Goal: Task Accomplishment & Management: Use online tool/utility

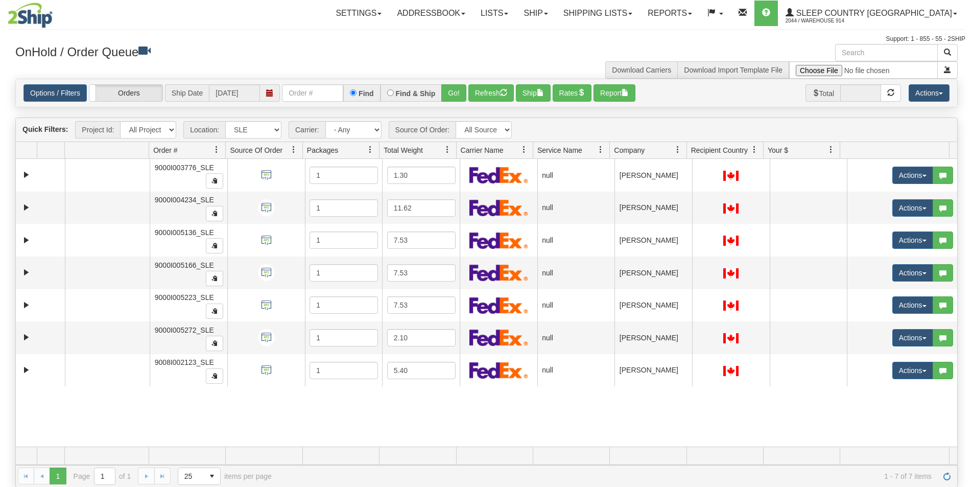
select select "7603"
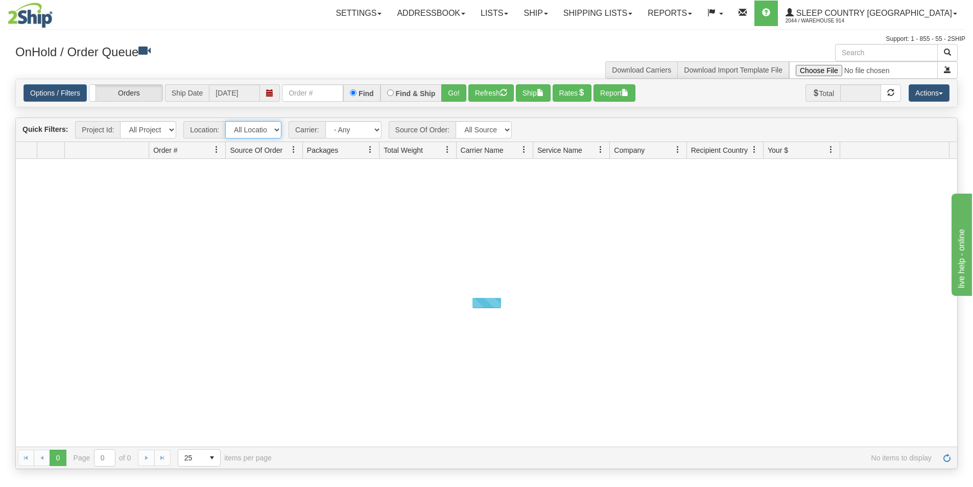
click at [276, 129] on select "All Locations 914 9009 [GEOGRAPHIC_DATA] SLE BEDDN ZINUC" at bounding box center [253, 129] width 56 height 17
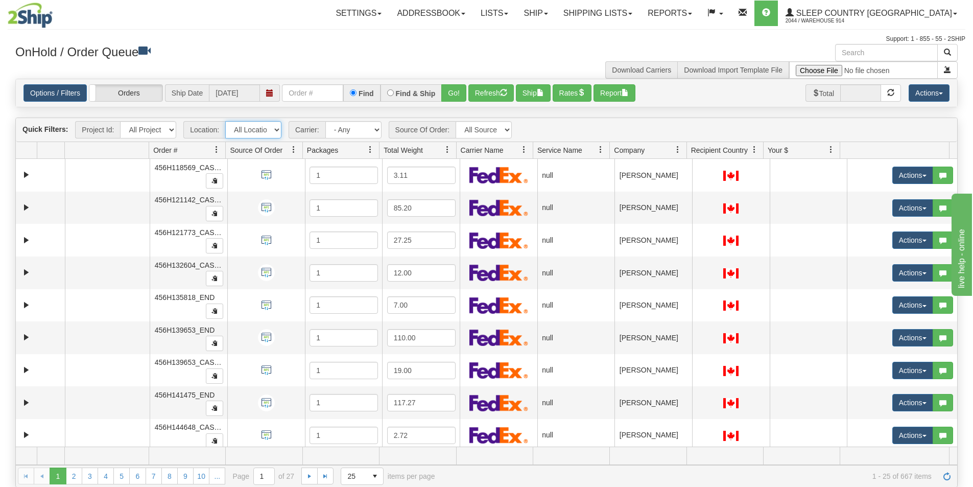
select select "7603"
click at [225, 121] on select "All Locations 914 9009 [GEOGRAPHIC_DATA] SLE BEDDN ZINUC" at bounding box center [253, 129] width 56 height 17
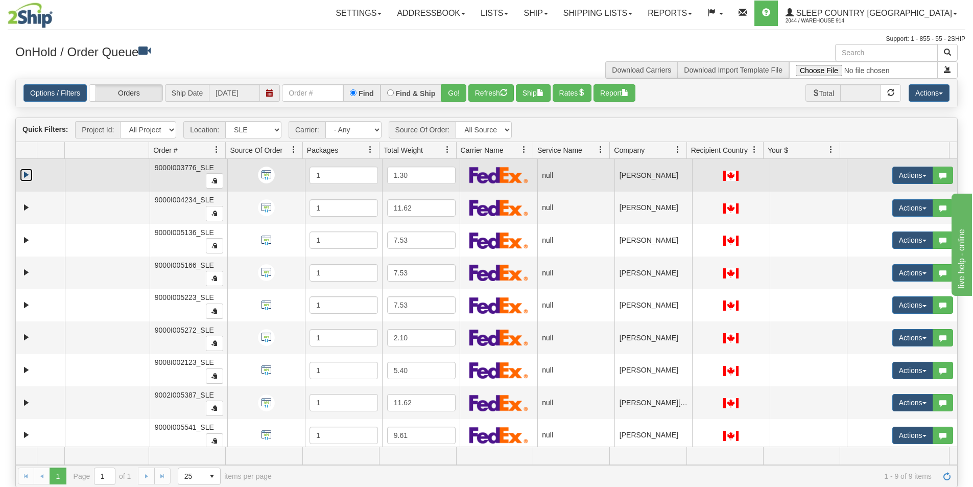
click at [28, 176] on link "Expand" at bounding box center [26, 175] width 13 height 13
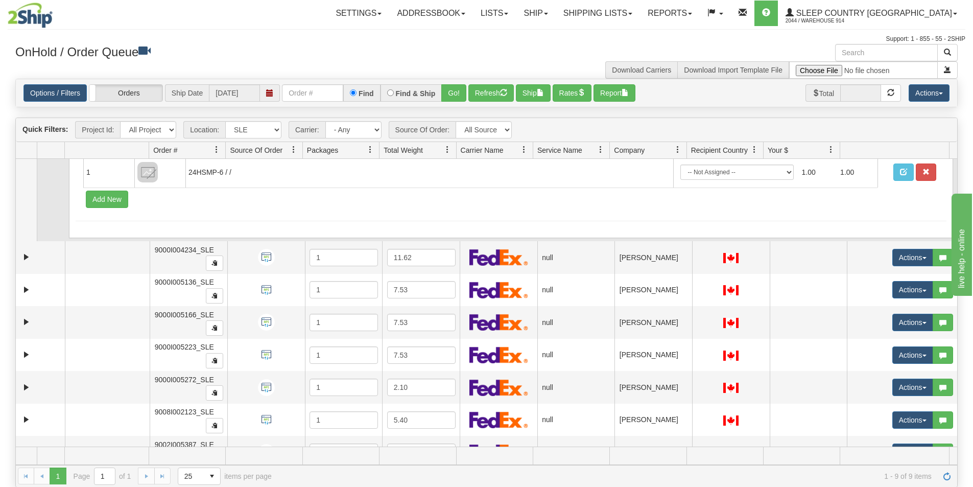
scroll to position [102, 0]
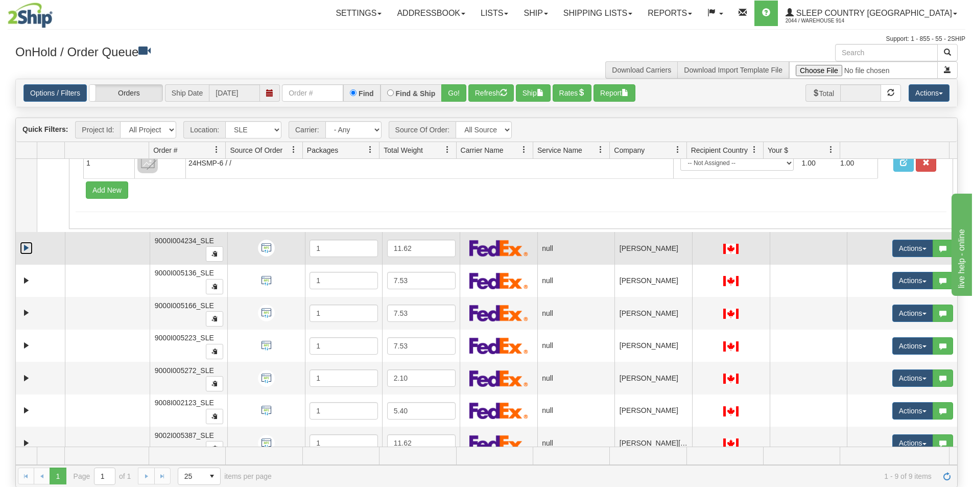
click at [25, 247] on link "Expand" at bounding box center [26, 248] width 13 height 13
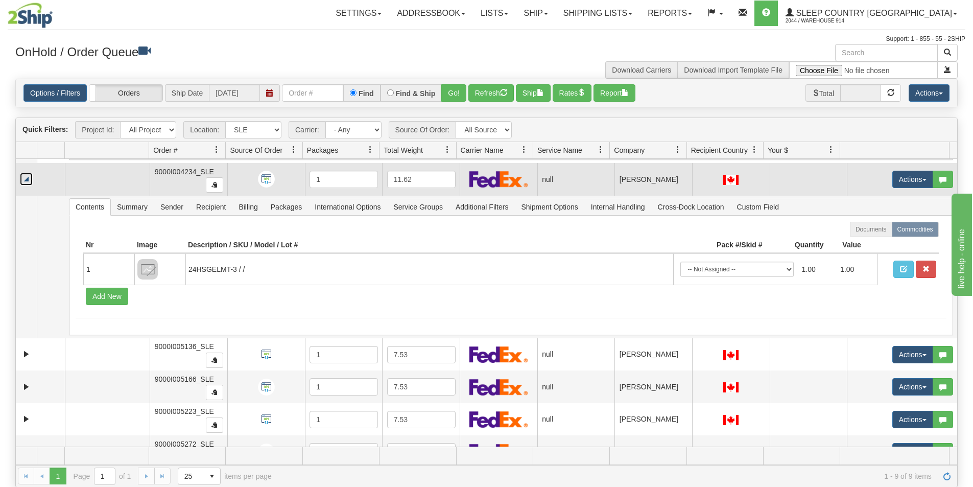
scroll to position [255, 0]
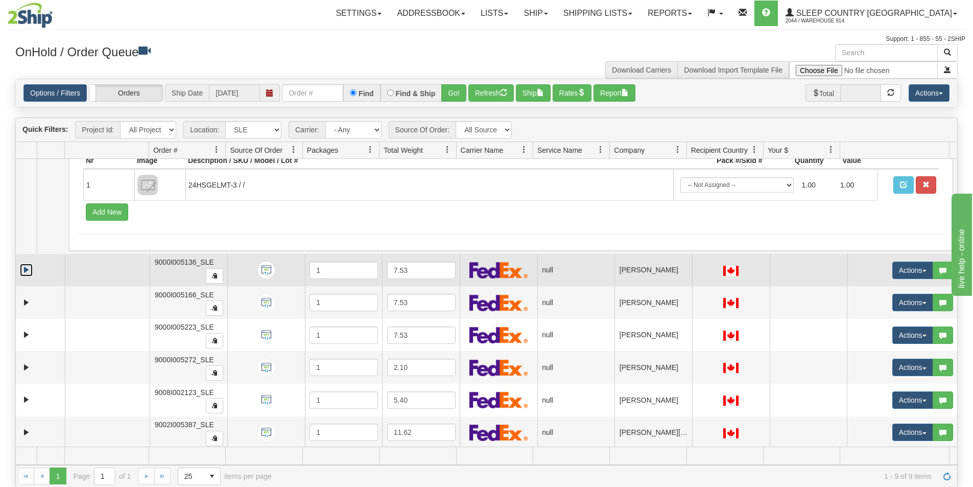
click at [22, 267] on link "Expand" at bounding box center [26, 270] width 13 height 13
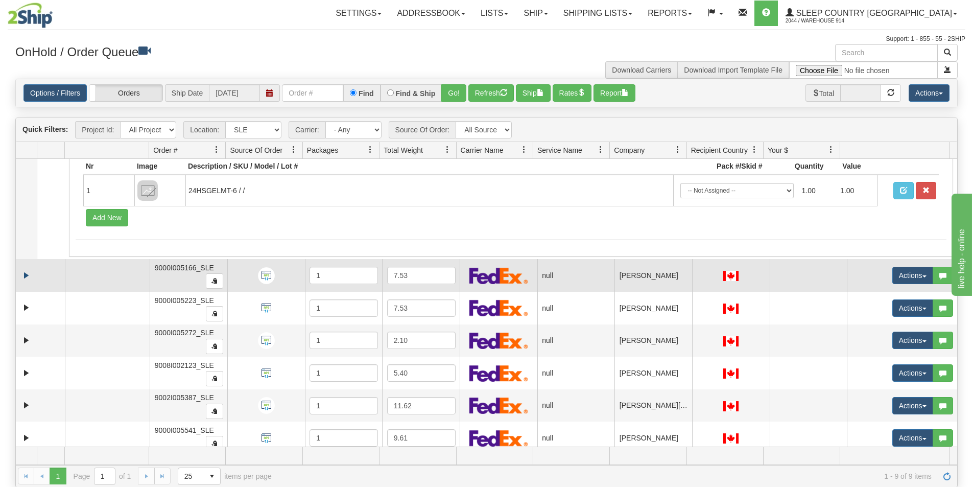
scroll to position [433, 0]
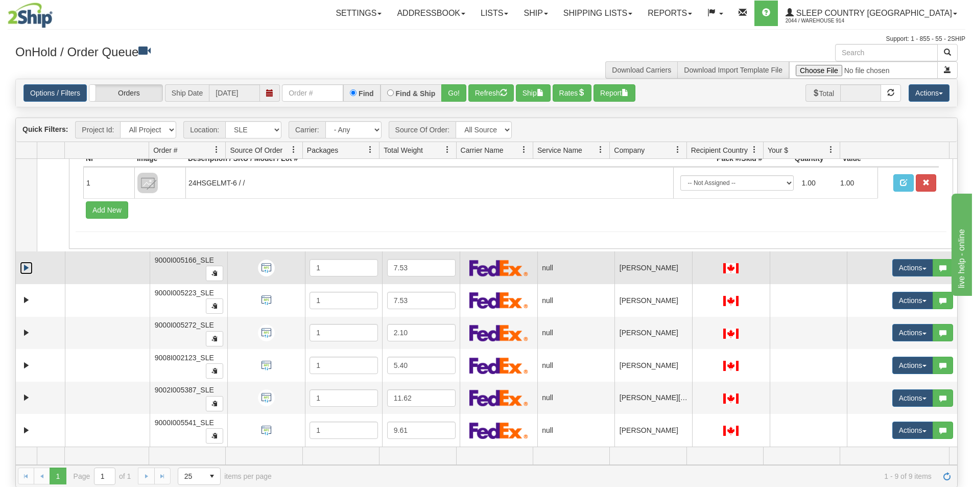
click at [22, 272] on link "Expand" at bounding box center [26, 268] width 13 height 13
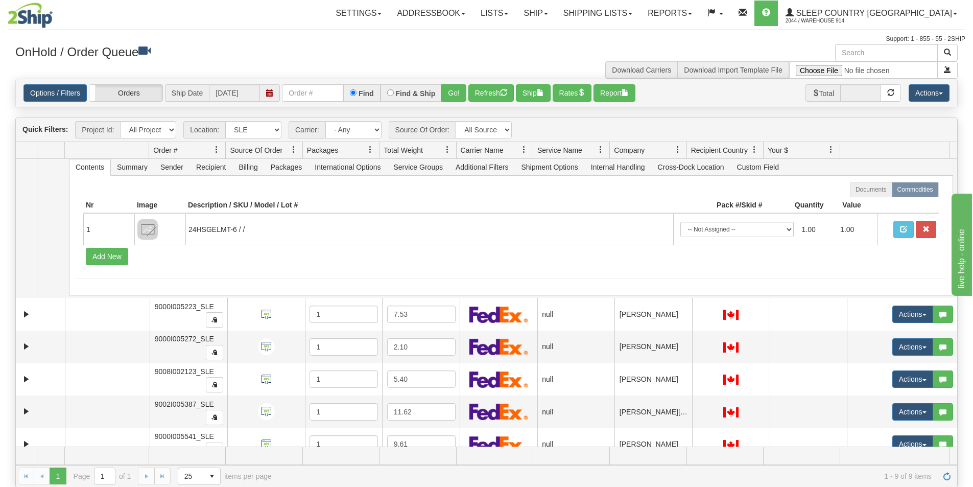
scroll to position [575, 0]
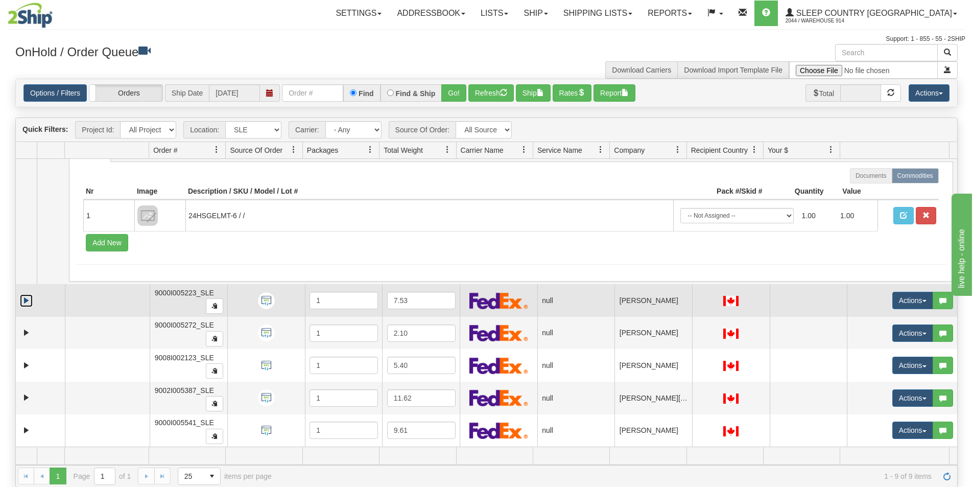
click at [24, 297] on link "Expand" at bounding box center [26, 300] width 13 height 13
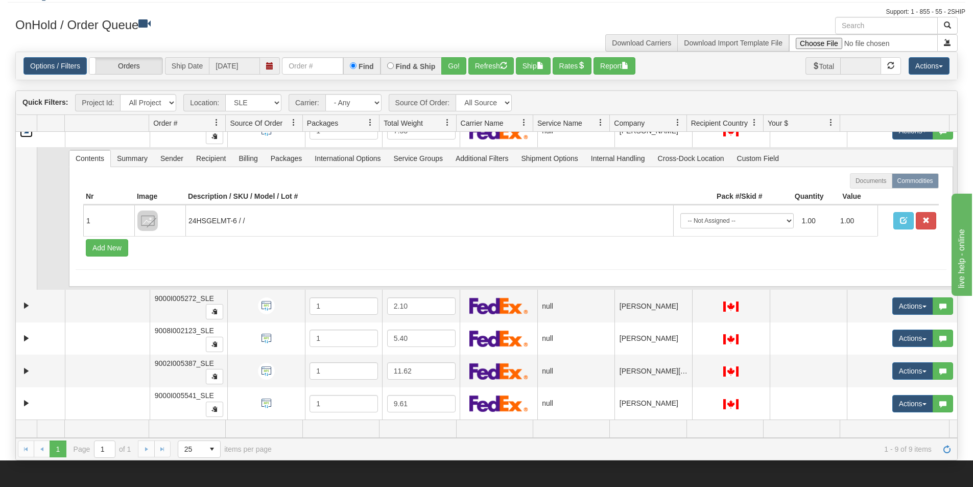
scroll to position [51, 0]
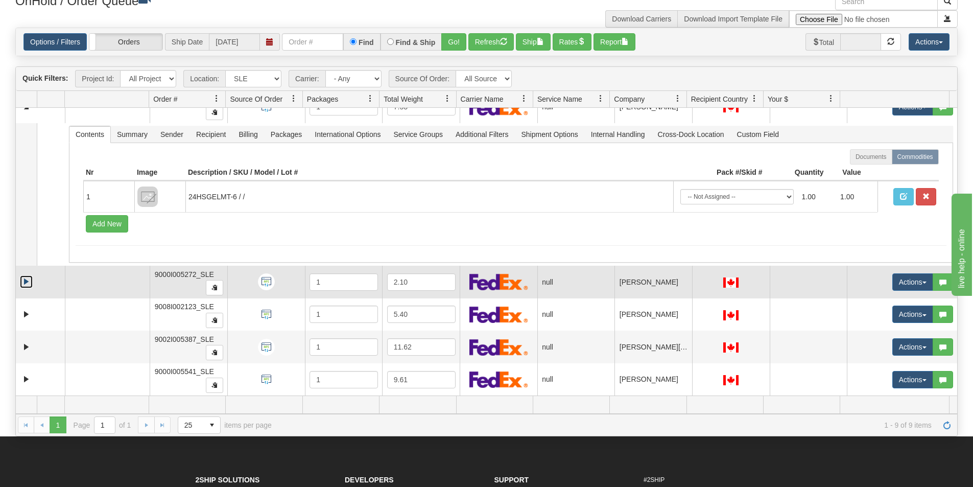
click at [26, 285] on link "Expand" at bounding box center [26, 281] width 13 height 13
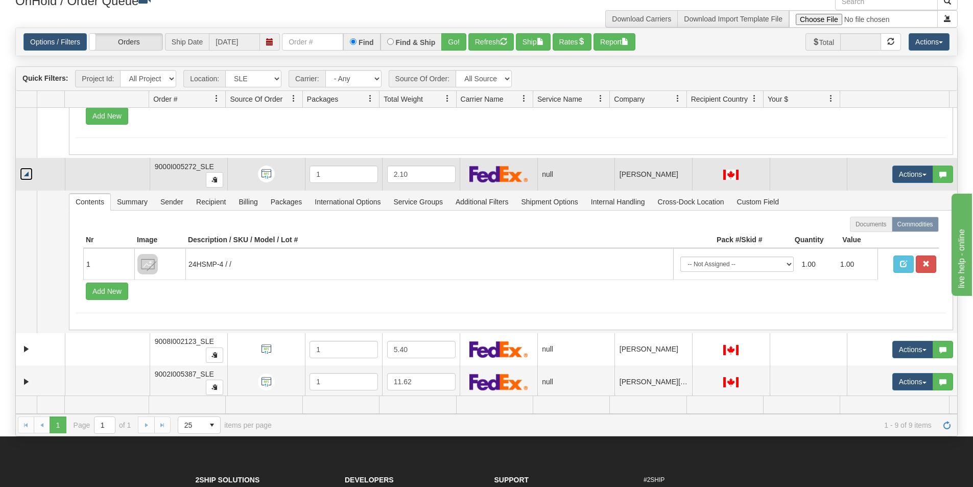
scroll to position [860, 0]
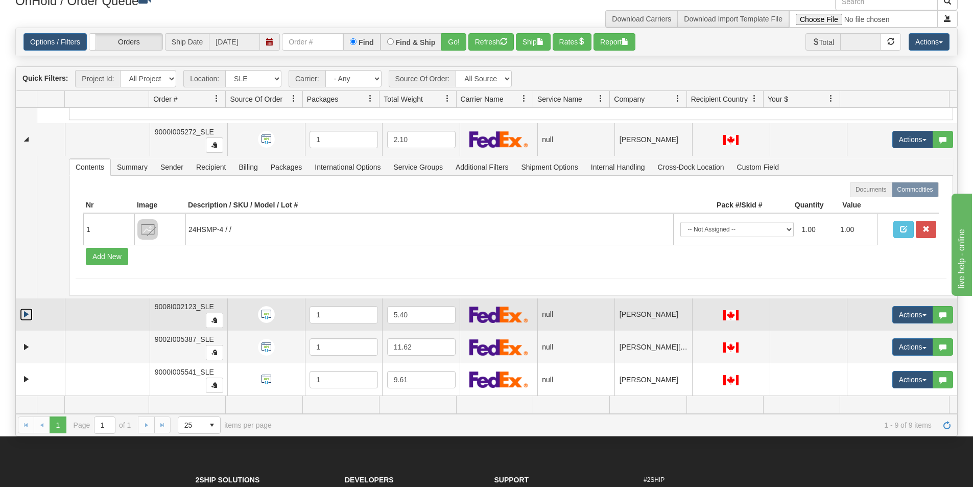
click at [29, 314] on link "Expand" at bounding box center [26, 314] width 13 height 13
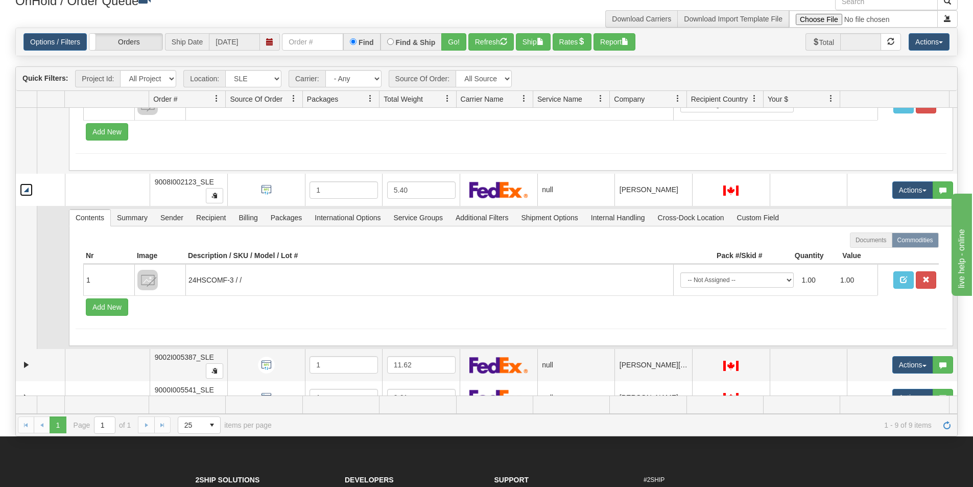
scroll to position [1004, 0]
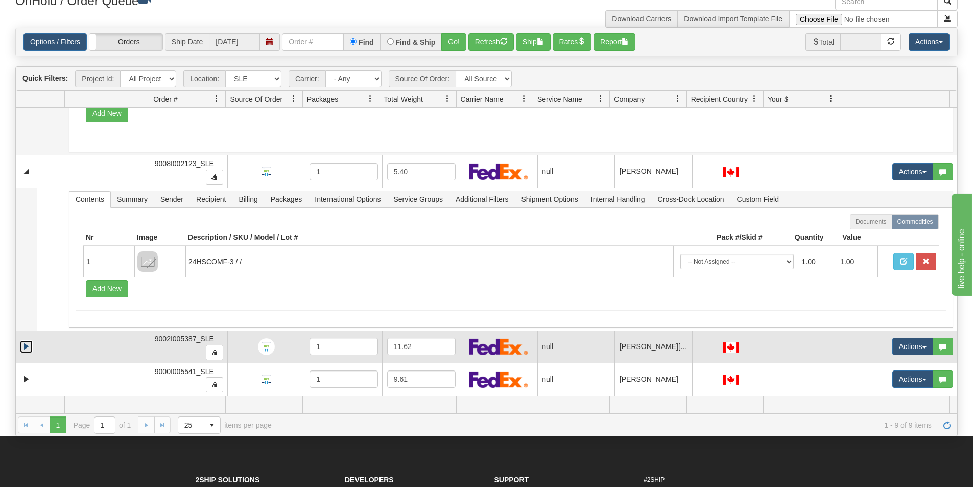
click at [24, 346] on link "Expand" at bounding box center [26, 346] width 13 height 13
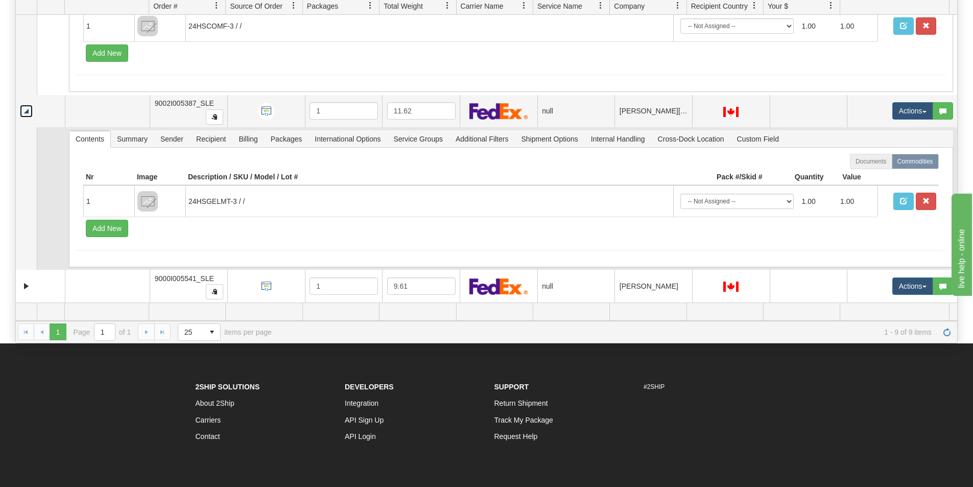
scroll to position [153, 0]
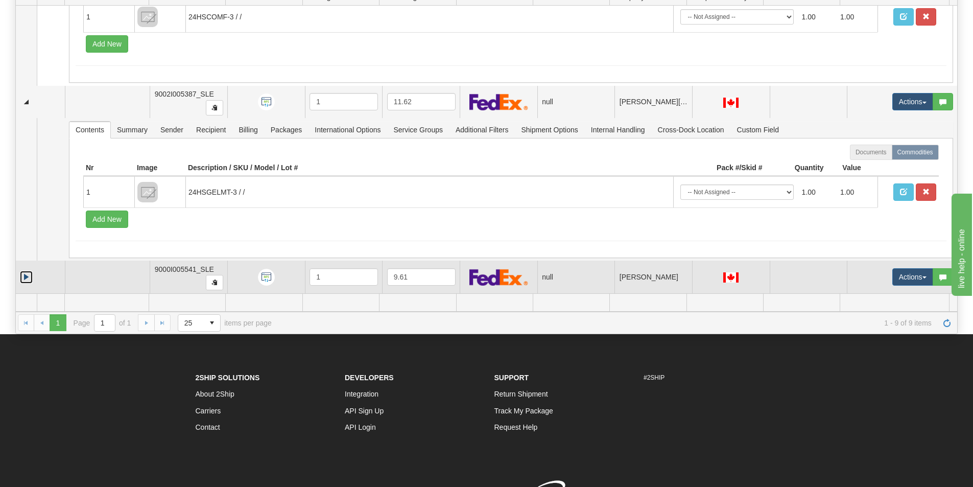
click at [26, 278] on link "Expand" at bounding box center [26, 277] width 13 height 13
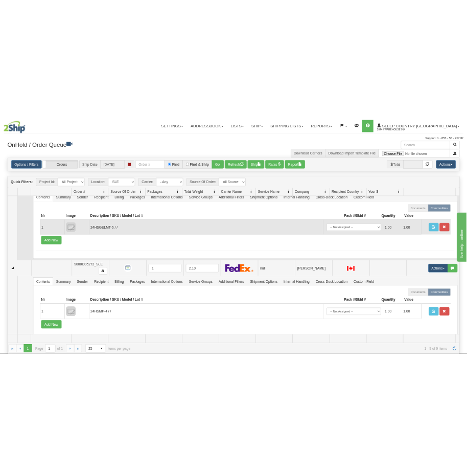
scroll to position [715, 0]
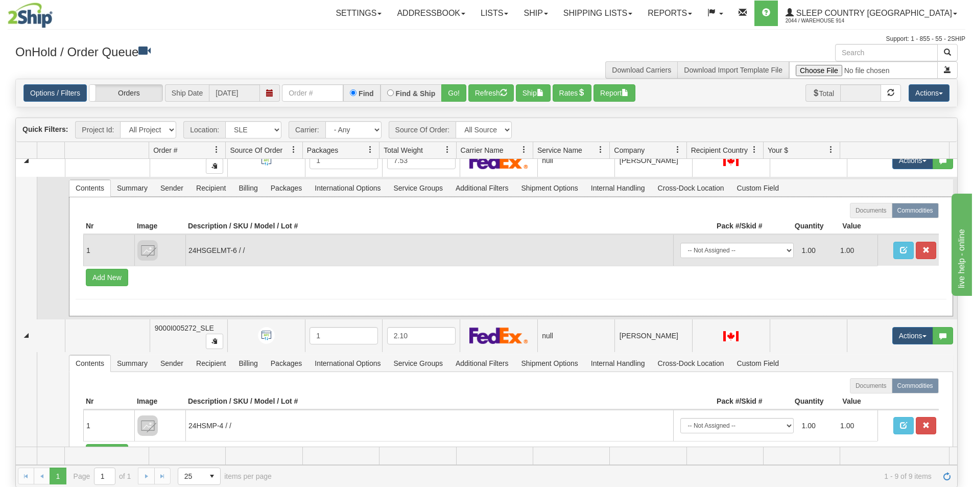
click at [221, 252] on td "24HSGELMT-6 / /" at bounding box center [429, 250] width 488 height 31
click at [220, 252] on td "24HSGELMT-6 / /" at bounding box center [429, 250] width 488 height 31
click at [229, 251] on td "24HSGELMT-6 / /" at bounding box center [429, 250] width 488 height 31
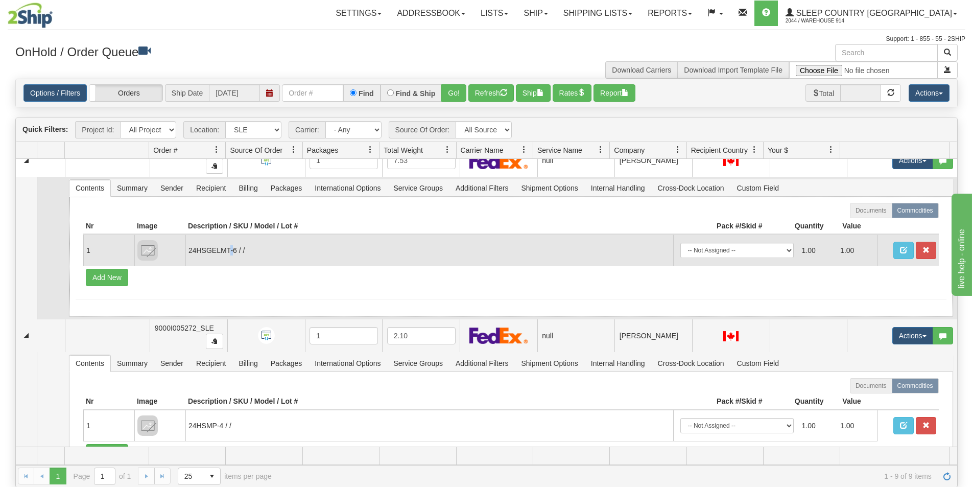
click at [229, 251] on td "24HSGELMT-6 / /" at bounding box center [429, 250] width 488 height 31
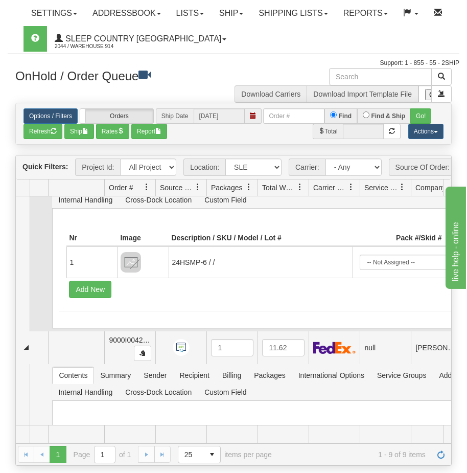
scroll to position [102, 0]
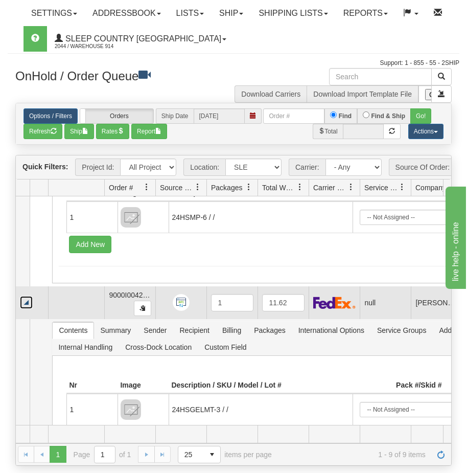
click at [29, 309] on link "Collapse" at bounding box center [26, 302] width 13 height 13
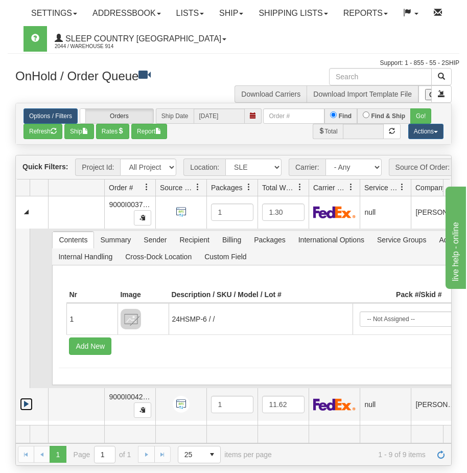
scroll to position [0, 0]
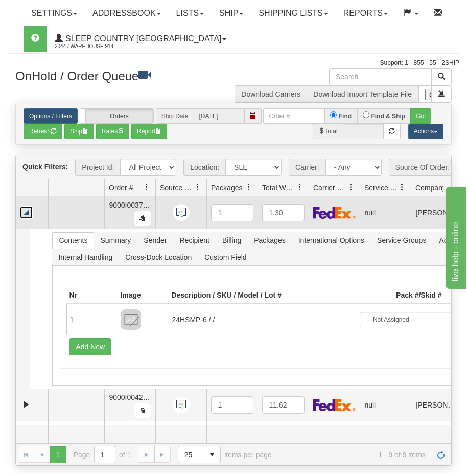
click at [25, 219] on link "Collapse" at bounding box center [26, 212] width 13 height 13
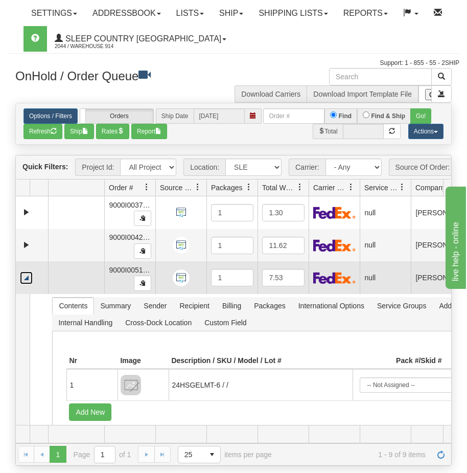
click at [28, 284] on link "Collapse" at bounding box center [26, 277] width 13 height 13
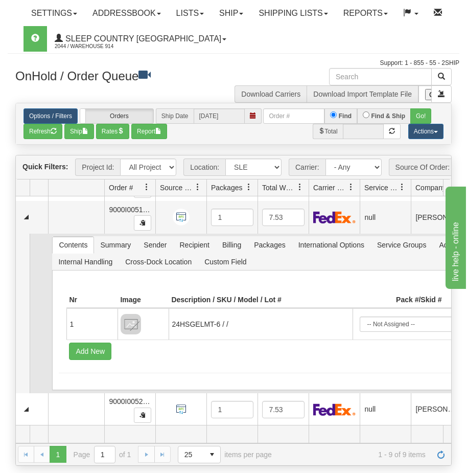
scroll to position [102, 0]
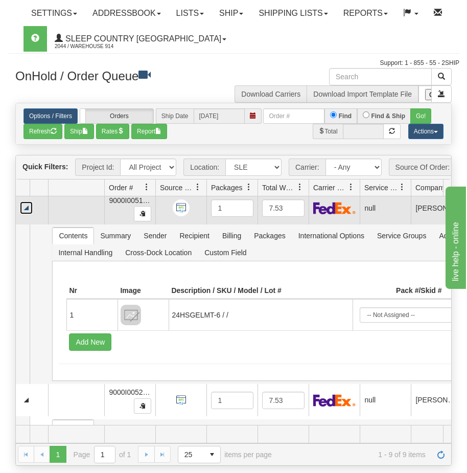
click at [32, 214] on link "Collapse" at bounding box center [26, 207] width 13 height 13
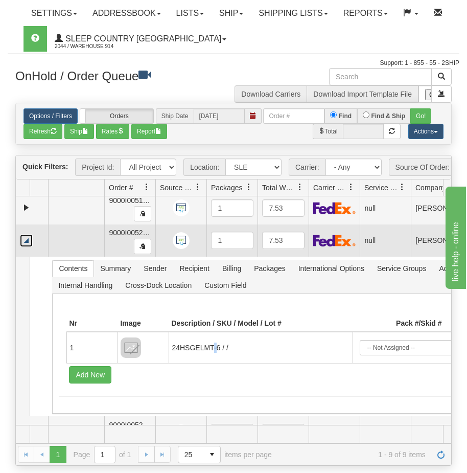
click at [28, 247] on link "Collapse" at bounding box center [26, 240] width 13 height 13
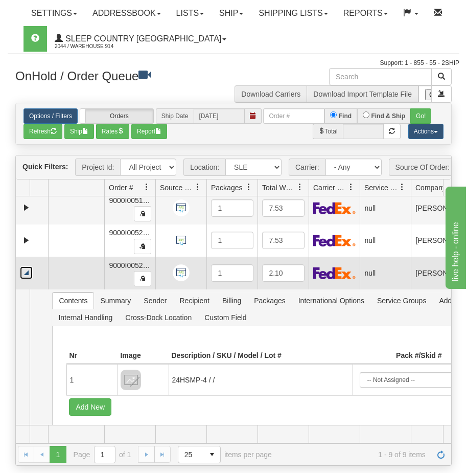
click at [28, 278] on link "Collapse" at bounding box center [26, 272] width 13 height 13
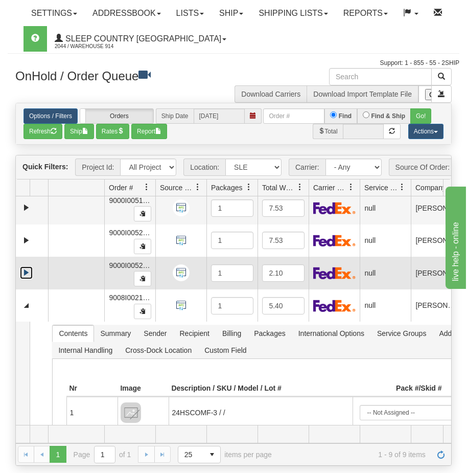
scroll to position [153, 0]
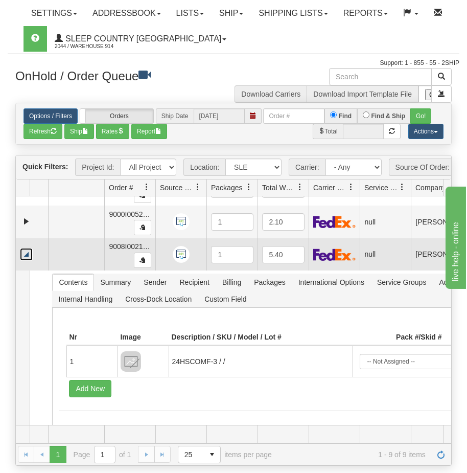
click at [25, 261] on link "Collapse" at bounding box center [26, 254] width 13 height 13
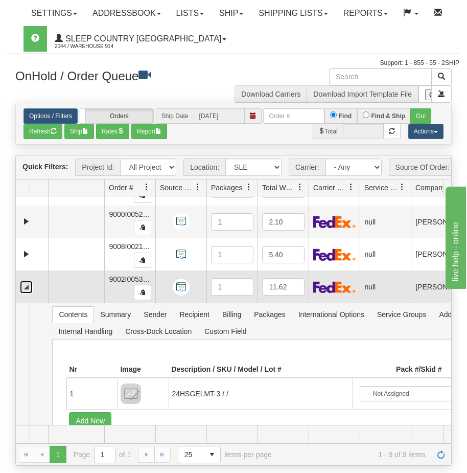
click at [30, 293] on link "Collapse" at bounding box center [26, 287] width 13 height 13
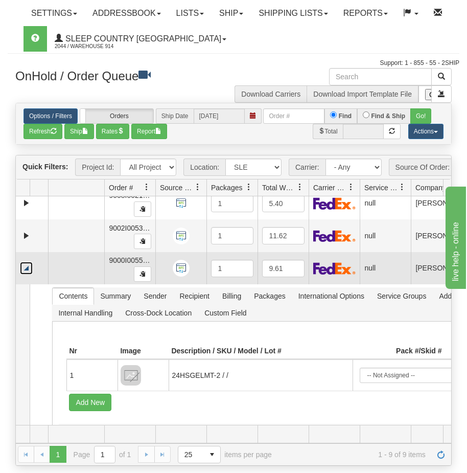
click at [28, 274] on link "Collapse" at bounding box center [26, 268] width 13 height 13
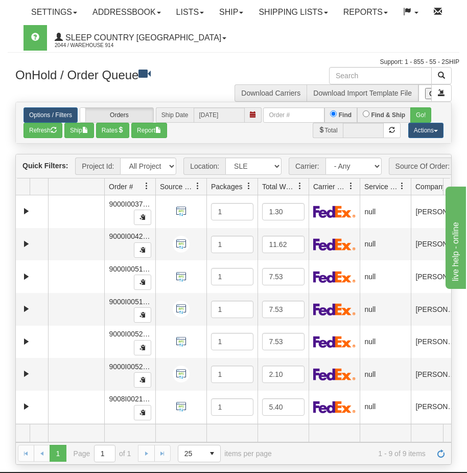
scroll to position [0, 0]
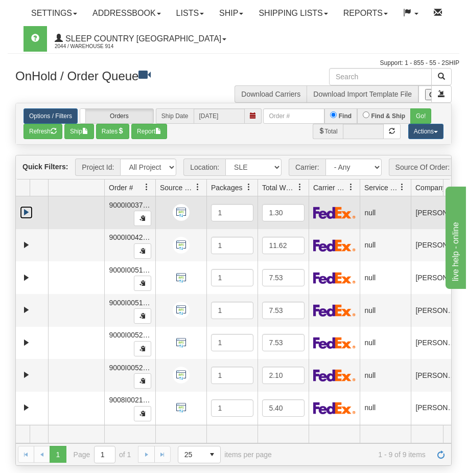
click at [24, 219] on link "Expand" at bounding box center [26, 212] width 13 height 13
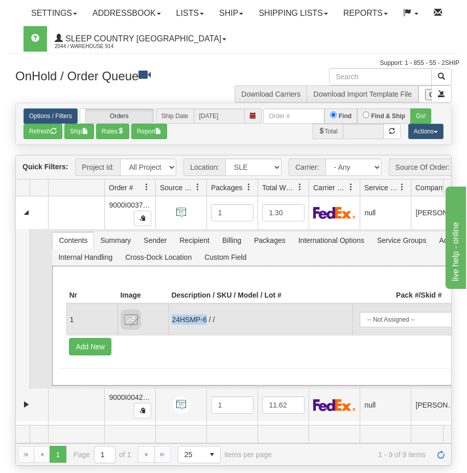
drag, startPoint x: 206, startPoint y: 327, endPoint x: 170, endPoint y: 328, distance: 36.8
click at [170, 328] on td "24HSMP-6 / /" at bounding box center [260, 319] width 183 height 31
copy td "24HSMP-6"
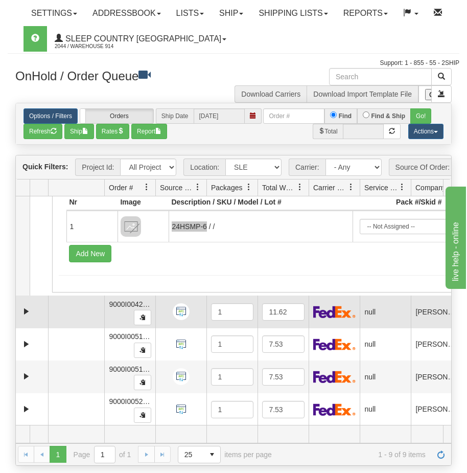
scroll to position [102, 0]
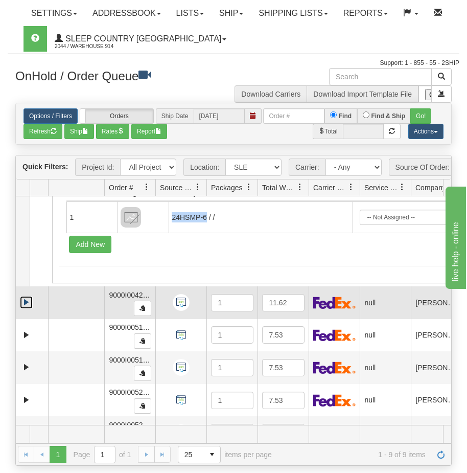
click at [22, 309] on link "Expand" at bounding box center [26, 302] width 13 height 13
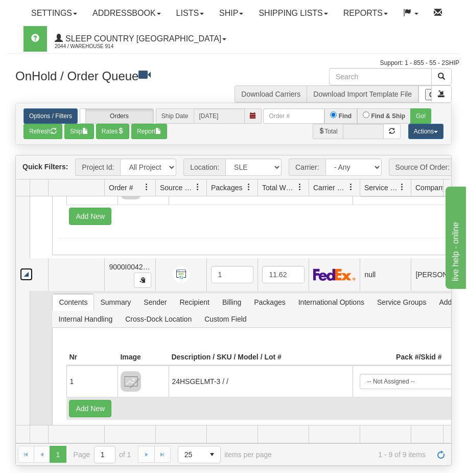
scroll to position [153, 0]
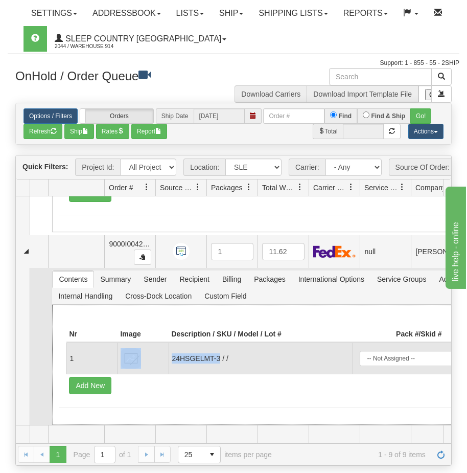
drag, startPoint x: 220, startPoint y: 365, endPoint x: 168, endPoint y: 362, distance: 52.7
click at [168, 362] on tr "1 24HSGELMT-3 / / -- Not Assigned -- Package 1 1.00 1.00" at bounding box center [341, 357] width 551 height 31
copy tr "24HSGELMT-3"
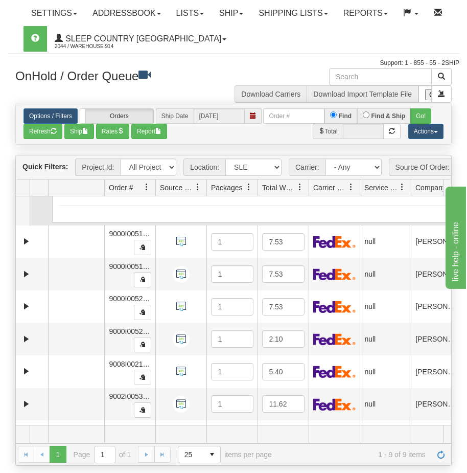
scroll to position [358, 0]
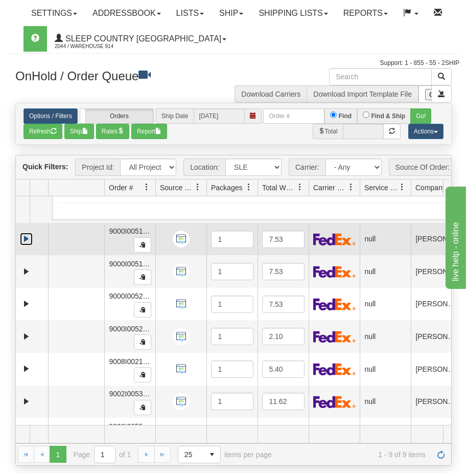
click at [26, 245] on link "Expand" at bounding box center [26, 238] width 13 height 13
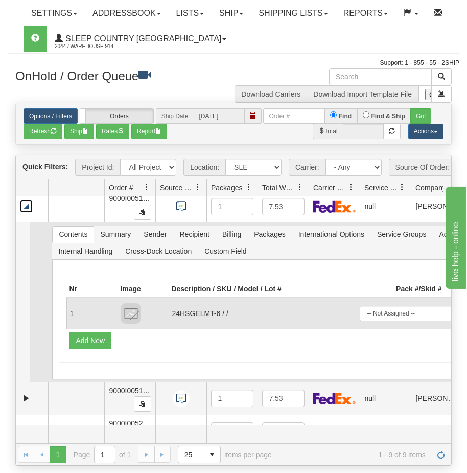
scroll to position [409, 0]
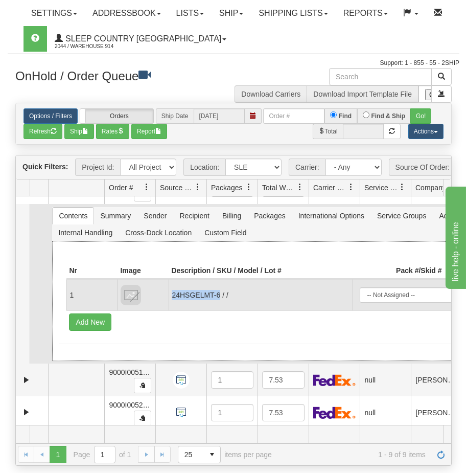
drag, startPoint x: 220, startPoint y: 301, endPoint x: 171, endPoint y: 302, distance: 49.1
click at [171, 302] on td "24HSGELMT-6 / /" at bounding box center [260, 294] width 183 height 31
copy td "24HSGELMT-6"
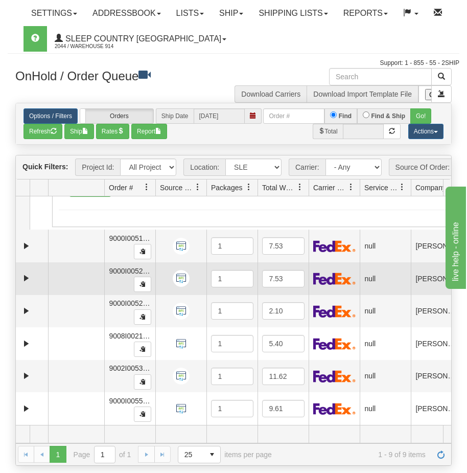
scroll to position [550, 0]
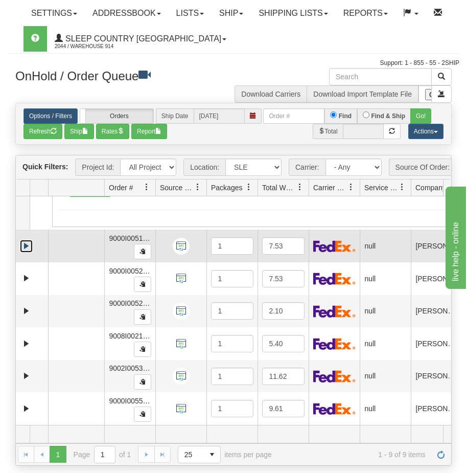
click at [27, 249] on link "Expand" at bounding box center [26, 246] width 13 height 13
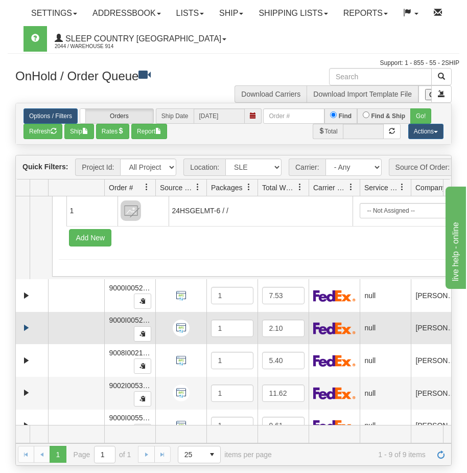
scroll to position [704, 0]
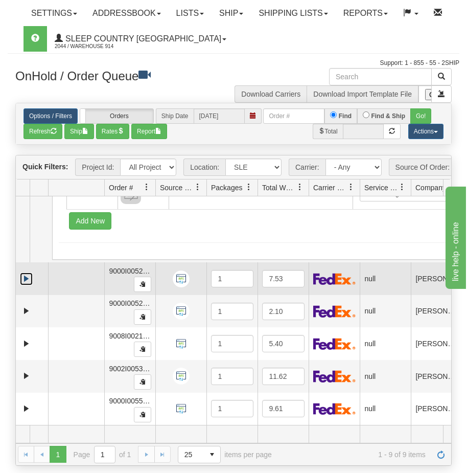
click at [27, 285] on link "Expand" at bounding box center [26, 278] width 13 height 13
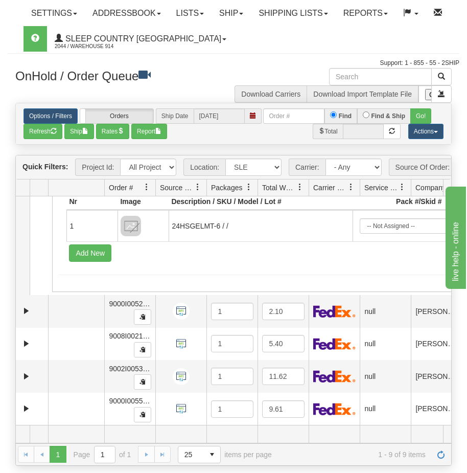
scroll to position [869, 0]
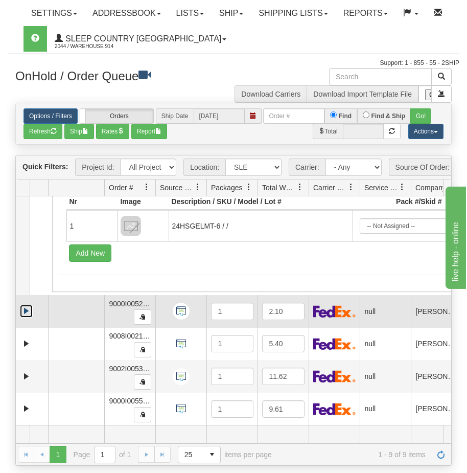
click at [24, 314] on link "Expand" at bounding box center [26, 311] width 13 height 13
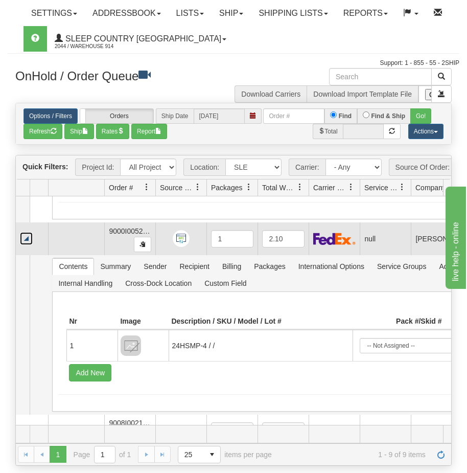
scroll to position [971, 0]
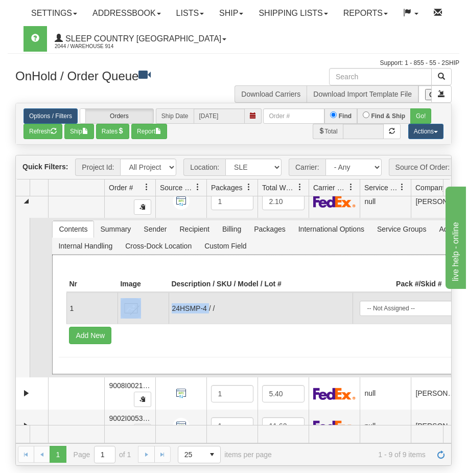
drag, startPoint x: 209, startPoint y: 314, endPoint x: 164, endPoint y: 314, distance: 45.0
click at [164, 314] on tr "1 24HSMP-4 / / -- Not Assigned -- Package 1 1.00 1.00" at bounding box center [341, 307] width 551 height 31
copy tr "24HSMP-4"
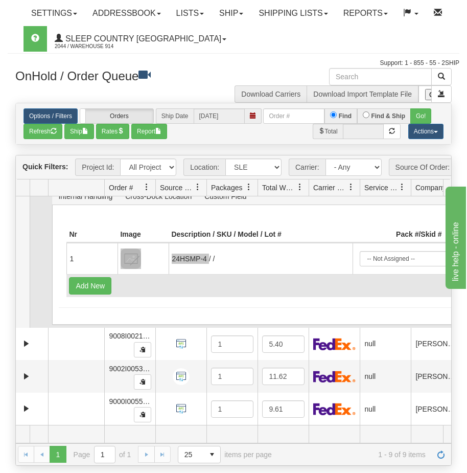
scroll to position [1029, 0]
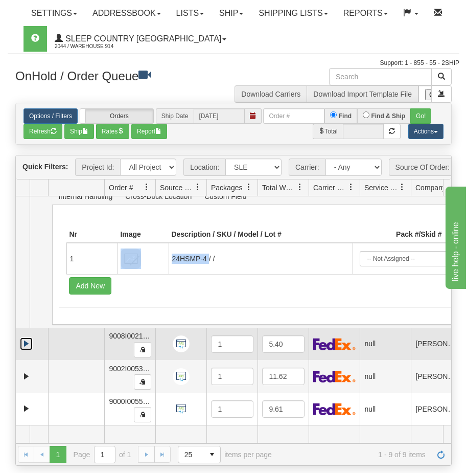
click at [26, 345] on link "Expand" at bounding box center [26, 343] width 13 height 13
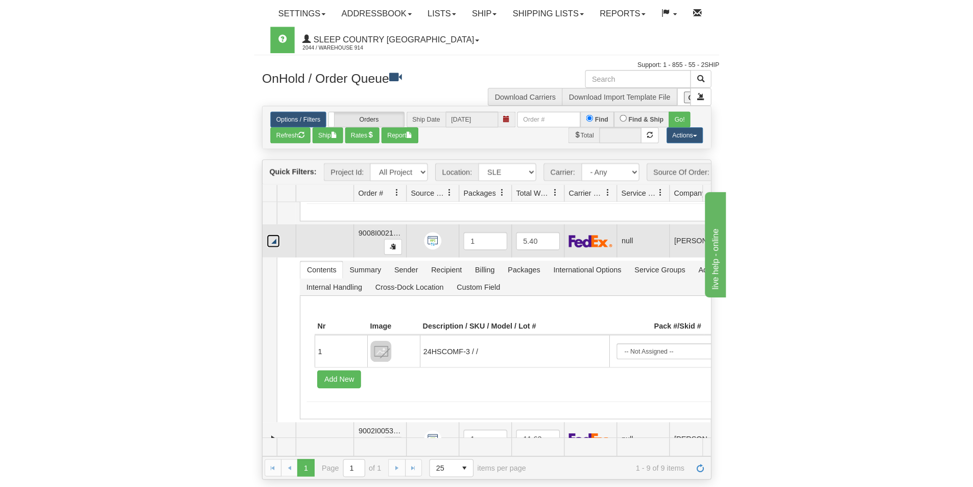
scroll to position [1182, 0]
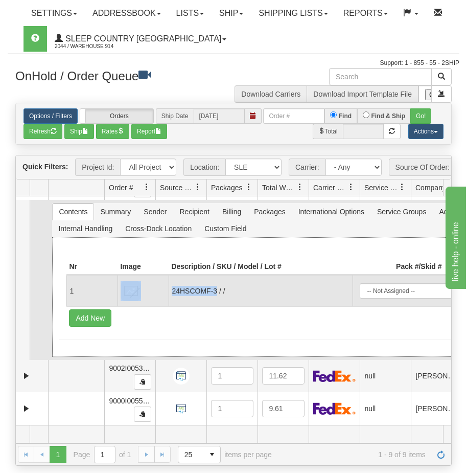
drag, startPoint x: 217, startPoint y: 296, endPoint x: 168, endPoint y: 296, distance: 49.1
click at [168, 296] on tr "1 24HSCOMF-3 / / -- Not Assigned -- Package 1 1.00 1.00" at bounding box center [341, 290] width 551 height 31
copy tr "24HSCOMF-3"
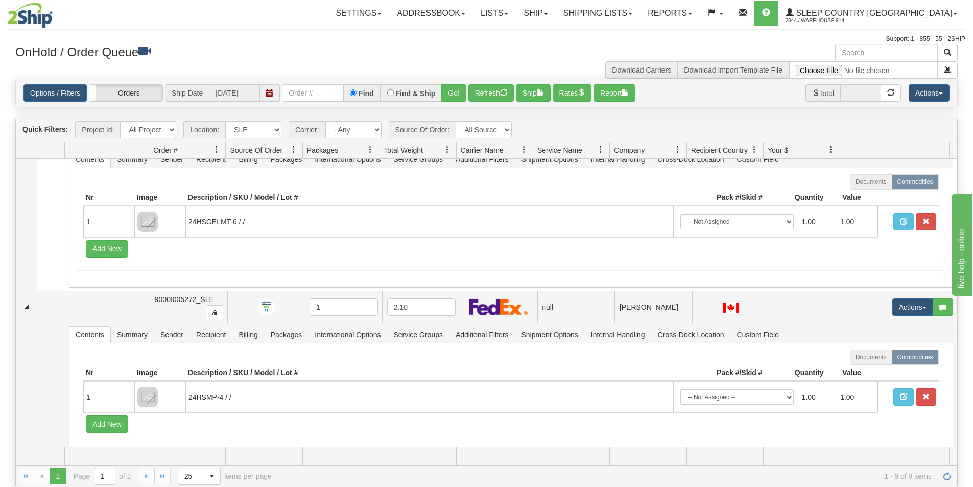
scroll to position [697, 0]
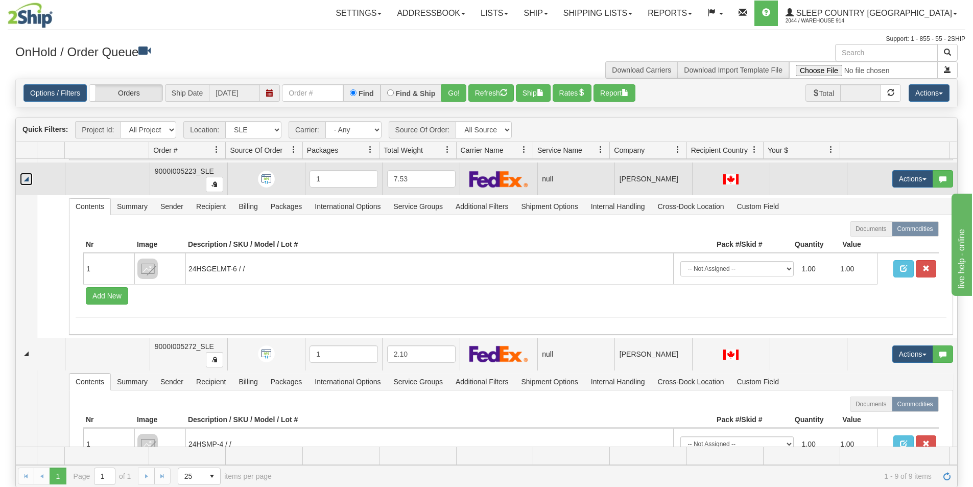
click at [28, 177] on link "Collapse" at bounding box center [26, 179] width 13 height 13
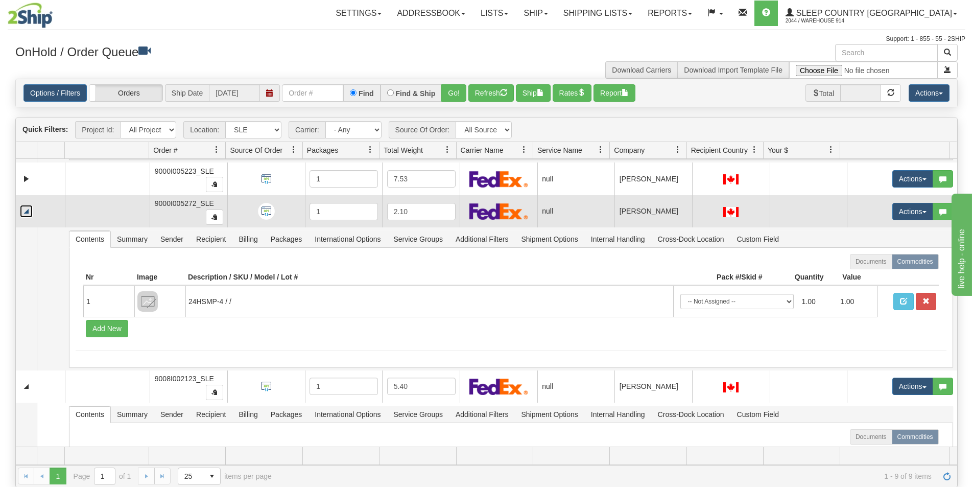
click at [23, 214] on link "Collapse" at bounding box center [26, 211] width 13 height 13
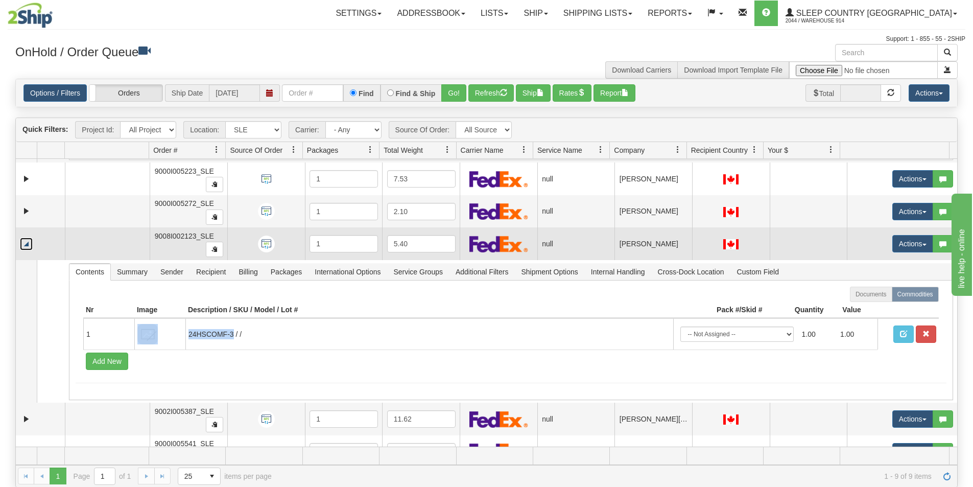
click at [28, 244] on link "Collapse" at bounding box center [26, 244] width 13 height 13
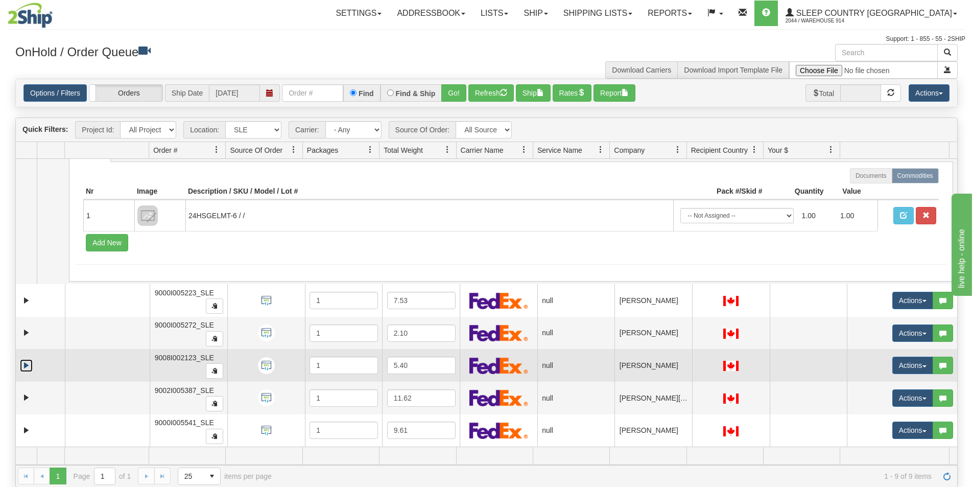
scroll to position [575, 0]
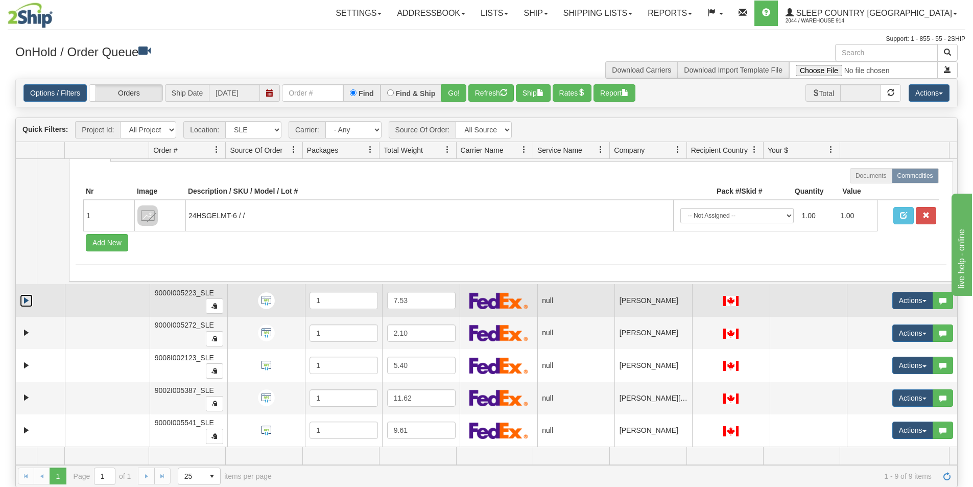
click at [23, 302] on link "Expand" at bounding box center [26, 300] width 13 height 13
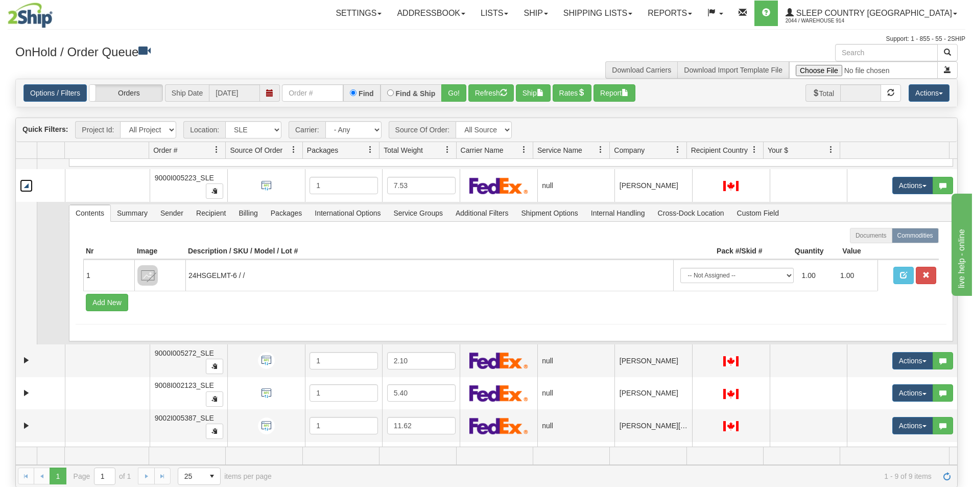
scroll to position [667, 0]
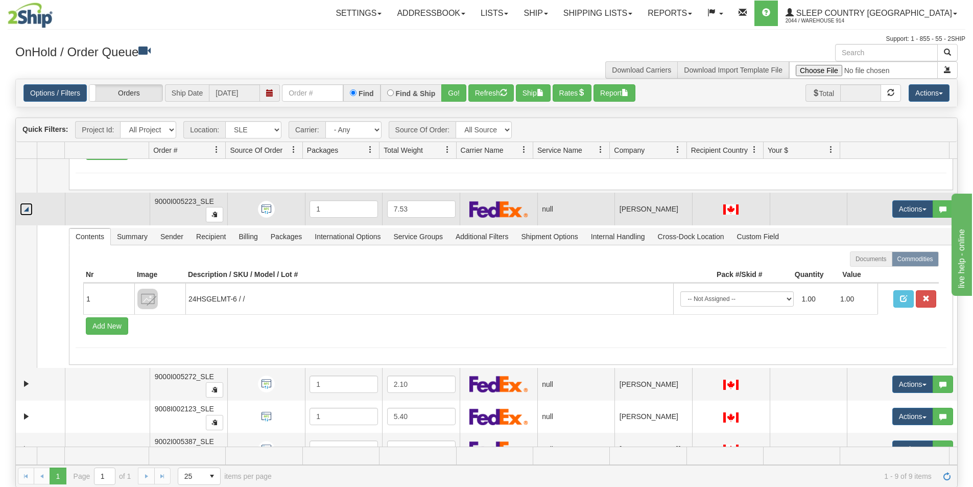
click at [28, 211] on link "Collapse" at bounding box center [26, 209] width 13 height 13
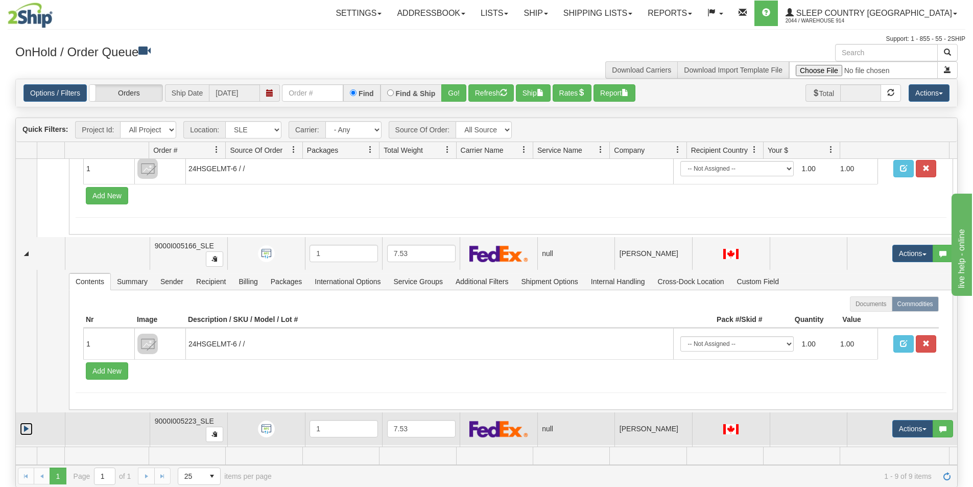
scroll to position [422, 0]
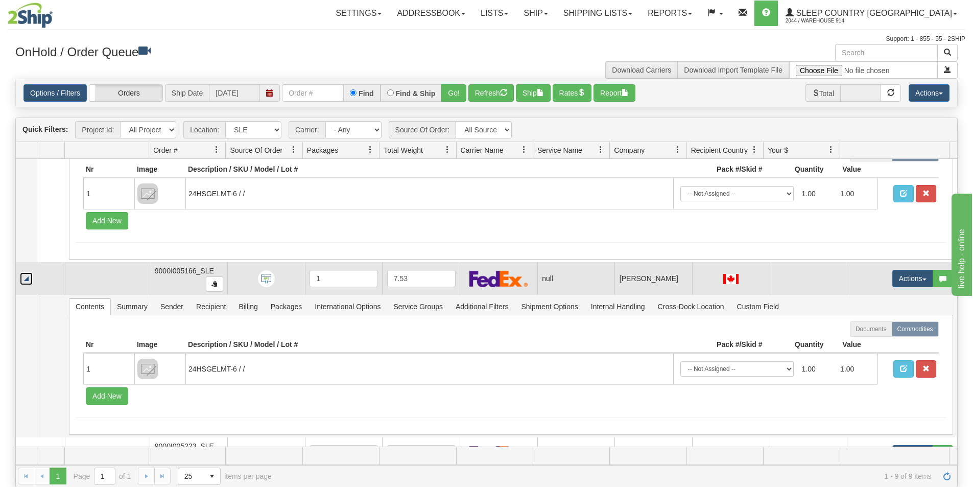
click at [32, 277] on link "Collapse" at bounding box center [26, 278] width 13 height 13
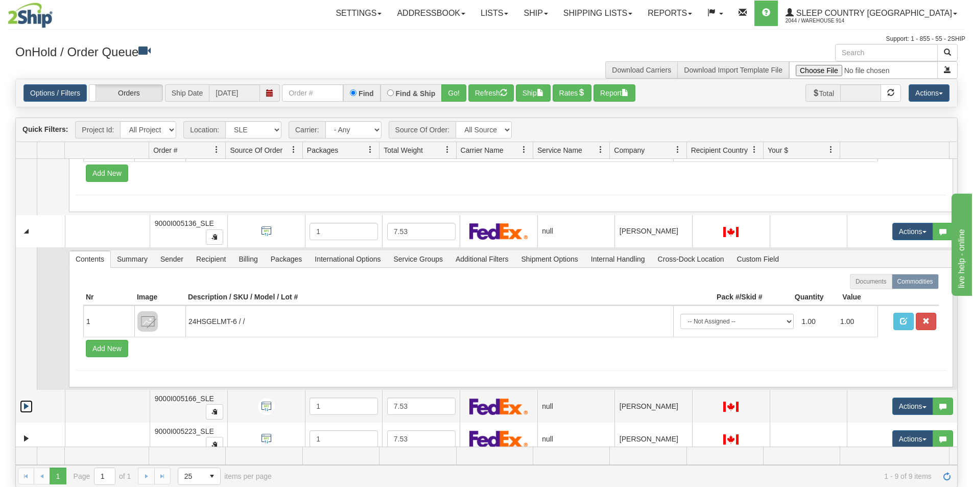
scroll to position [269, 0]
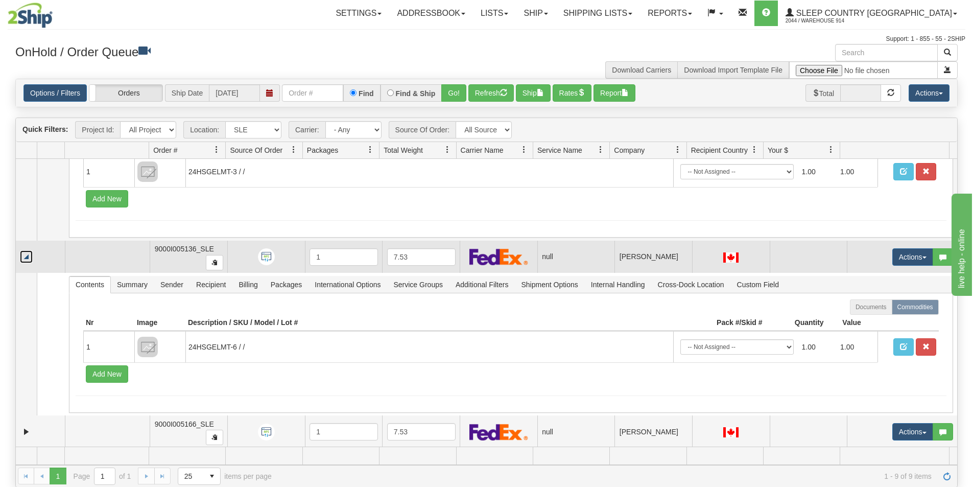
click at [27, 257] on link "Collapse" at bounding box center [26, 256] width 13 height 13
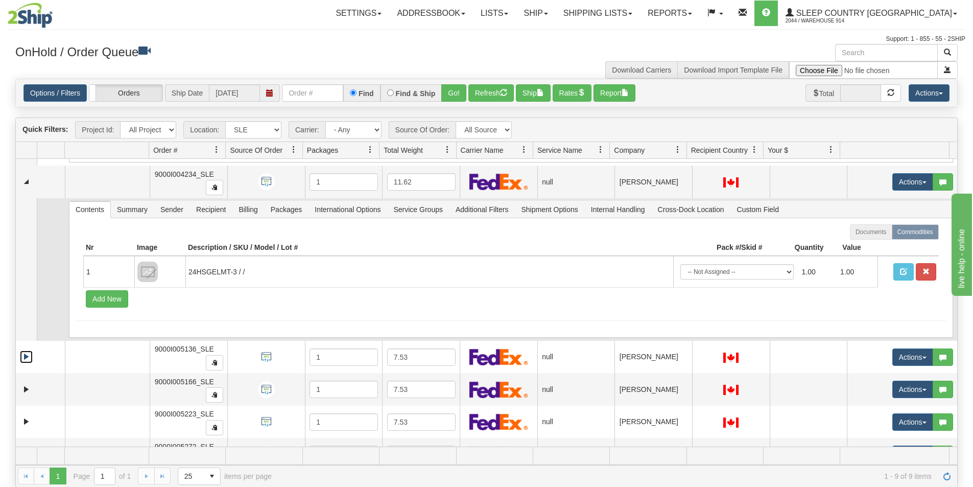
scroll to position [167, 0]
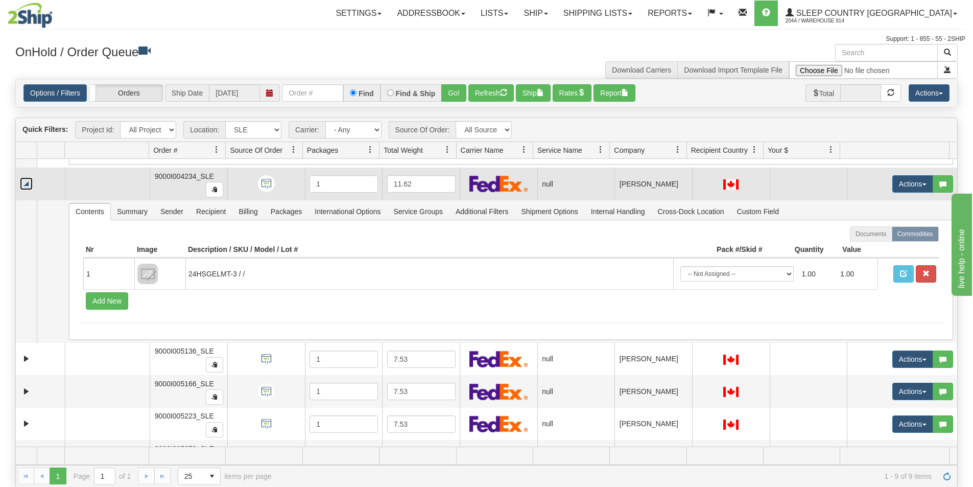
click at [26, 184] on link "Collapse" at bounding box center [26, 183] width 13 height 13
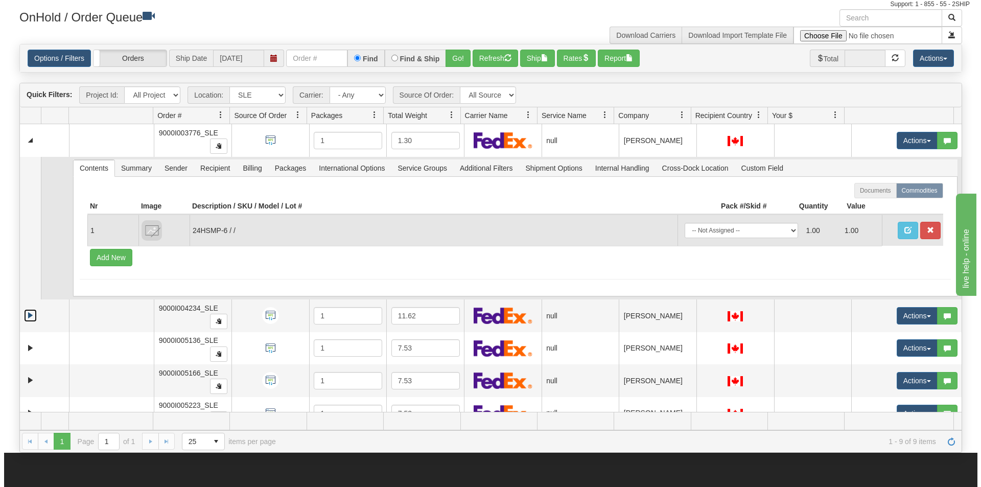
scroll to position [8, 0]
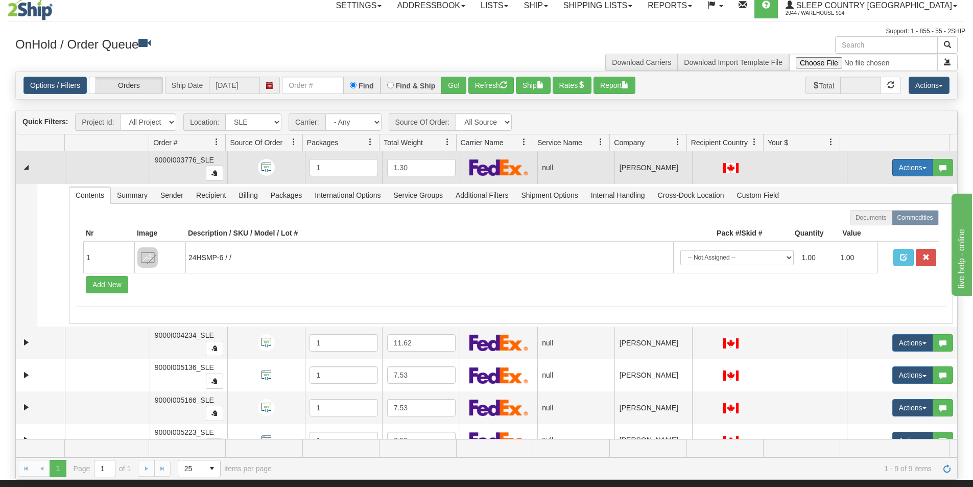
click at [910, 170] on button "Actions" at bounding box center [913, 167] width 41 height 17
click at [857, 191] on span "Open" at bounding box center [867, 187] width 25 height 8
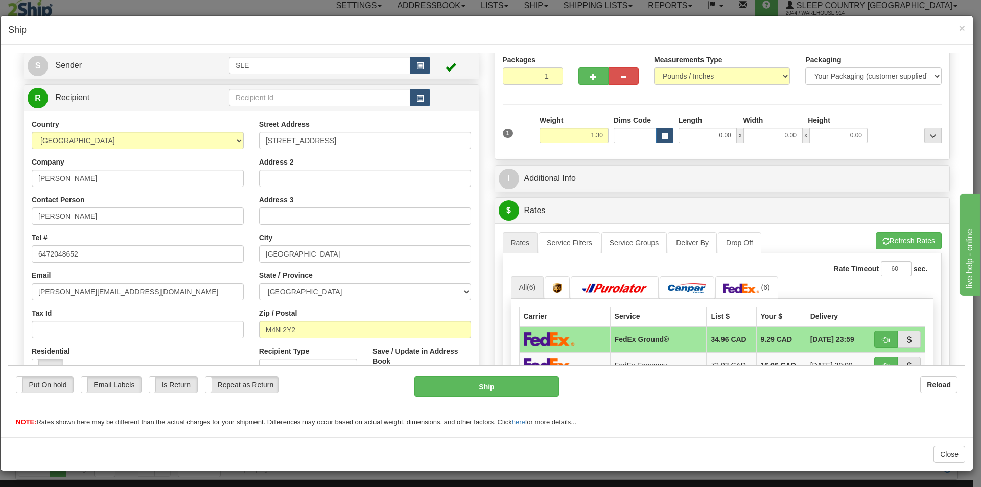
scroll to position [57, 0]
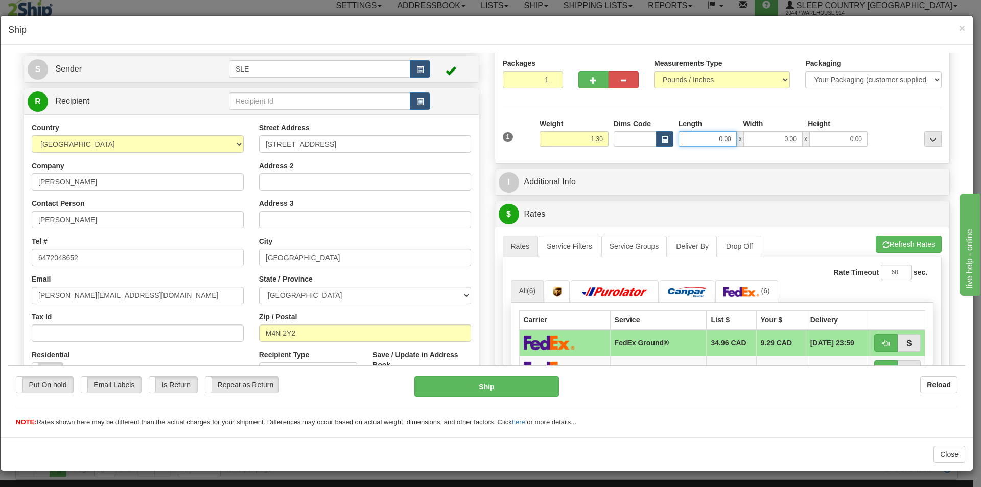
click at [724, 138] on input "0.00" at bounding box center [708, 138] width 58 height 15
type input "12.75"
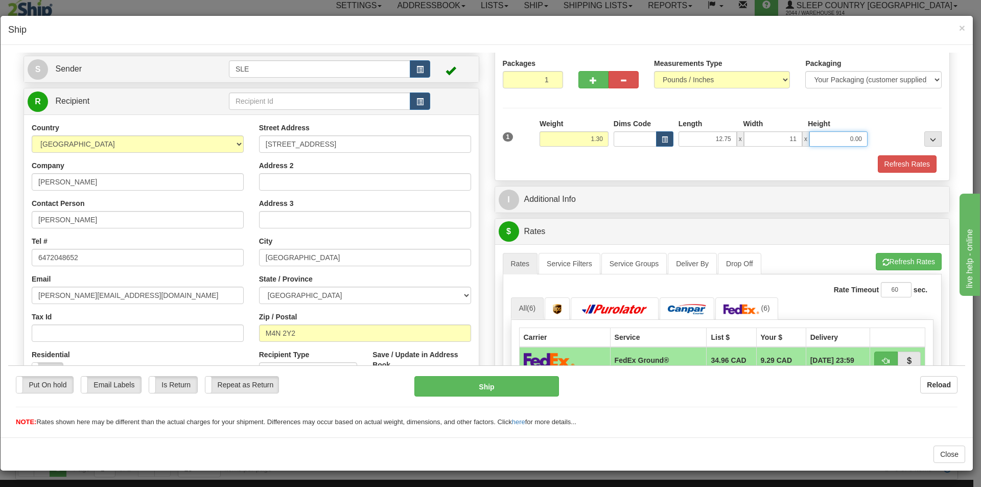
type input "11.00"
type input "20.75"
click at [912, 265] on button "Refresh Rates" at bounding box center [909, 260] width 66 height 17
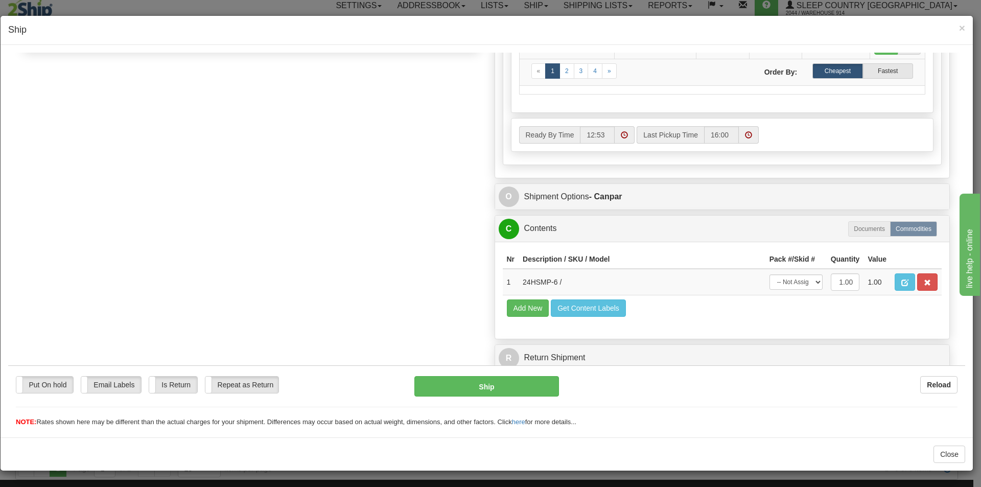
scroll to position [477, 0]
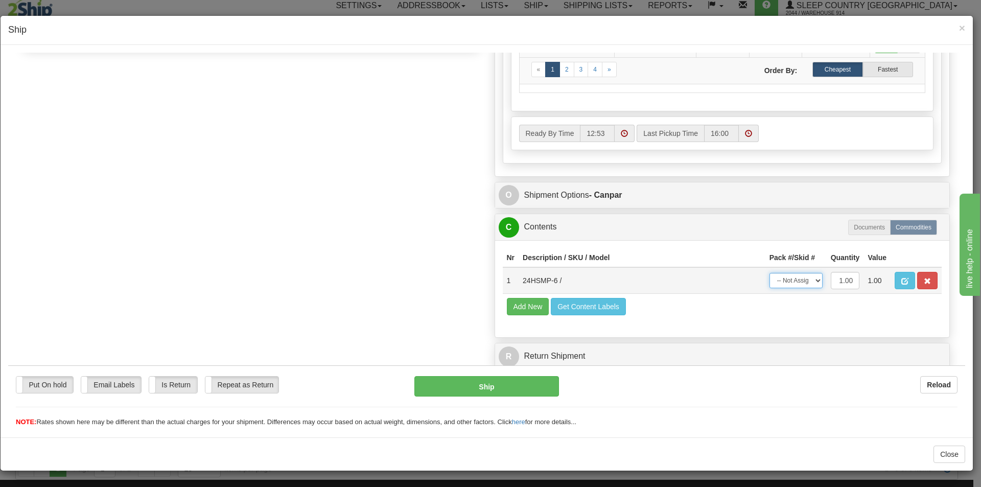
click at [809, 282] on select "-- Not Assigned -- Package 1" at bounding box center [796, 279] width 53 height 15
select select "0"
click at [770, 272] on select "-- Not Assigned -- Package 1" at bounding box center [796, 279] width 53 height 15
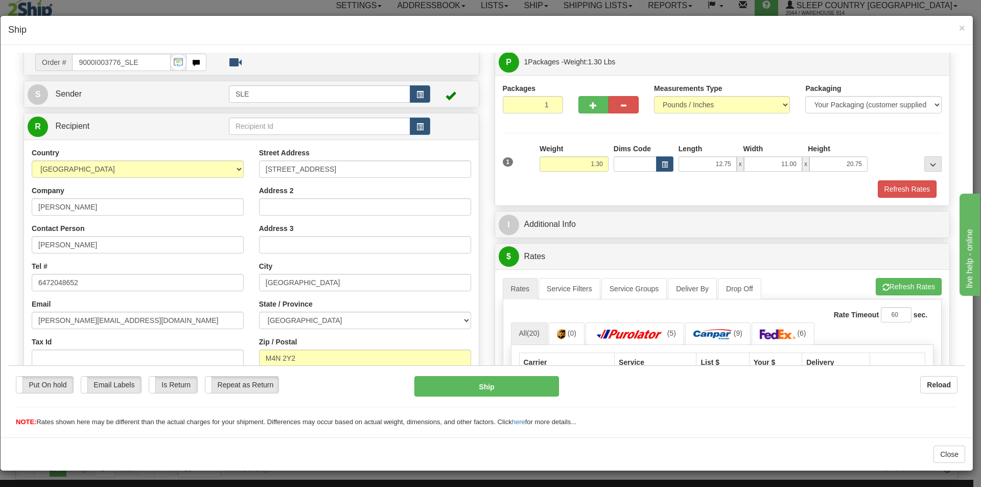
scroll to position [17, 0]
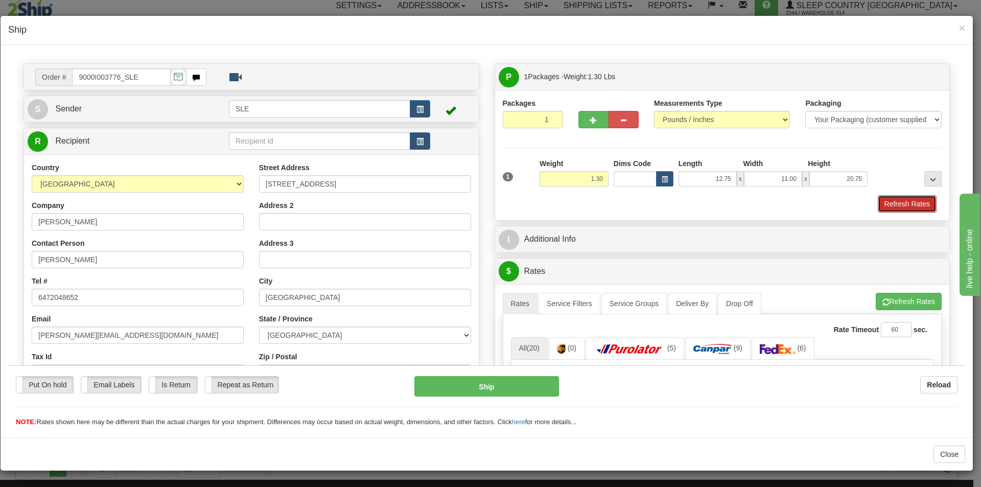
click at [882, 202] on button "Refresh Rates" at bounding box center [907, 203] width 59 height 17
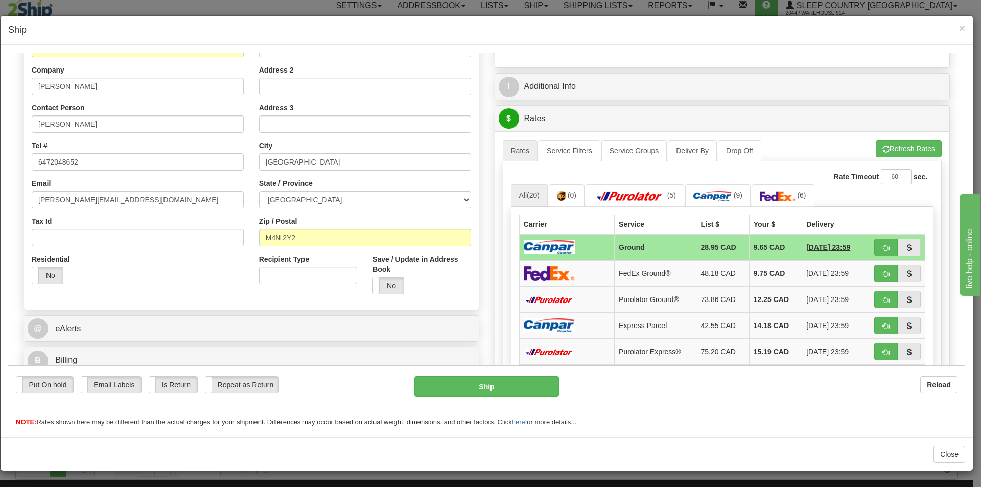
scroll to position [171, 0]
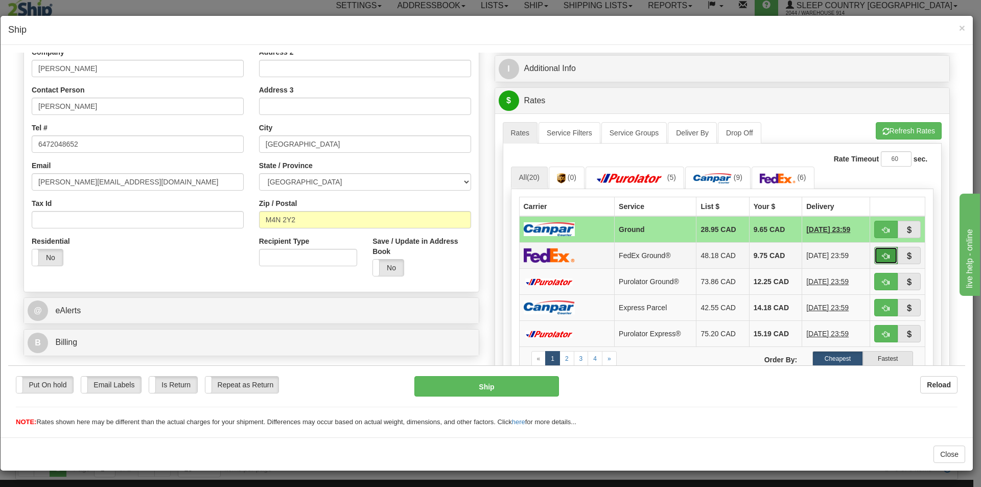
click at [874, 254] on button "button" at bounding box center [886, 254] width 24 height 17
type input "92"
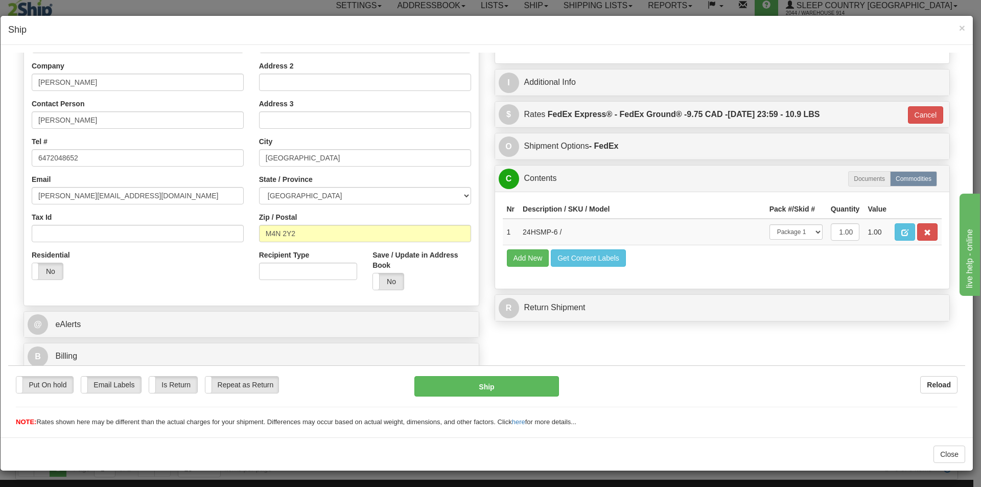
scroll to position [157, 0]
click at [495, 388] on button "Ship" at bounding box center [486, 386] width 144 height 20
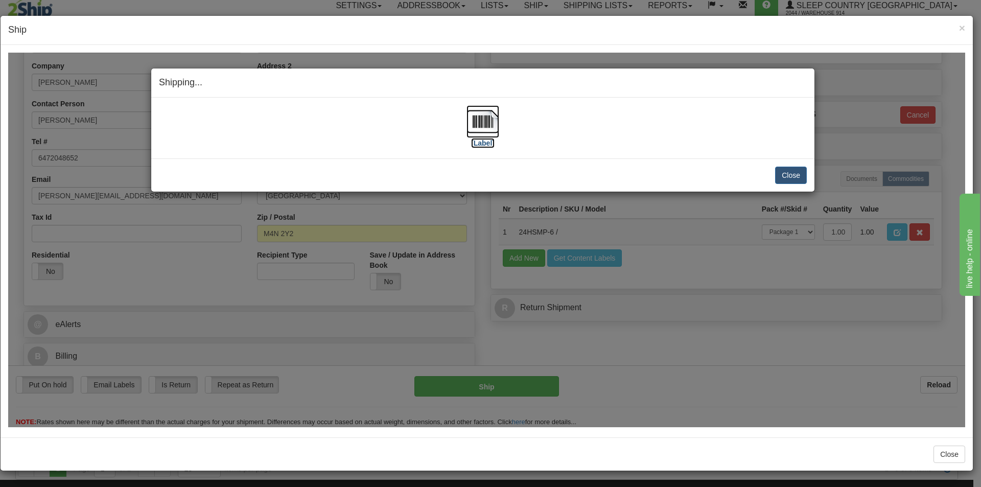
click at [479, 125] on img at bounding box center [483, 121] width 33 height 33
click at [785, 176] on button "Close" at bounding box center [791, 174] width 32 height 17
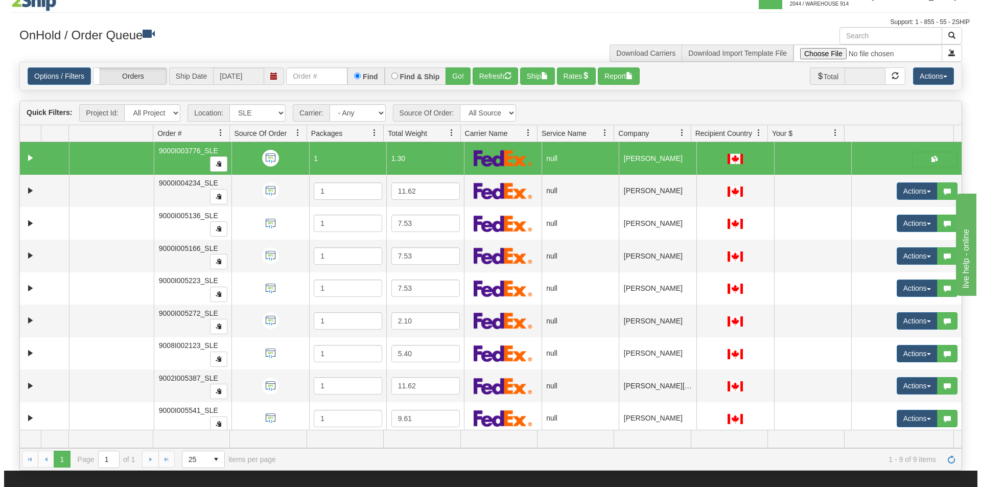
scroll to position [8, 0]
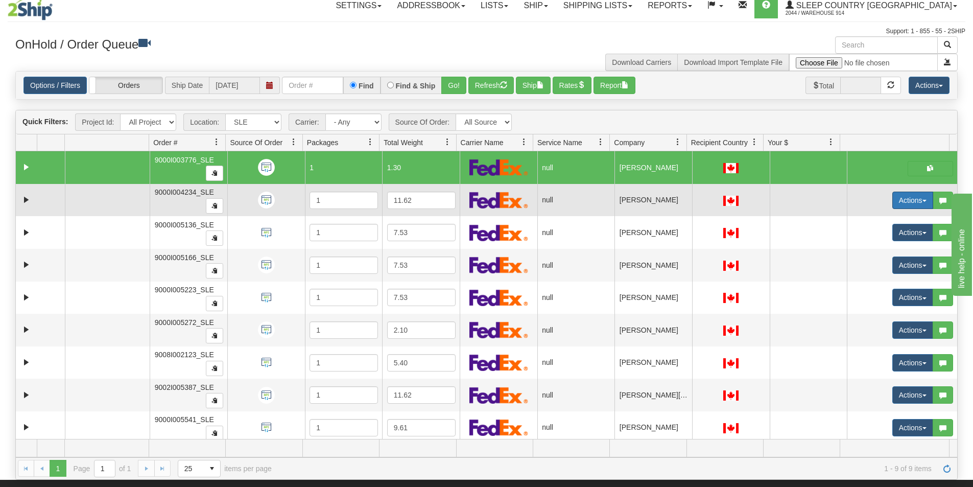
click at [902, 204] on button "Actions" at bounding box center [913, 200] width 41 height 17
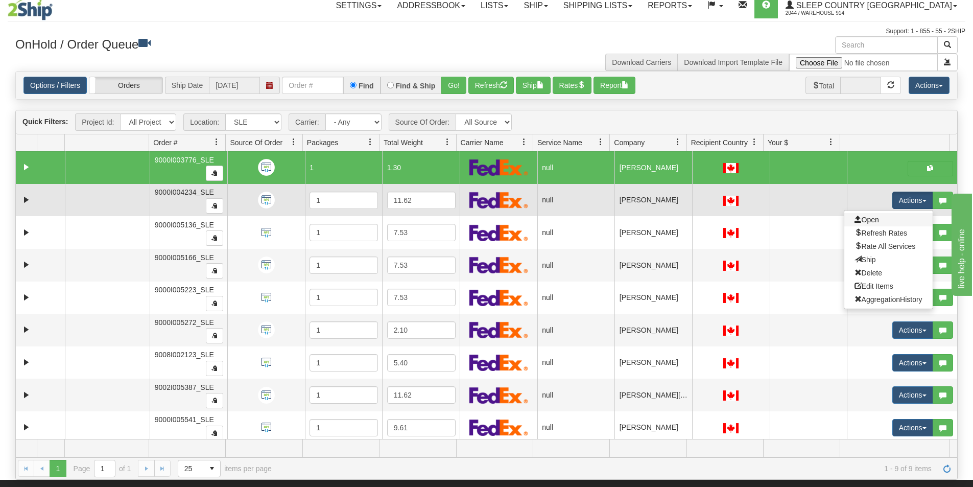
click at [886, 219] on link "Open" at bounding box center [889, 219] width 88 height 13
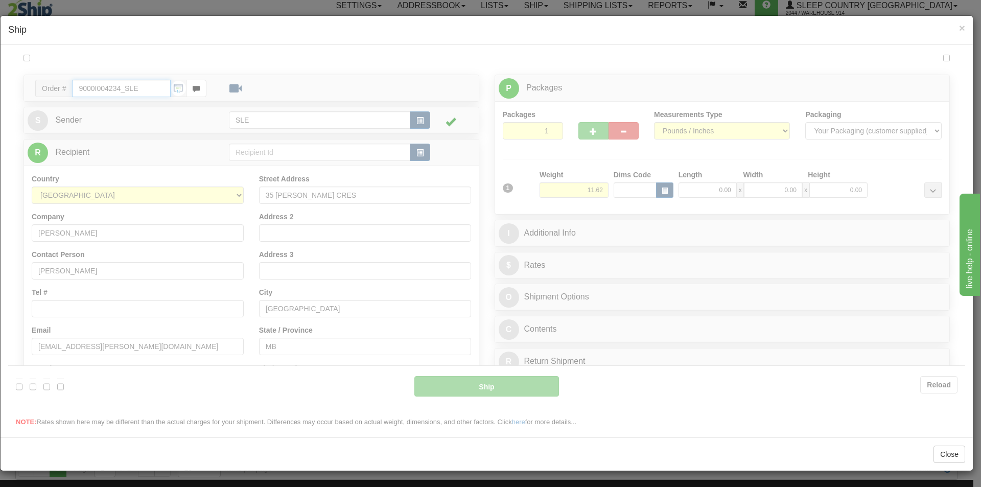
type input "12:55"
type input "16:00"
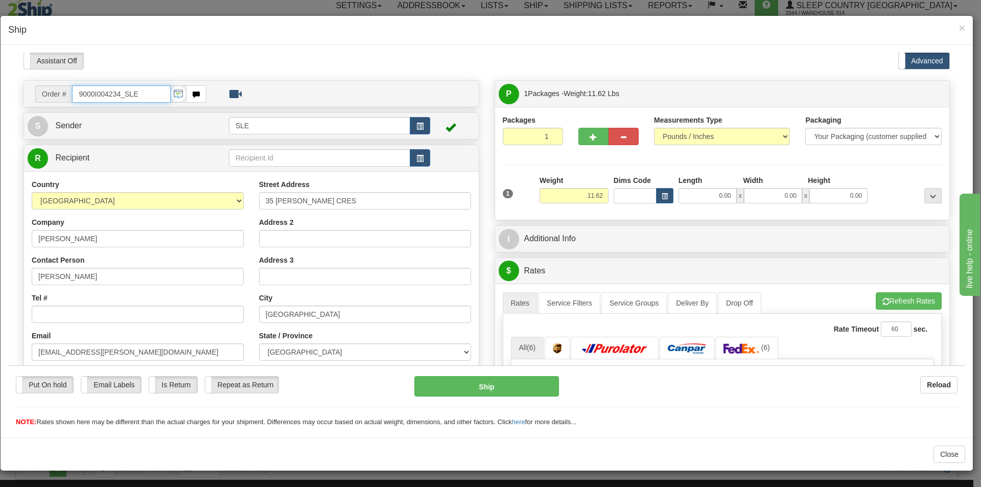
scroll to position [0, 0]
click at [728, 202] on input "0.00" at bounding box center [708, 195] width 58 height 15
type input "11.25"
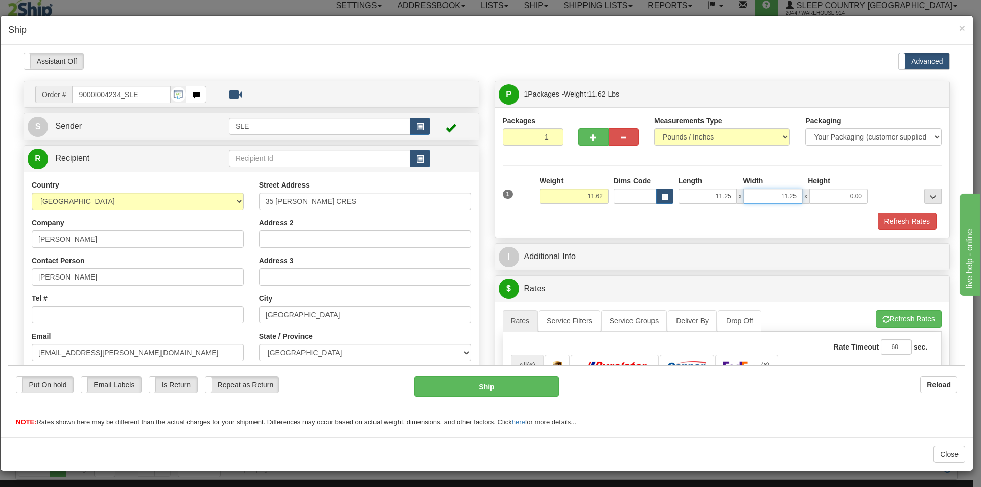
type input "11.25"
type input "20.00"
click at [909, 217] on button "Refresh Rates" at bounding box center [907, 220] width 59 height 17
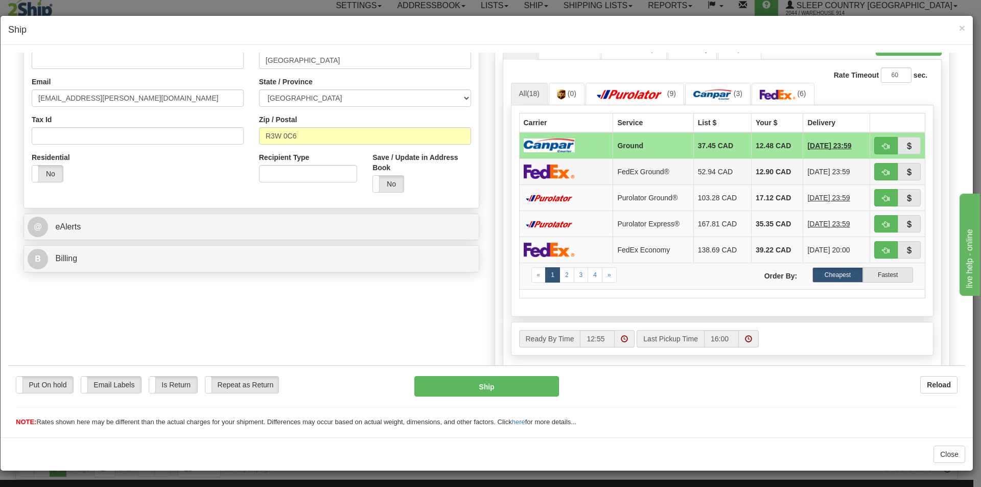
scroll to position [255, 0]
click at [882, 171] on span "button" at bounding box center [885, 171] width 7 height 7
type input "92"
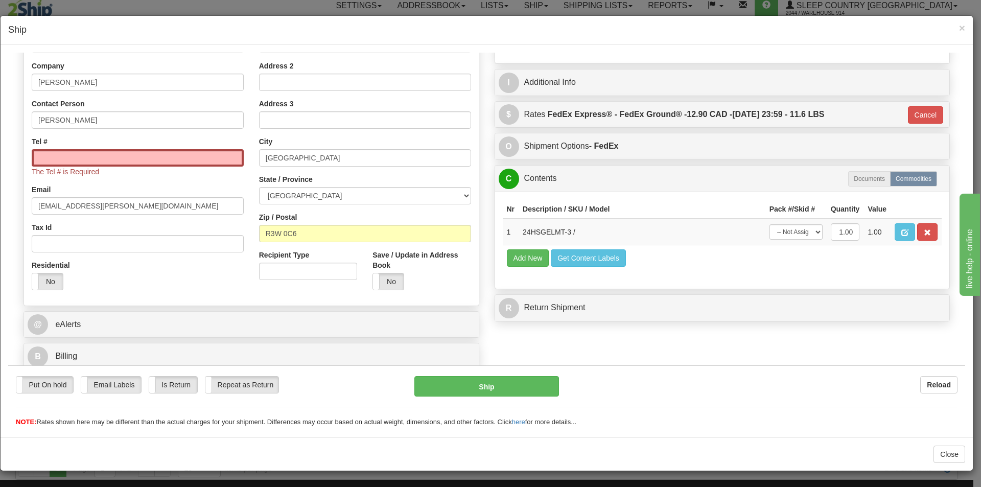
scroll to position [157, 0]
click at [808, 231] on select "-- Not Assigned -- Package 1" at bounding box center [796, 231] width 53 height 15
select select "0"
click at [770, 224] on select "-- Not Assigned -- Package 1" at bounding box center [796, 231] width 53 height 15
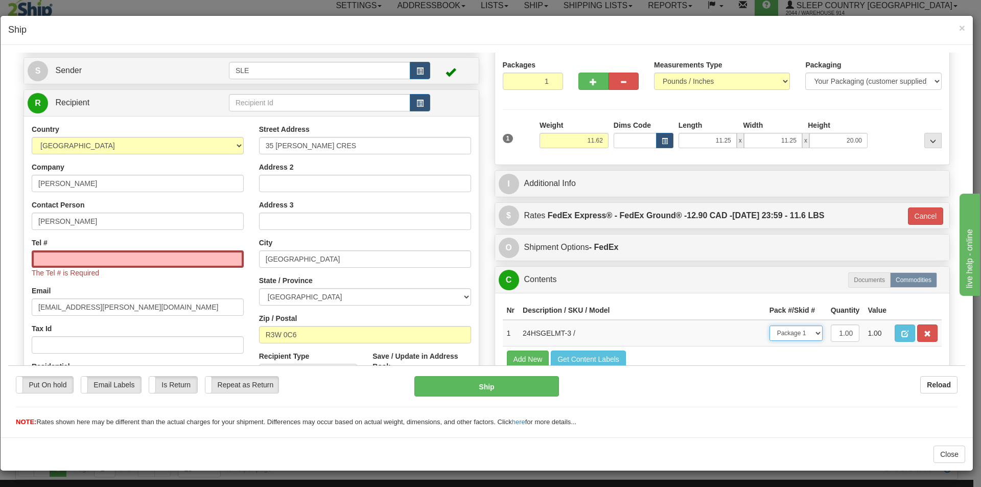
scroll to position [55, 0]
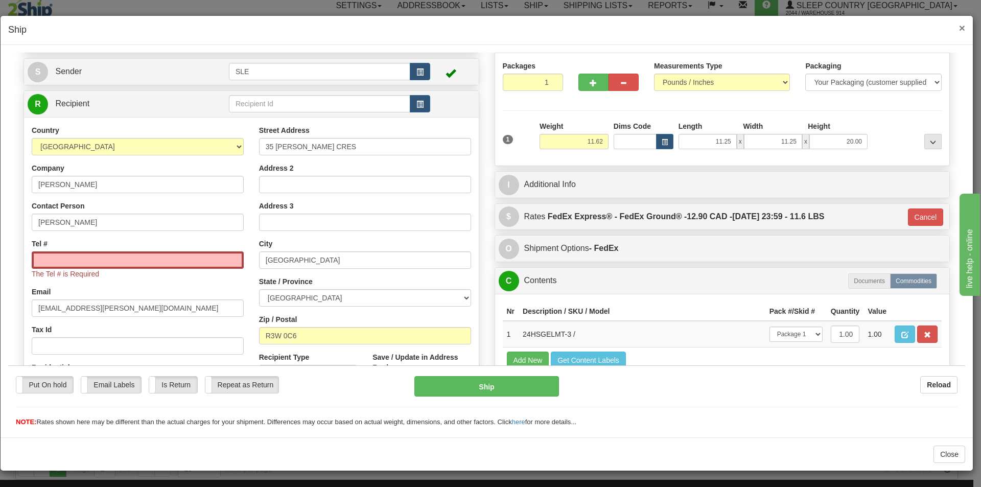
click at [961, 28] on span "×" at bounding box center [962, 28] width 6 height 12
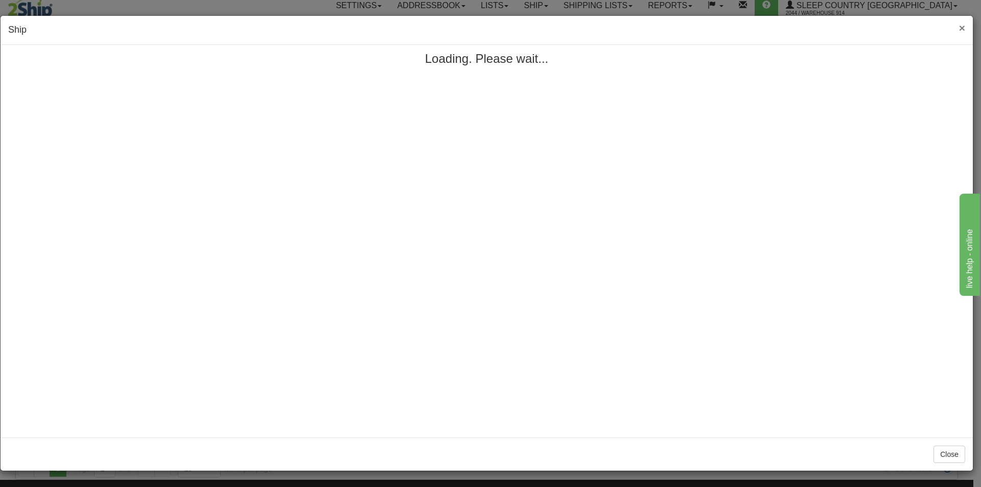
scroll to position [0, 0]
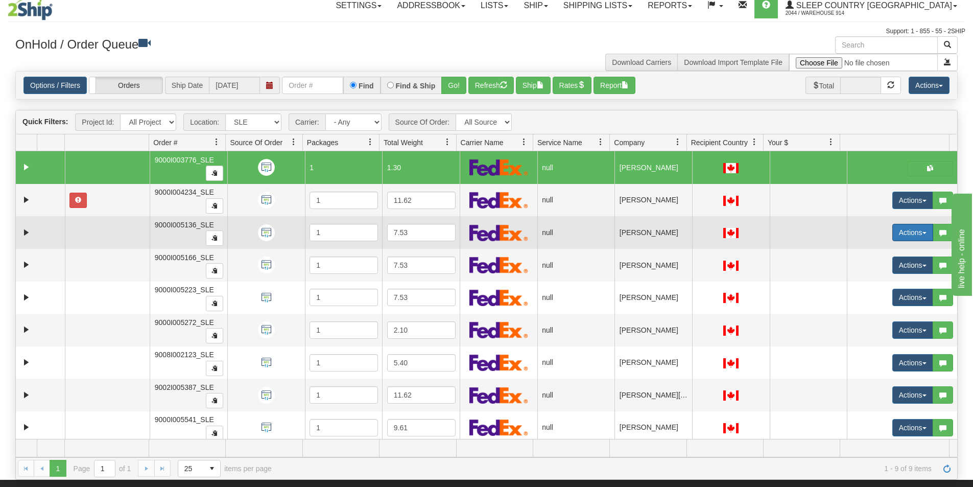
click at [912, 231] on button "Actions" at bounding box center [913, 232] width 41 height 17
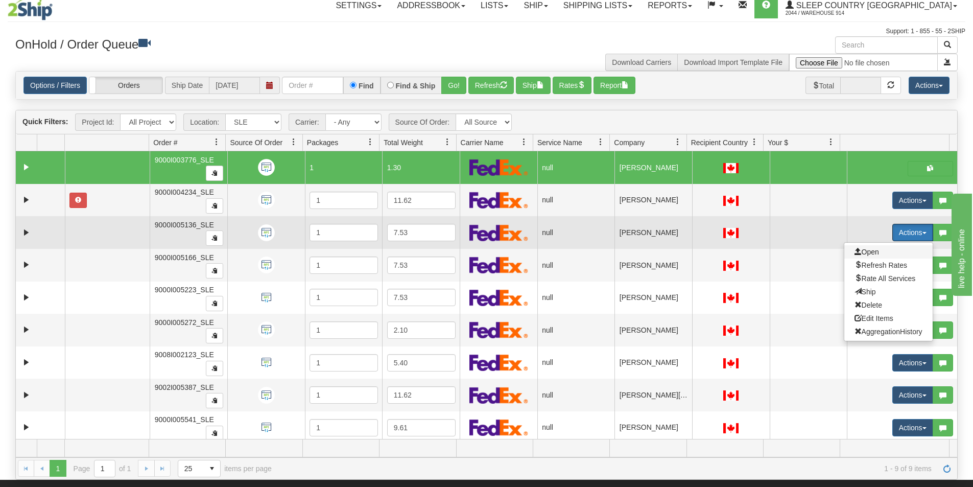
click at [858, 254] on span "Open" at bounding box center [867, 252] width 25 height 8
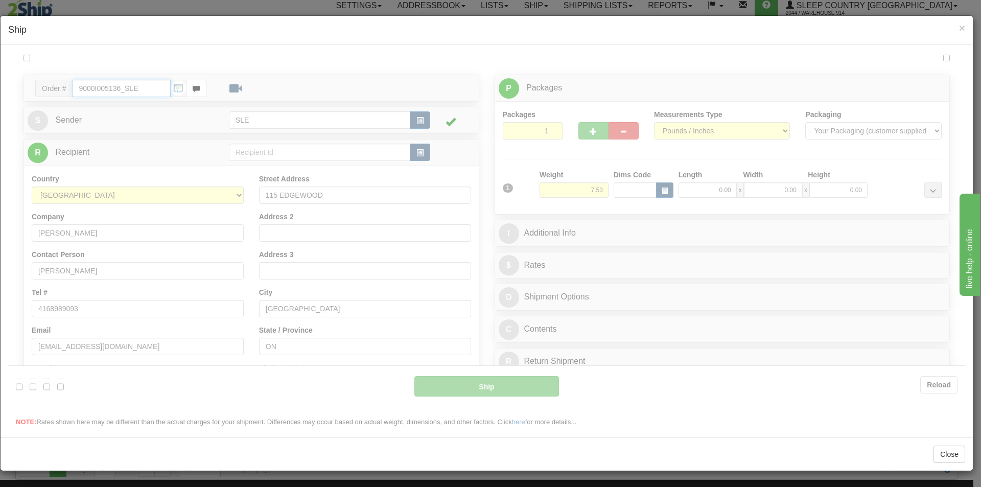
type input "12:56"
type input "16:00"
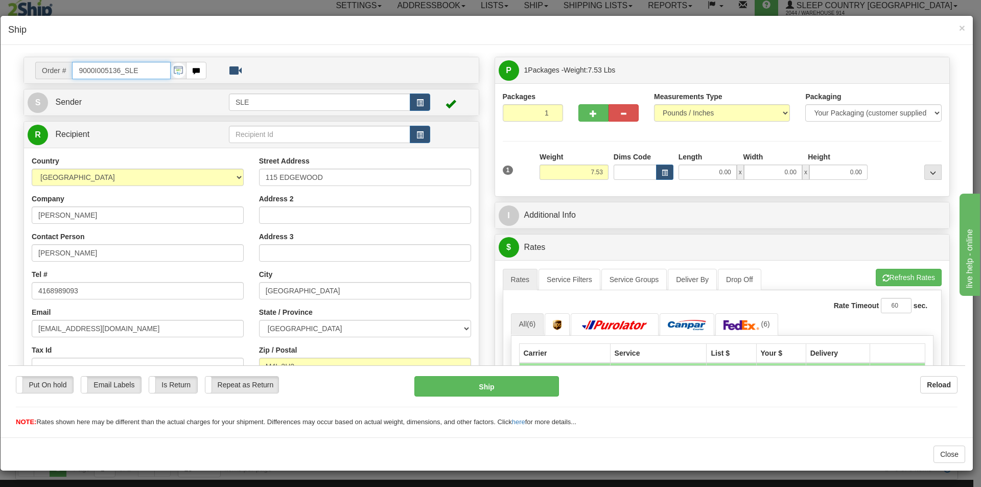
scroll to position [6, 0]
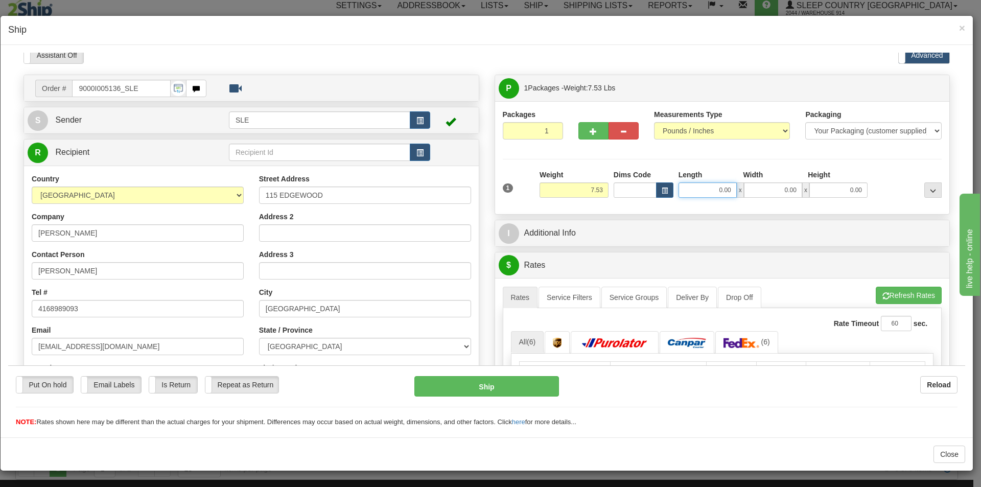
click at [696, 192] on input "0.00" at bounding box center [708, 189] width 58 height 15
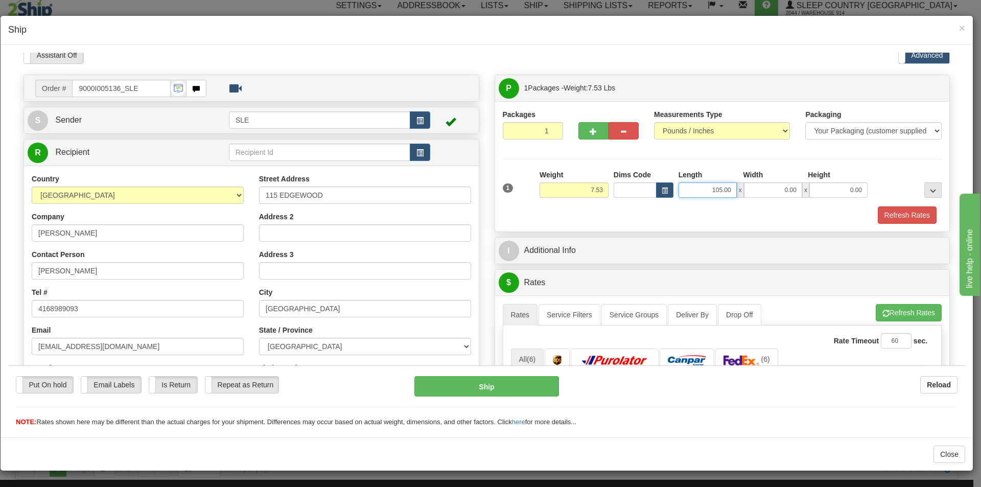
click at [723, 190] on input "105.00" at bounding box center [708, 189] width 58 height 15
type input "10.50"
type input "20.00"
click at [913, 219] on button "Refresh Rates" at bounding box center [907, 214] width 59 height 17
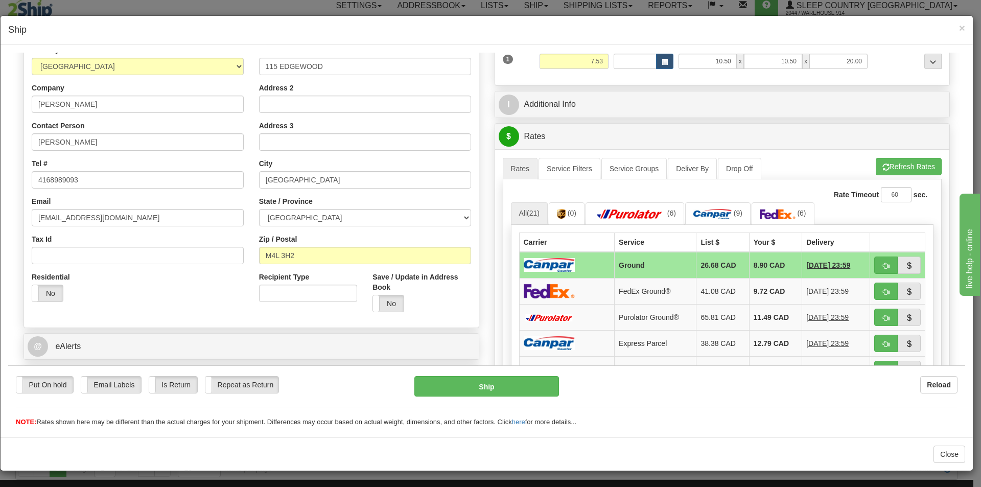
scroll to position [159, 0]
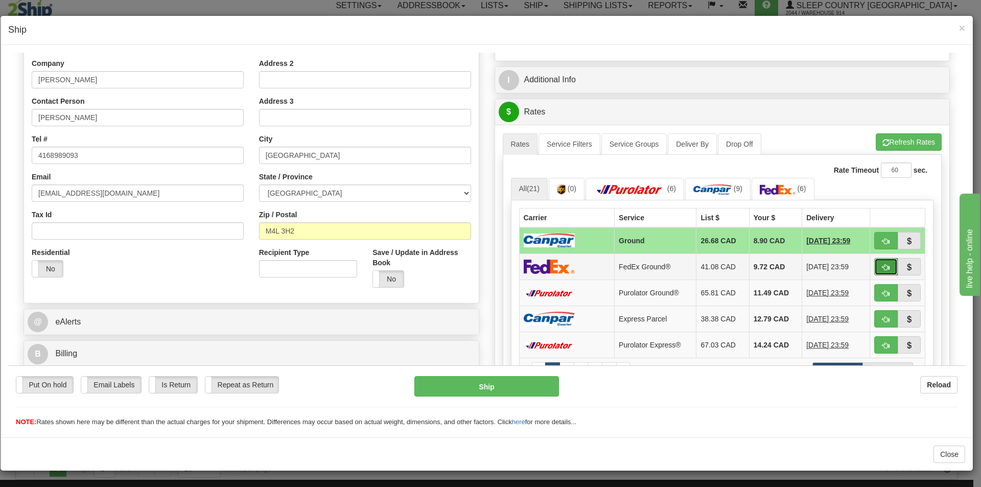
click at [882, 266] on span "button" at bounding box center [885, 267] width 7 height 7
type input "92"
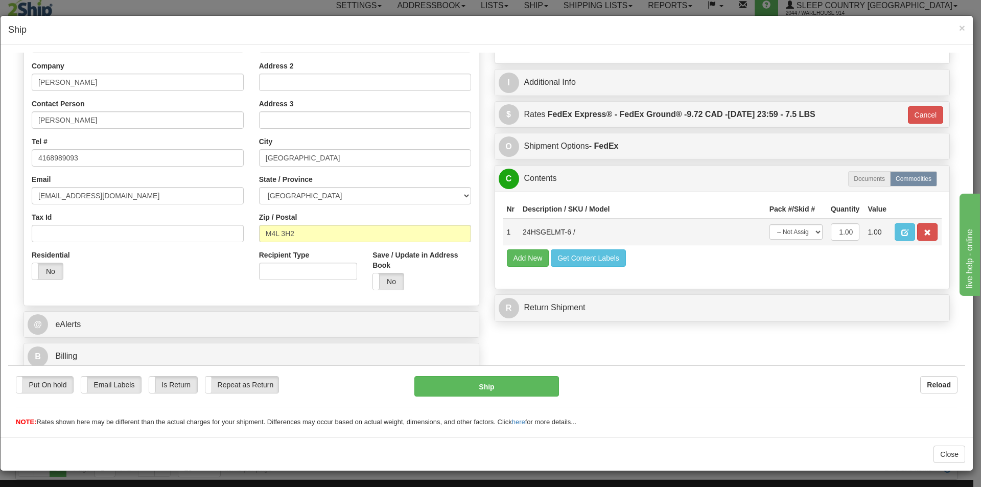
scroll to position [157, 0]
click at [802, 234] on select "-- Not Assigned -- Package 1" at bounding box center [796, 231] width 53 height 15
select select "0"
click at [770, 224] on select "-- Not Assigned -- Package 1" at bounding box center [796, 231] width 53 height 15
click at [477, 384] on button "Ship" at bounding box center [486, 386] width 144 height 20
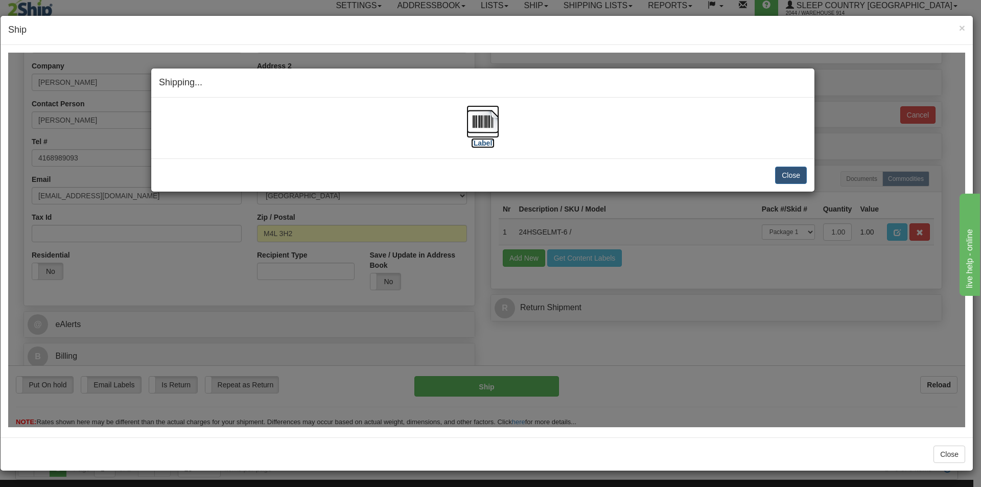
click at [482, 127] on img at bounding box center [483, 121] width 33 height 33
click at [797, 178] on button "Close" at bounding box center [791, 174] width 32 height 17
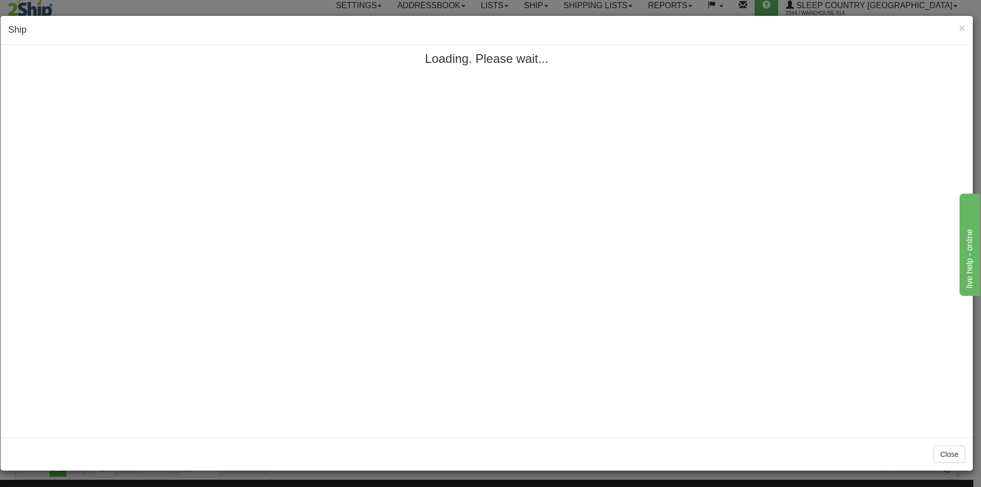
scroll to position [0, 0]
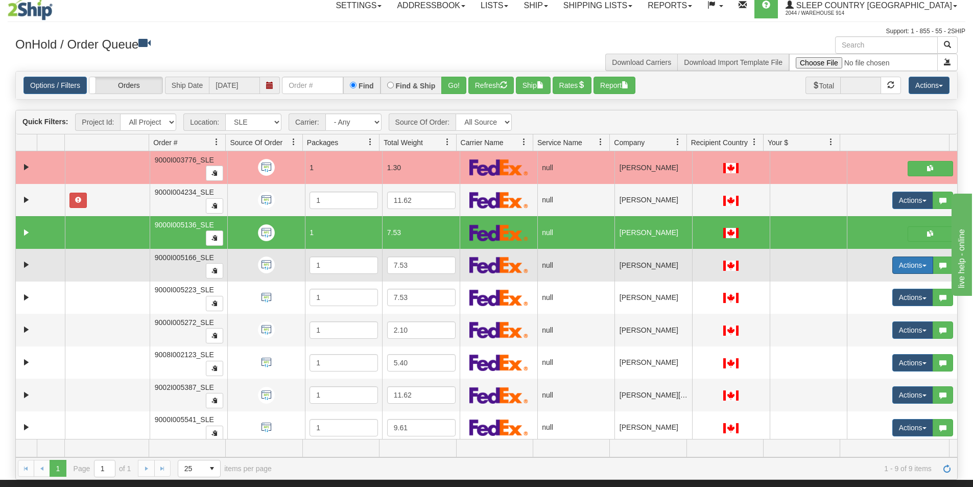
click at [910, 266] on button "Actions" at bounding box center [913, 265] width 41 height 17
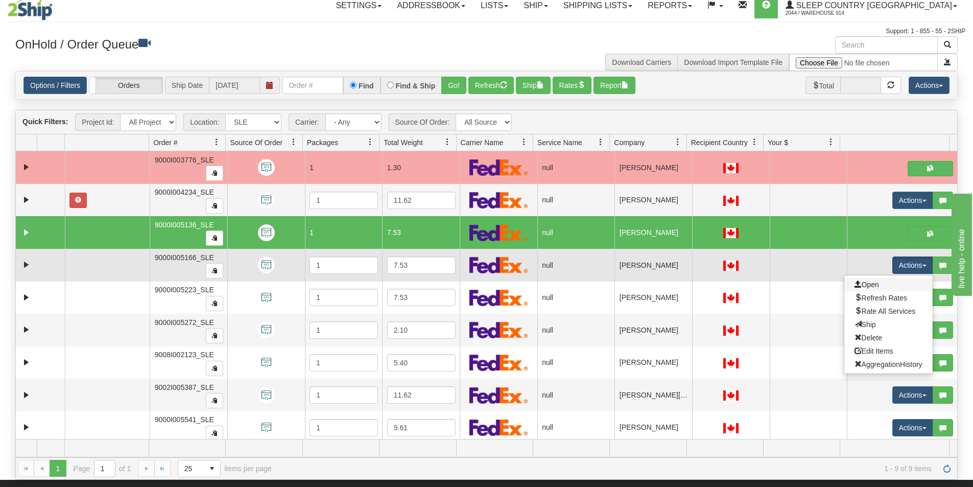
click at [898, 285] on link "Open" at bounding box center [889, 284] width 88 height 13
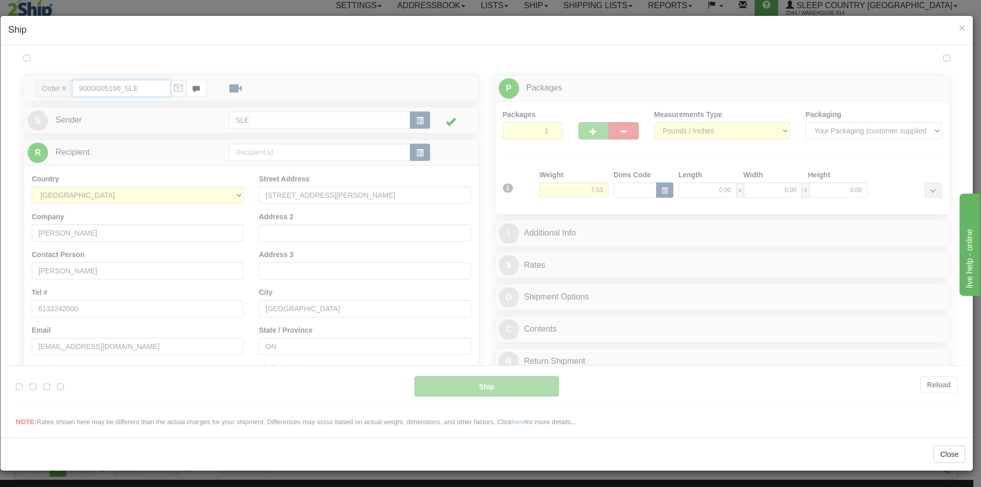
type input "12:57"
type input "16:00"
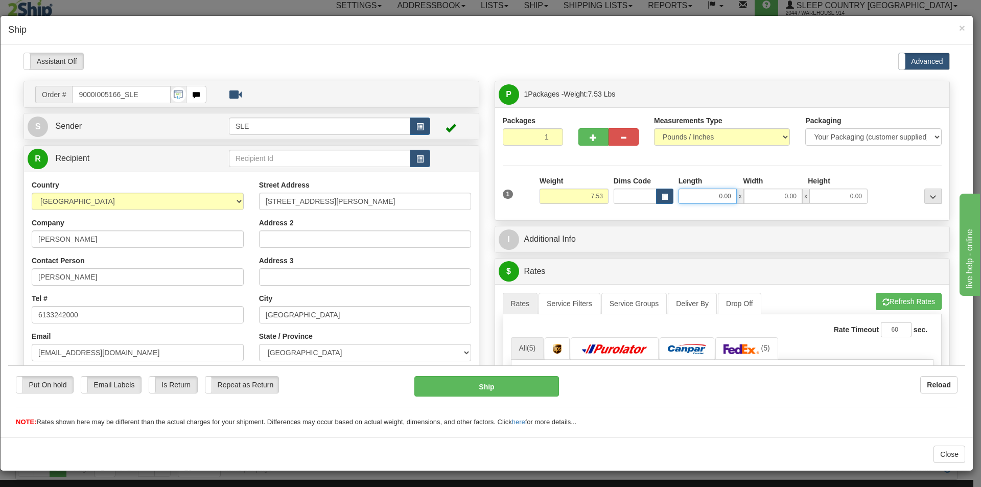
click at [728, 197] on input "0.00" at bounding box center [708, 195] width 58 height 15
type input "10.50"
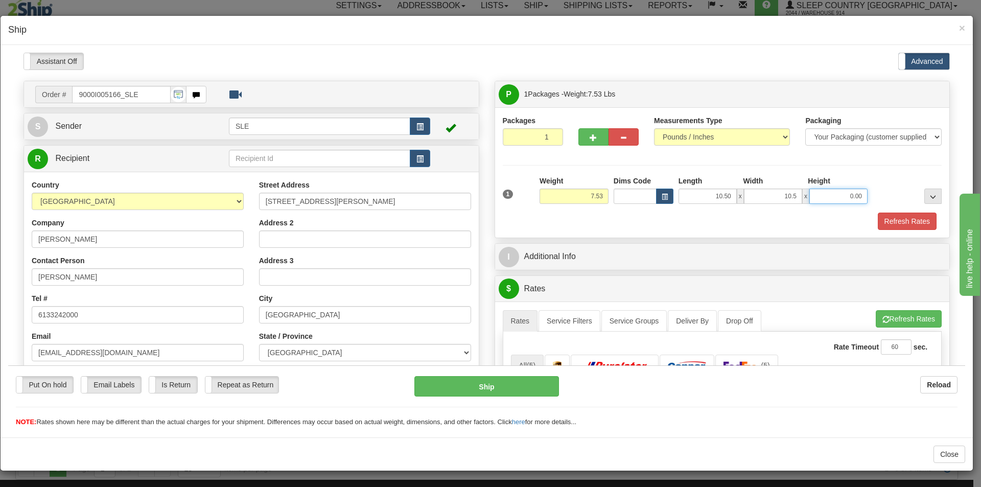
type input "10.50"
type input "20.00"
click at [912, 213] on button "Refresh Rates" at bounding box center [907, 220] width 59 height 17
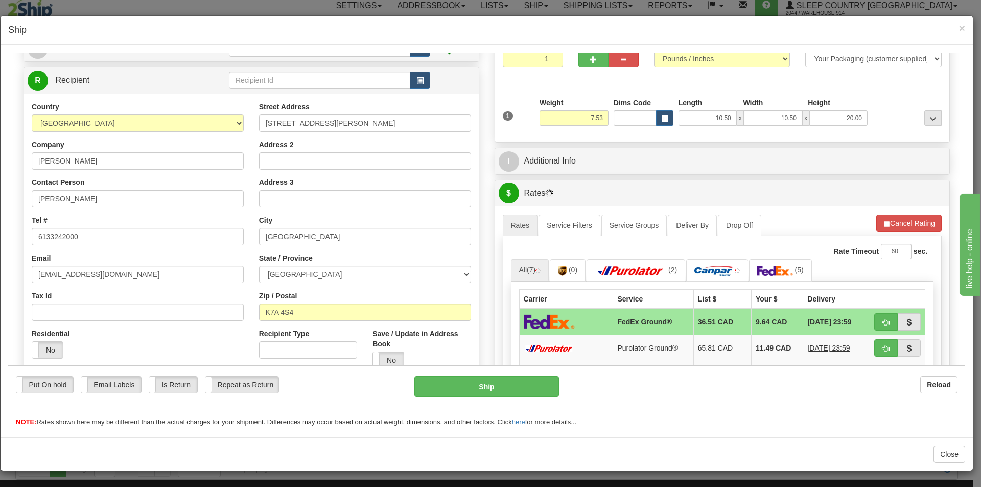
scroll to position [102, 0]
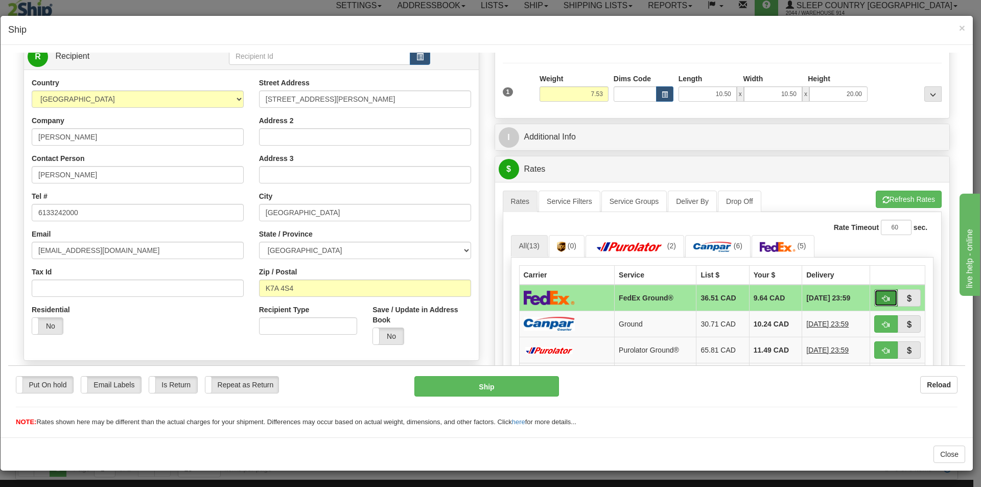
click at [874, 298] on button "button" at bounding box center [886, 297] width 24 height 17
type input "92"
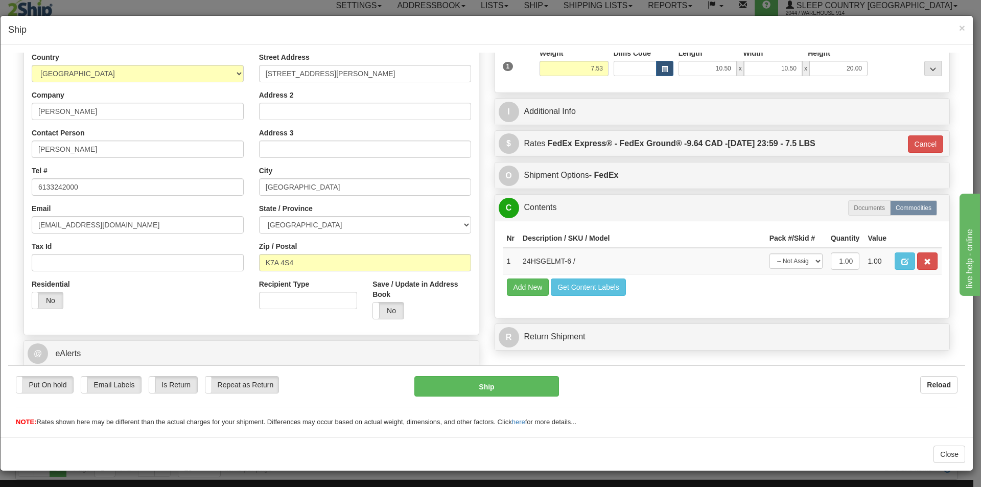
scroll to position [153, 0]
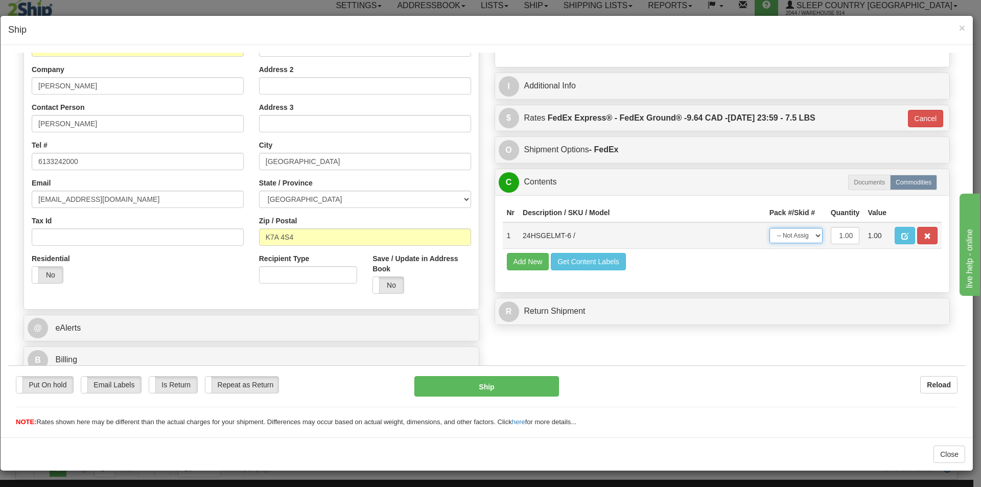
click at [807, 240] on select "-- Not Assigned -- Package 1" at bounding box center [796, 234] width 53 height 15
select select "0"
click at [770, 227] on select "-- Not Assigned -- Package 1" at bounding box center [796, 234] width 53 height 15
click at [532, 386] on button "Ship" at bounding box center [486, 386] width 144 height 20
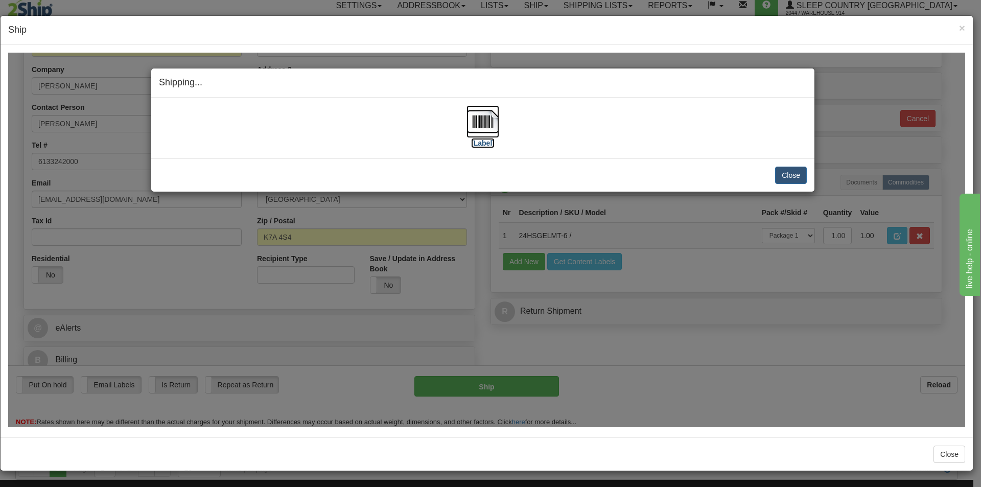
click at [472, 126] on img at bounding box center [483, 121] width 33 height 33
click at [792, 178] on button "Close" at bounding box center [791, 174] width 32 height 17
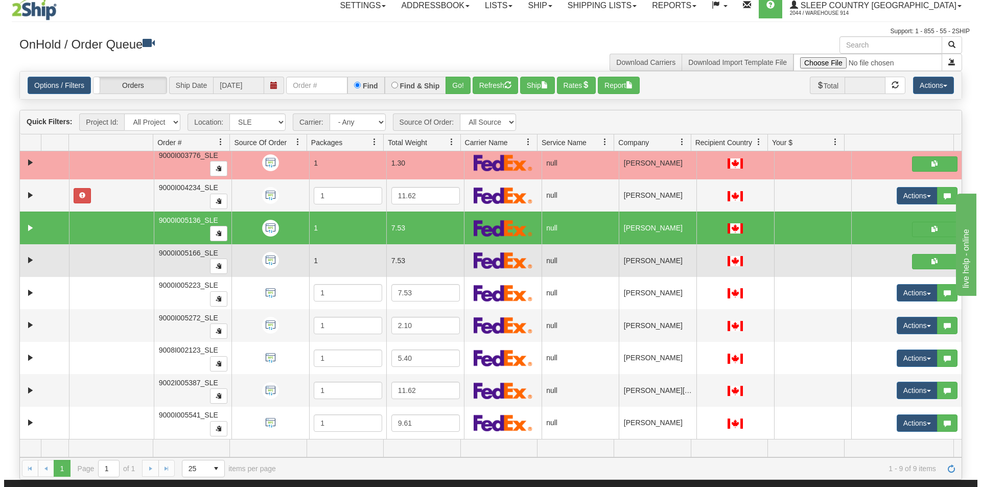
scroll to position [59, 0]
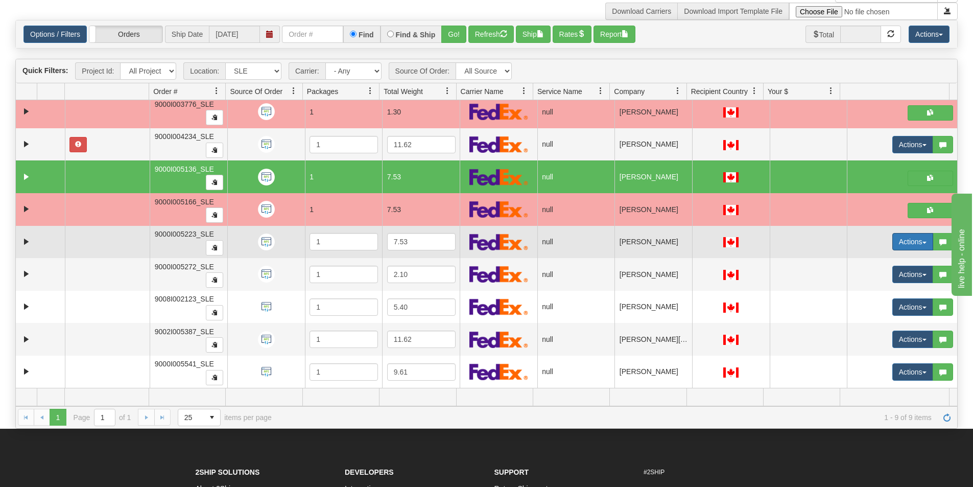
click at [906, 244] on button "Actions" at bounding box center [913, 241] width 41 height 17
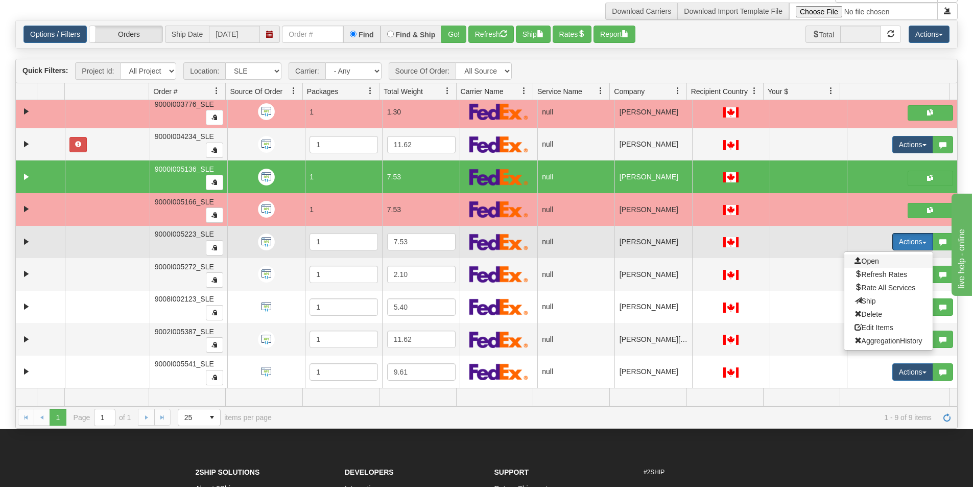
click at [864, 261] on span "Open" at bounding box center [867, 261] width 25 height 8
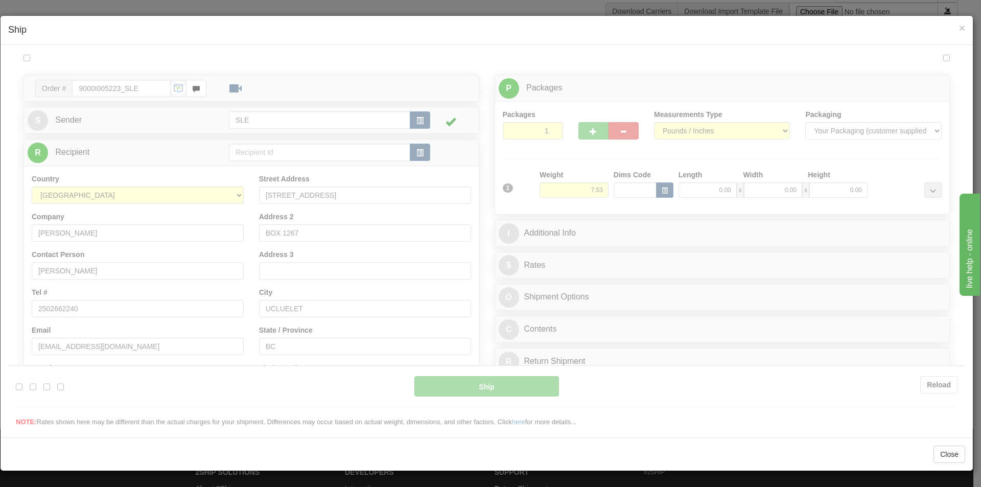
scroll to position [0, 0]
type input "12:58"
type input "16:00"
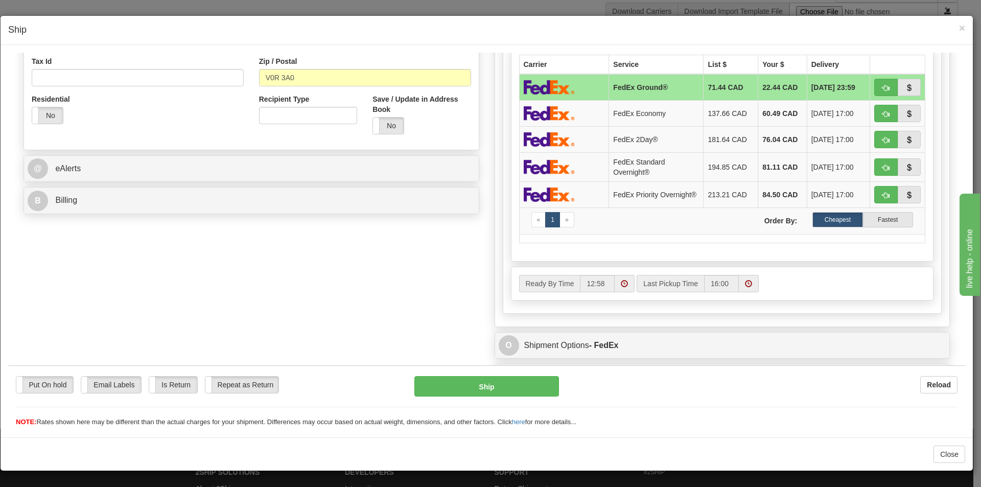
scroll to position [108, 0]
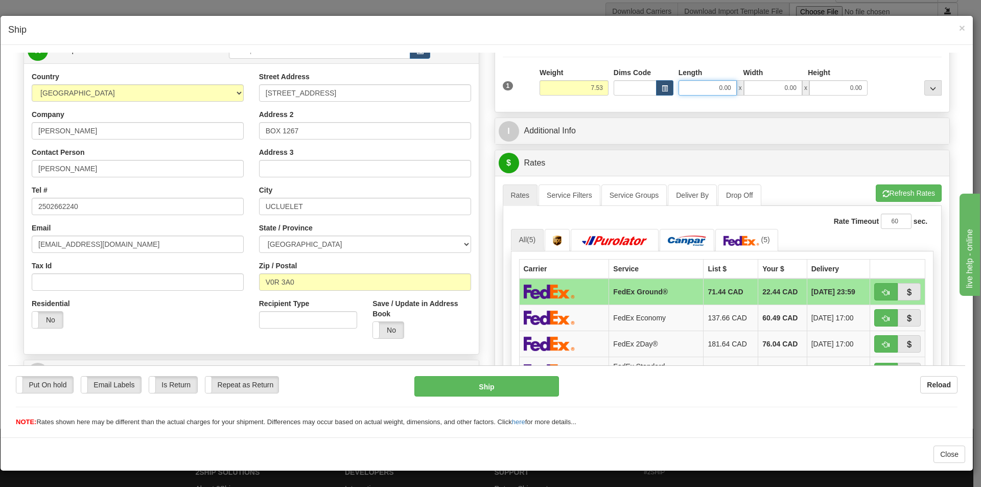
click at [722, 85] on input "0.00" at bounding box center [708, 87] width 58 height 15
type input "10.50"
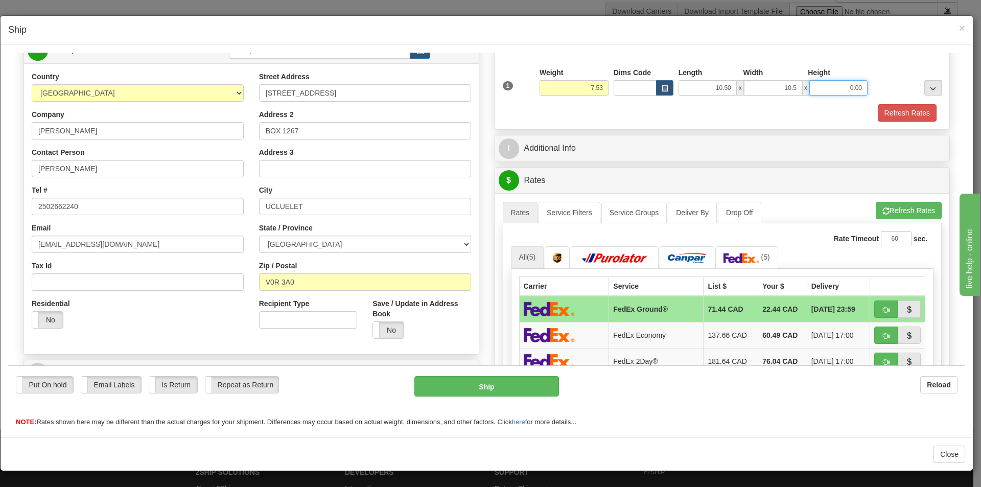
type input "10.50"
type input "20.00"
click at [895, 107] on button "Refresh Rates" at bounding box center [907, 112] width 59 height 17
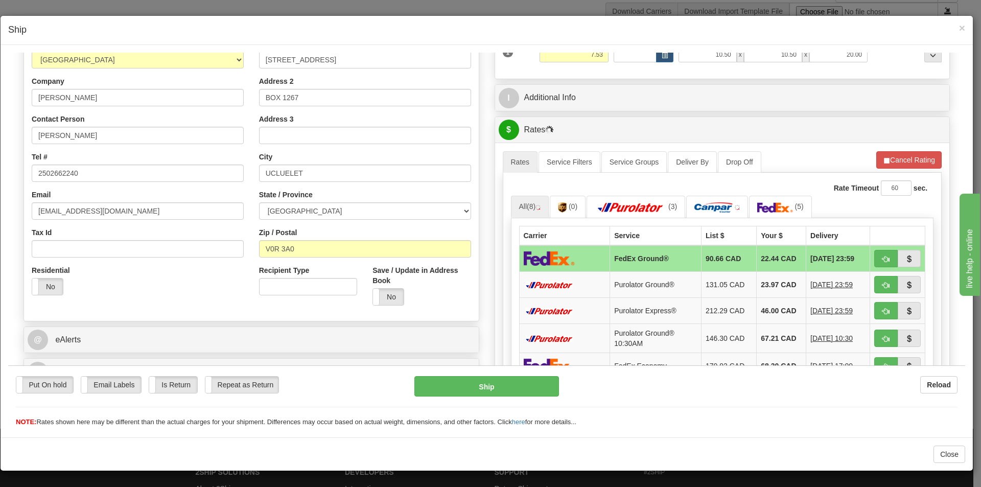
scroll to position [159, 0]
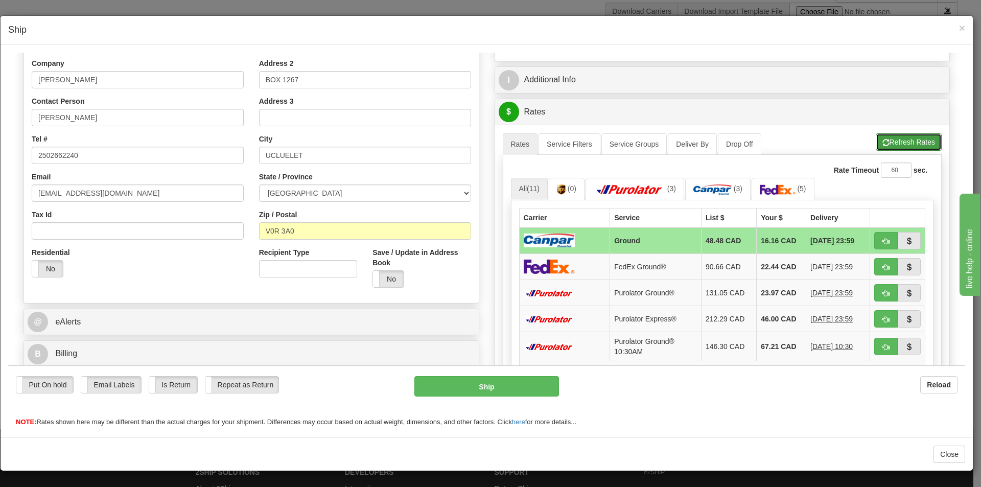
click at [905, 145] on button "Refresh Rates" at bounding box center [909, 141] width 66 height 17
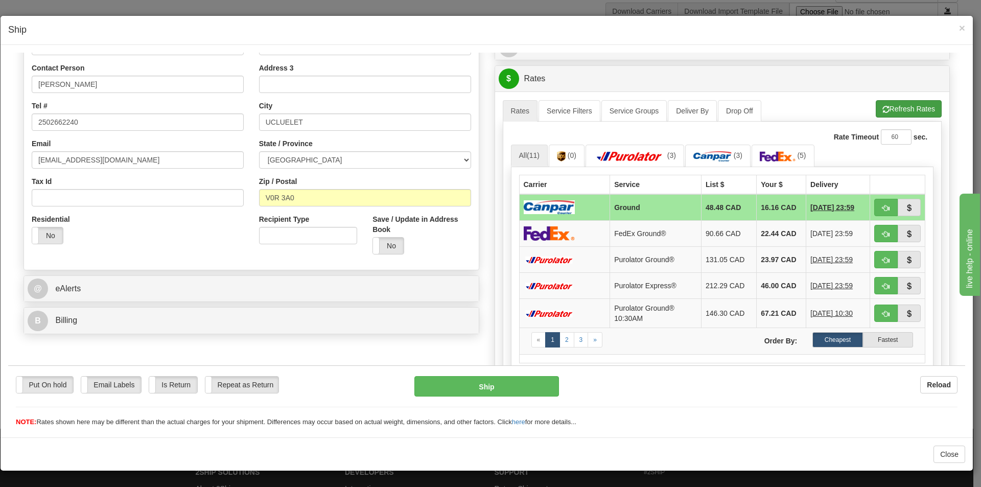
scroll to position [211, 0]
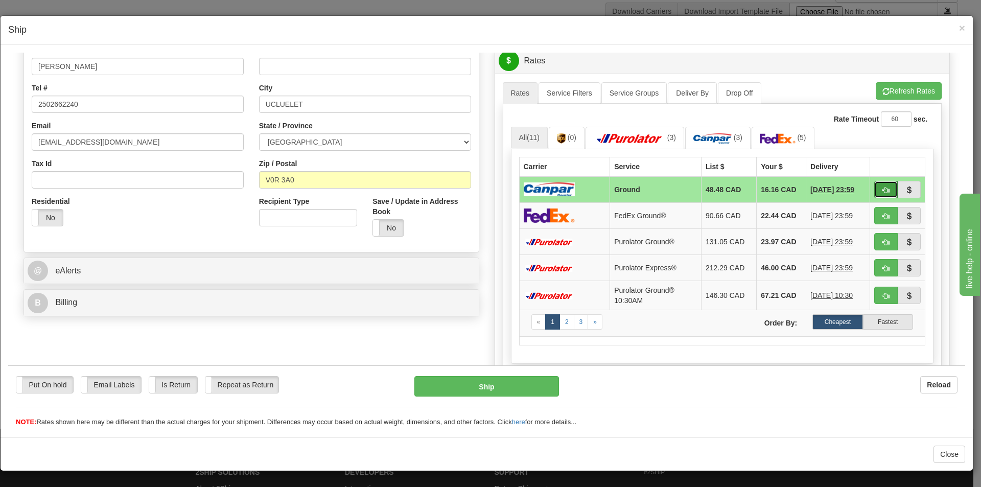
click at [874, 190] on button "button" at bounding box center [886, 188] width 24 height 17
type input "1"
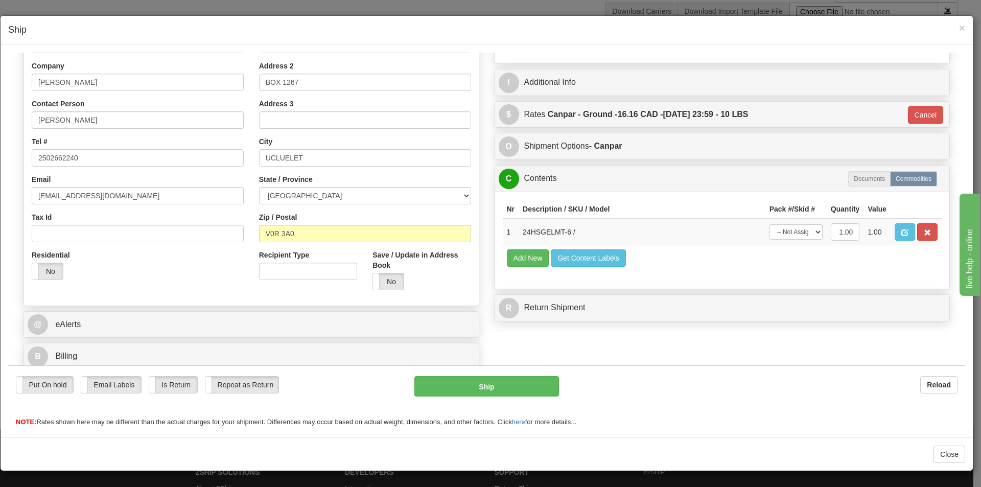
scroll to position [157, 0]
click at [800, 232] on select "-- Not Assigned -- Package 1" at bounding box center [796, 231] width 53 height 15
select select "0"
click at [770, 224] on select "-- Not Assigned -- Package 1" at bounding box center [796, 231] width 53 height 15
click at [490, 386] on button "Ship" at bounding box center [486, 386] width 144 height 20
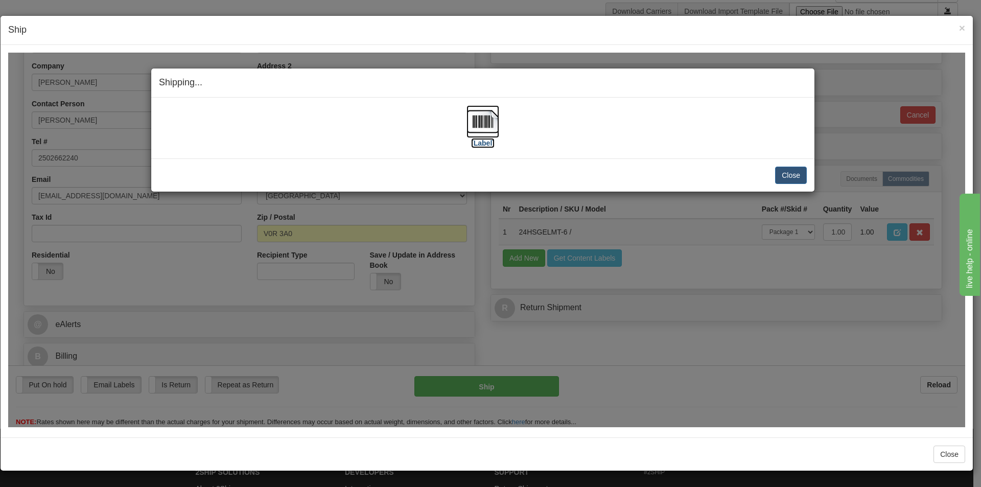
click at [480, 120] on img at bounding box center [483, 121] width 33 height 33
click at [798, 176] on button "Close" at bounding box center [791, 174] width 32 height 17
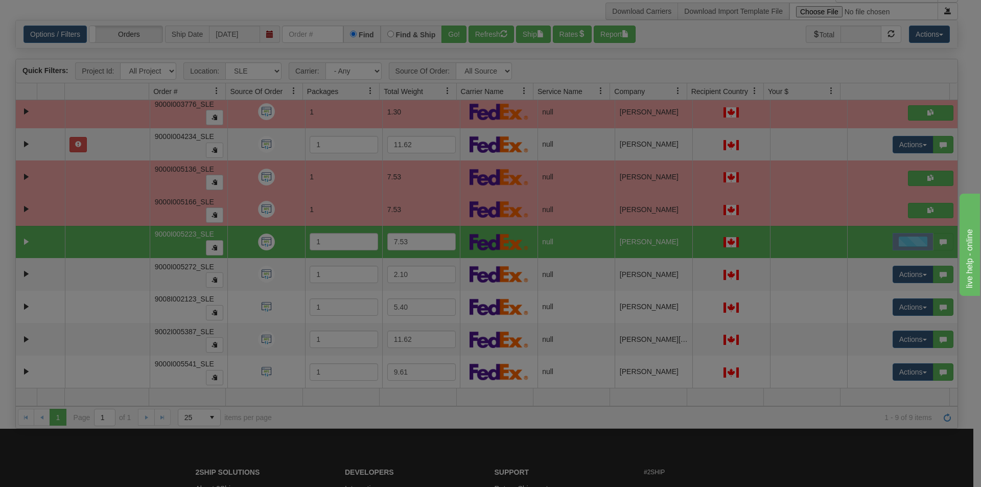
scroll to position [0, 0]
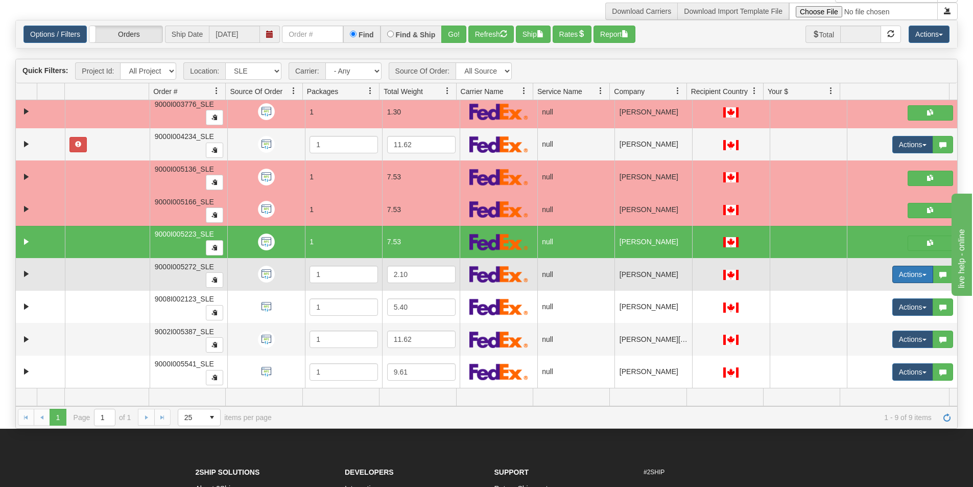
click at [912, 273] on button "Actions" at bounding box center [913, 274] width 41 height 17
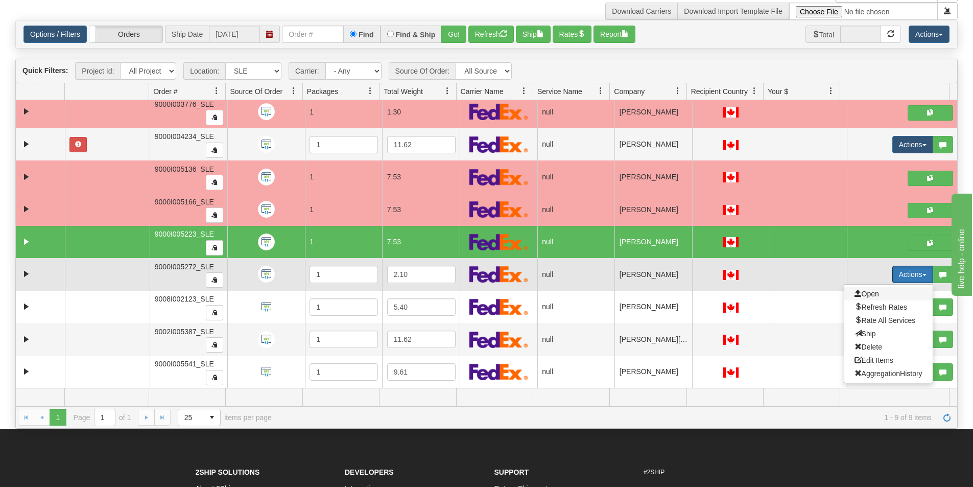
click at [869, 297] on span "Open" at bounding box center [867, 294] width 25 height 8
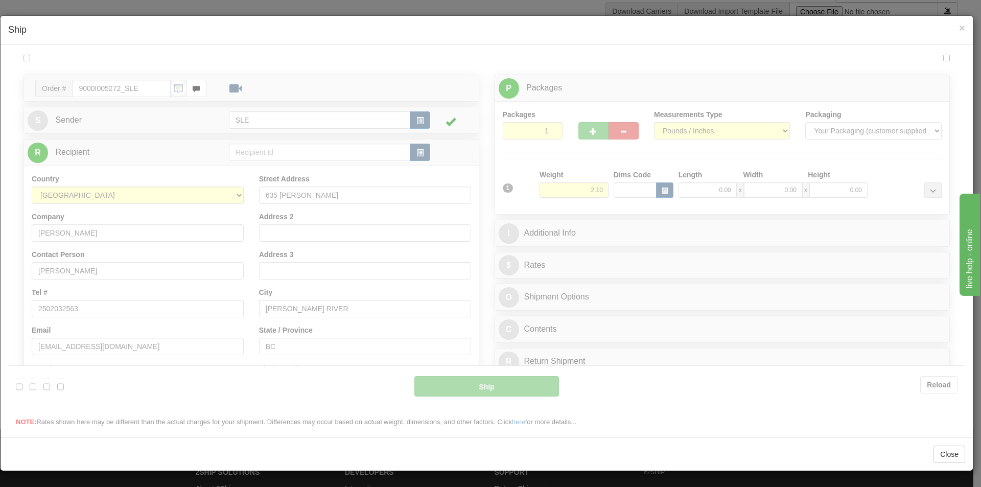
type input "12:59"
type input "16:00"
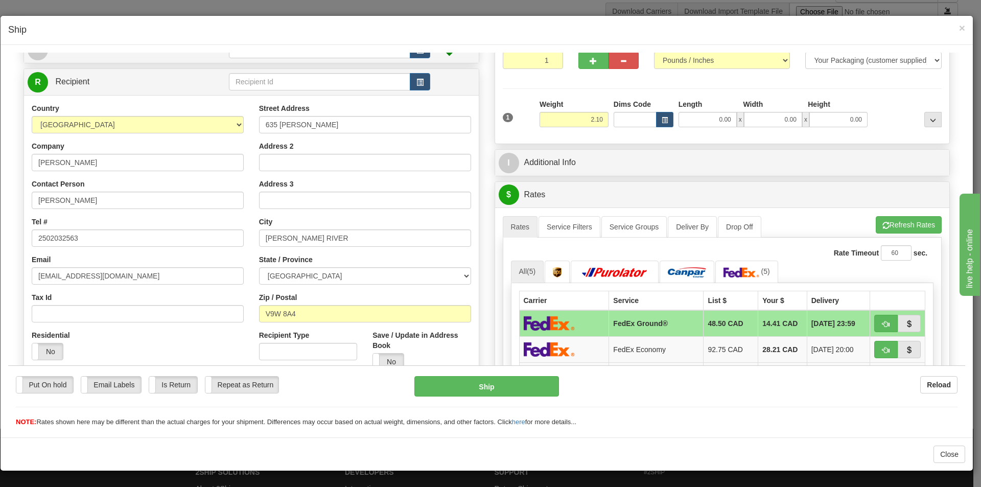
scroll to position [57, 0]
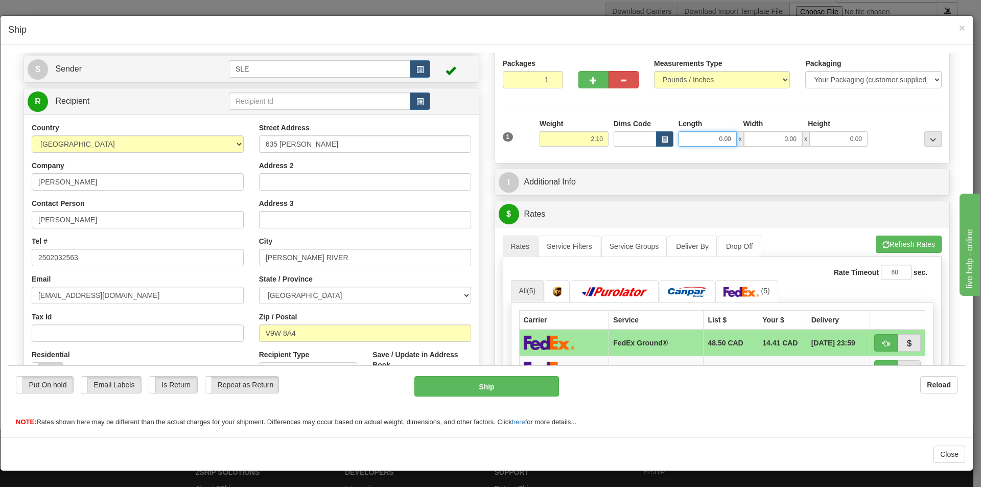
click at [722, 138] on input "0.00" at bounding box center [708, 138] width 58 height 15
type input "18.50"
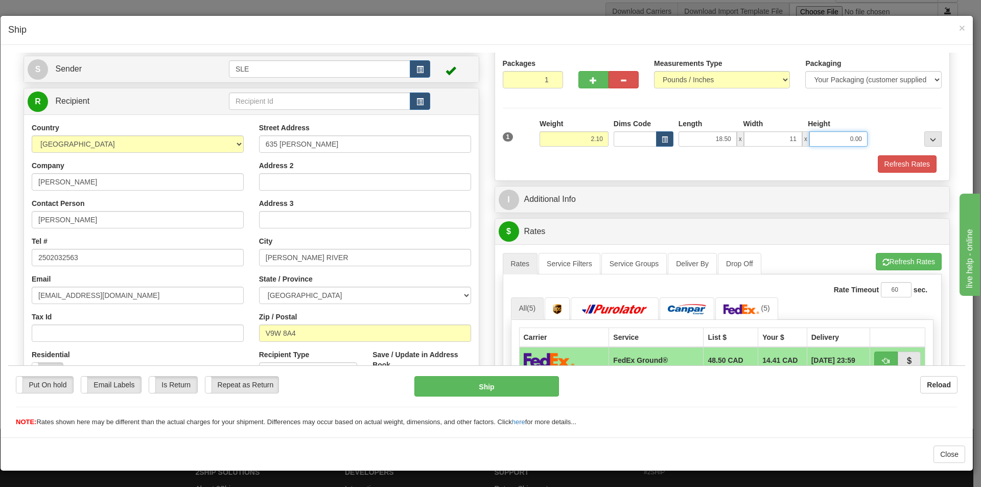
type input "11.00"
type input "20.50"
click at [878, 162] on button "Refresh Rates" at bounding box center [907, 163] width 59 height 17
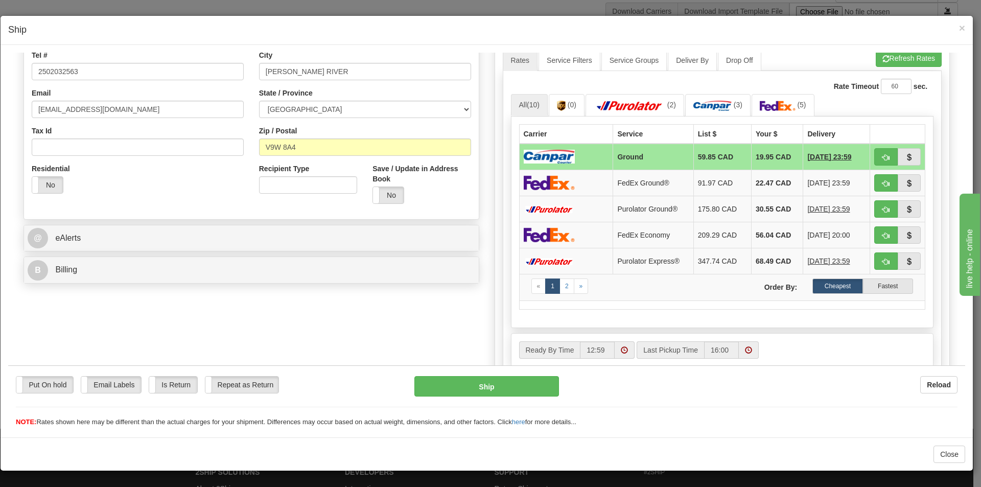
scroll to position [262, 0]
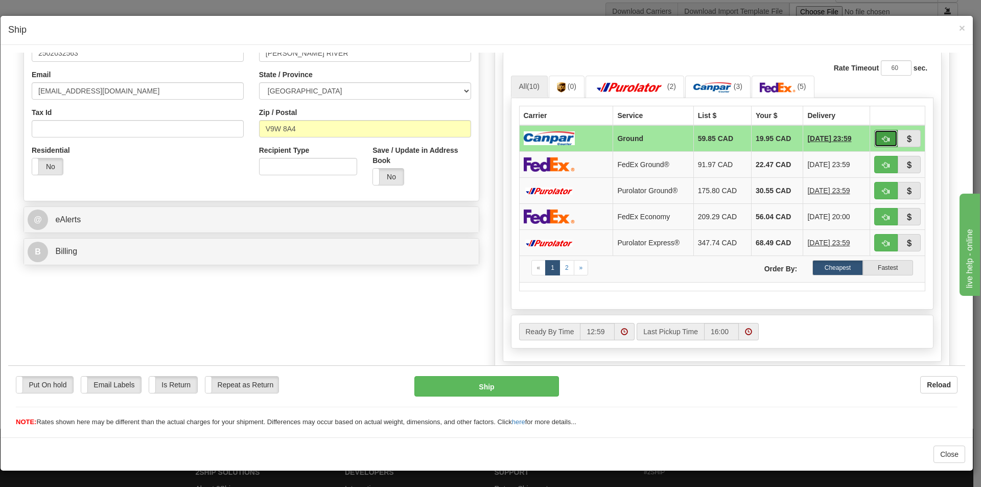
click at [874, 135] on button "button" at bounding box center [886, 137] width 24 height 17
type input "1"
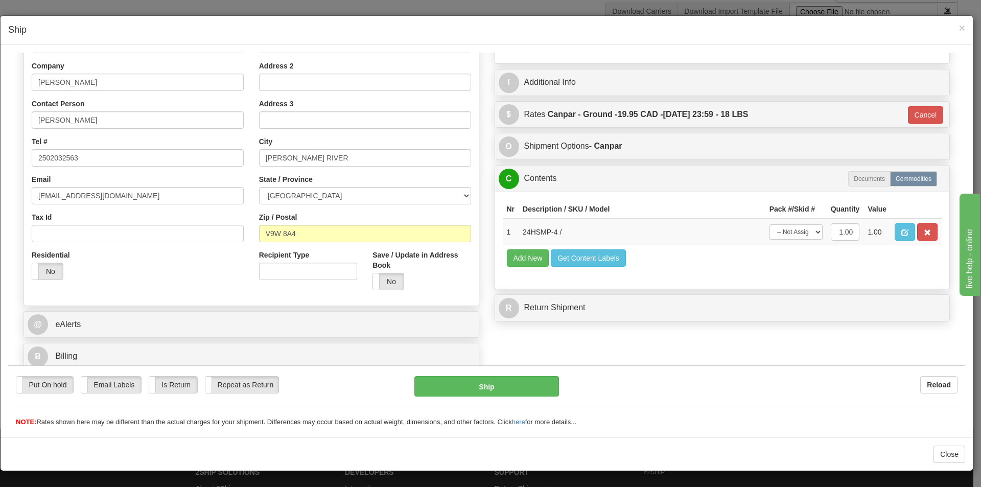
scroll to position [157, 0]
click at [806, 230] on select "-- Not Assigned -- Package 1" at bounding box center [796, 231] width 53 height 15
select select "0"
click at [770, 224] on select "-- Not Assigned -- Package 1" at bounding box center [796, 231] width 53 height 15
click at [525, 390] on button "Ship" at bounding box center [486, 386] width 144 height 20
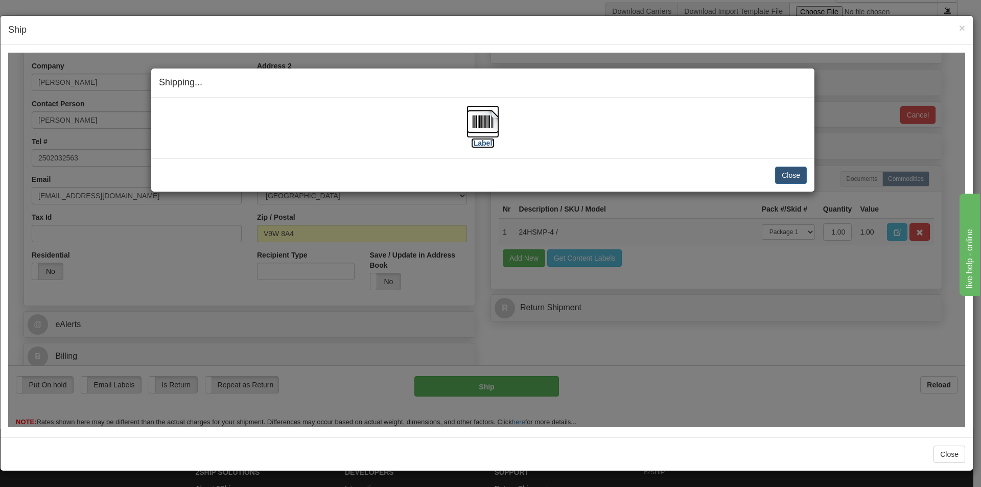
click at [480, 124] on img at bounding box center [483, 121] width 33 height 33
click at [793, 173] on button "Close" at bounding box center [791, 174] width 32 height 17
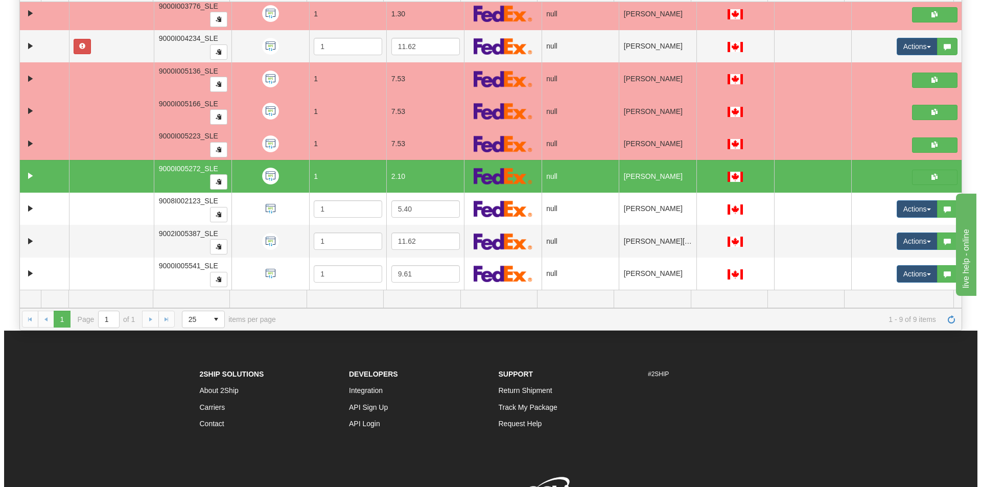
scroll to position [161, 0]
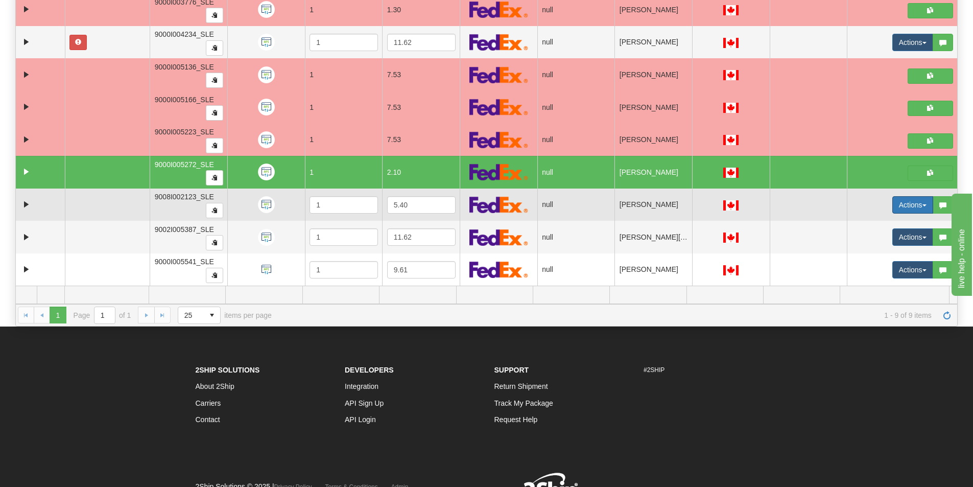
click at [900, 206] on button "Actions" at bounding box center [913, 204] width 41 height 17
click at [866, 232] on link "Refresh Rates" at bounding box center [889, 237] width 88 height 13
click at [895, 206] on div at bounding box center [913, 204] width 41 height 17
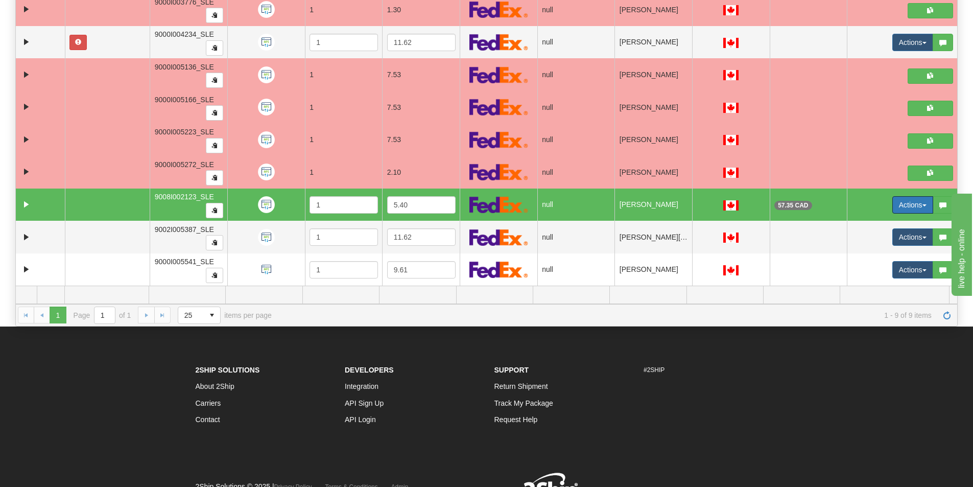
click at [893, 205] on button "Actions" at bounding box center [913, 204] width 41 height 17
click at [868, 227] on span "Open" at bounding box center [867, 224] width 25 height 8
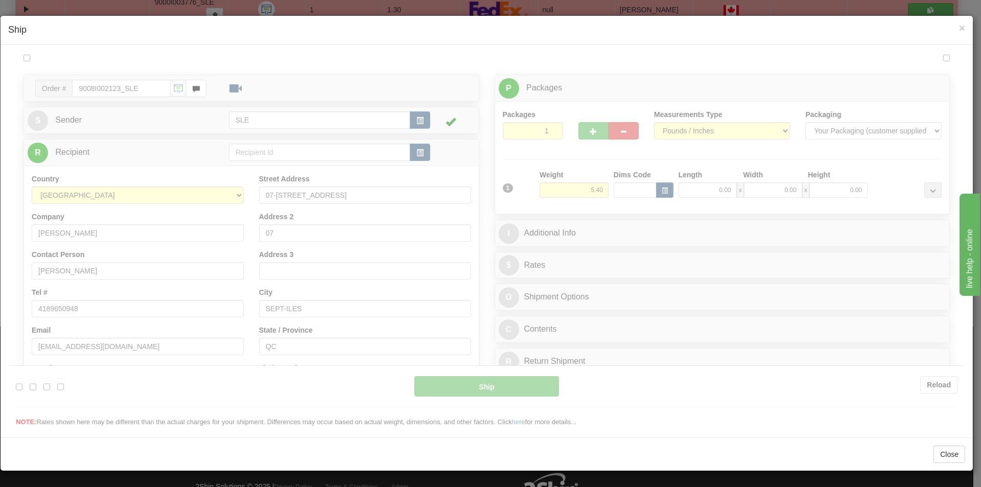
scroll to position [0, 0]
type input "20"
type input "13:01"
type input "16:00"
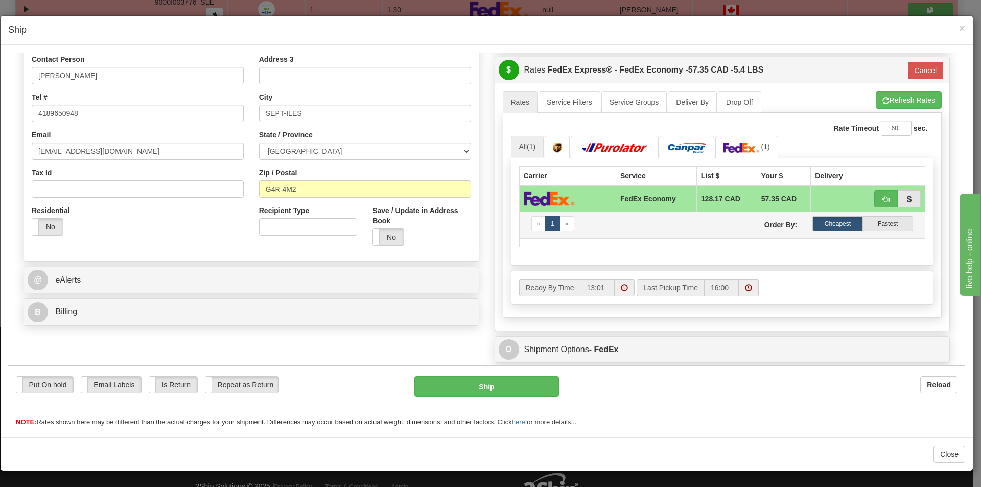
scroll to position [100, 0]
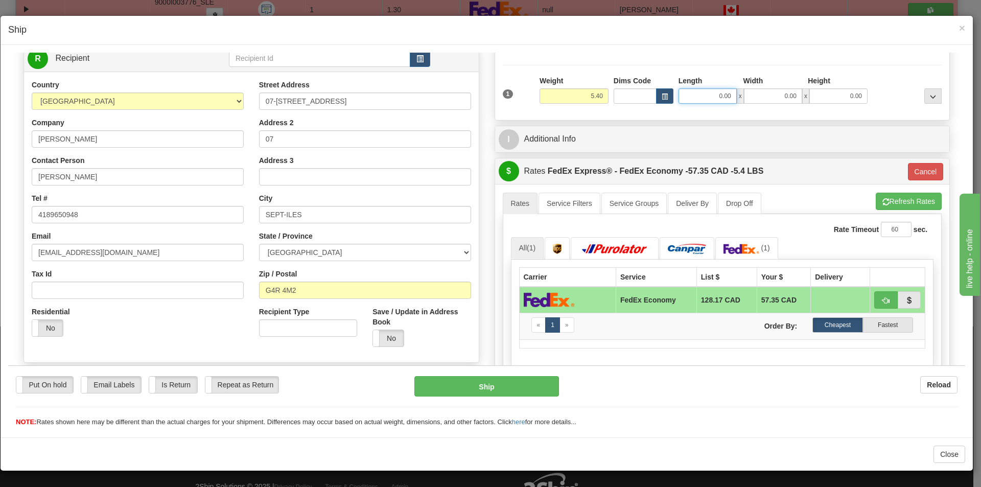
click at [721, 93] on input "0.00" at bounding box center [708, 95] width 58 height 15
type input "14.00"
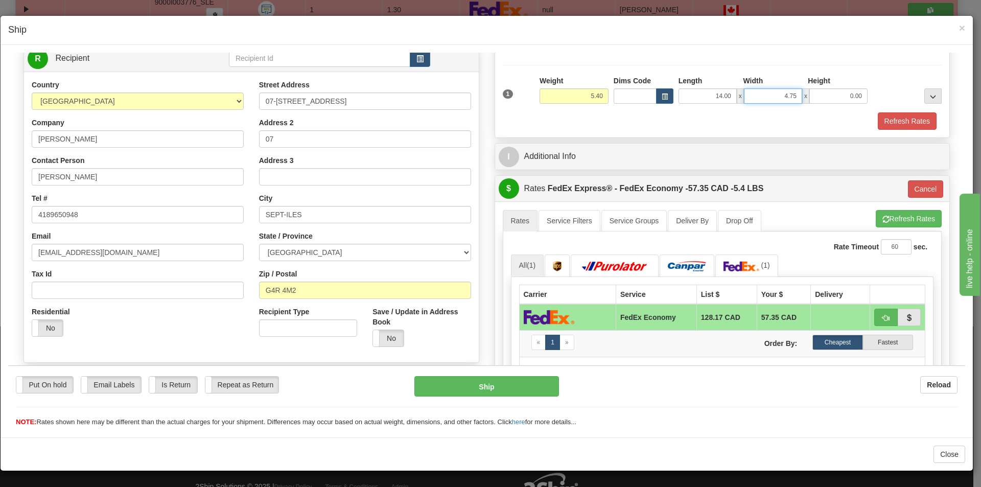
type input "4.75"
type input "17.50"
click at [893, 123] on button "Refresh Rates" at bounding box center [907, 120] width 59 height 17
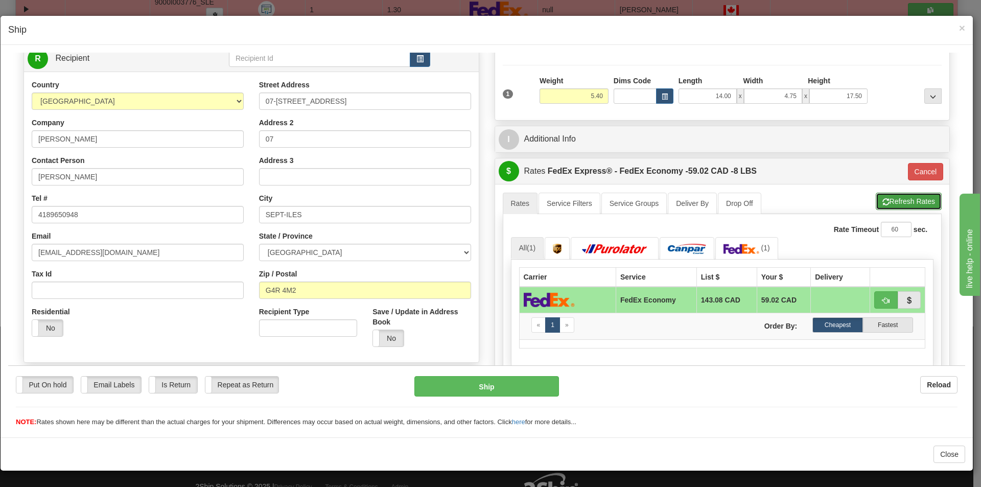
click at [919, 202] on button "Refresh Rates" at bounding box center [909, 200] width 66 height 17
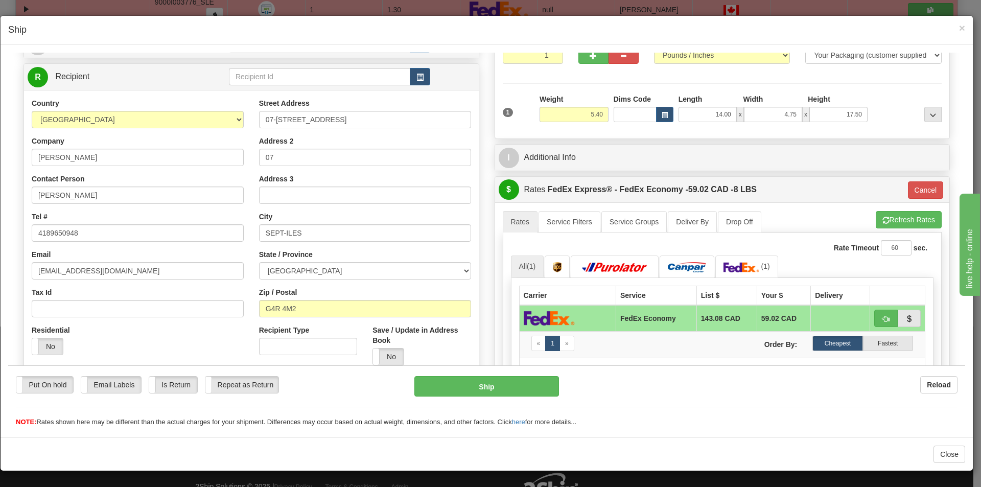
scroll to position [51, 0]
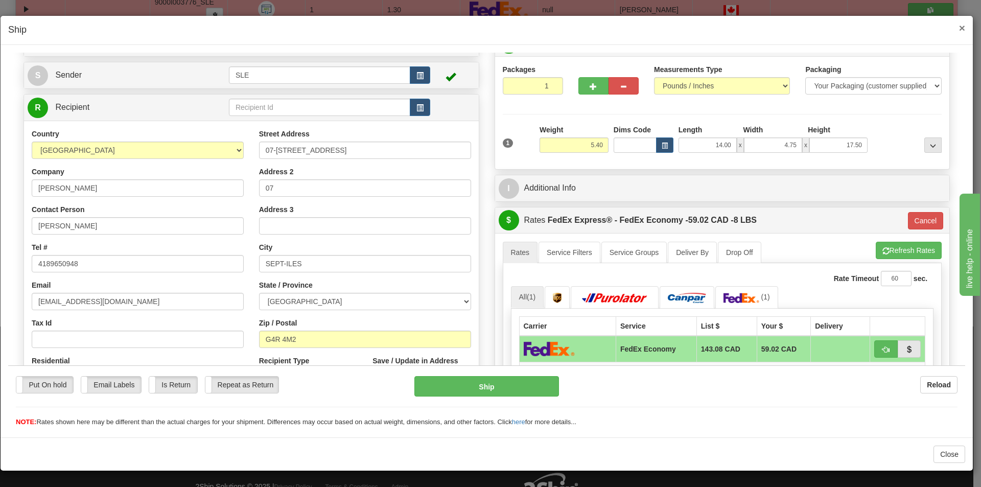
click at [963, 28] on span "×" at bounding box center [962, 28] width 6 height 12
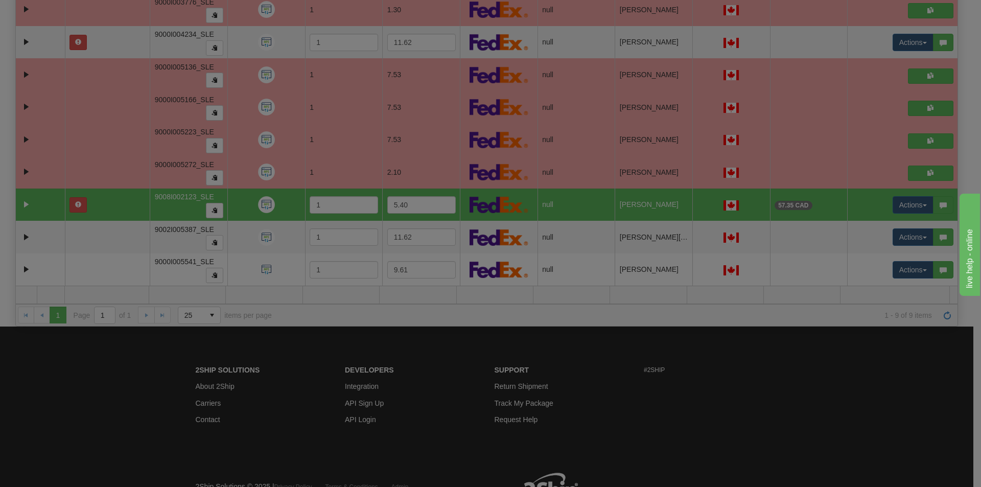
scroll to position [0, 0]
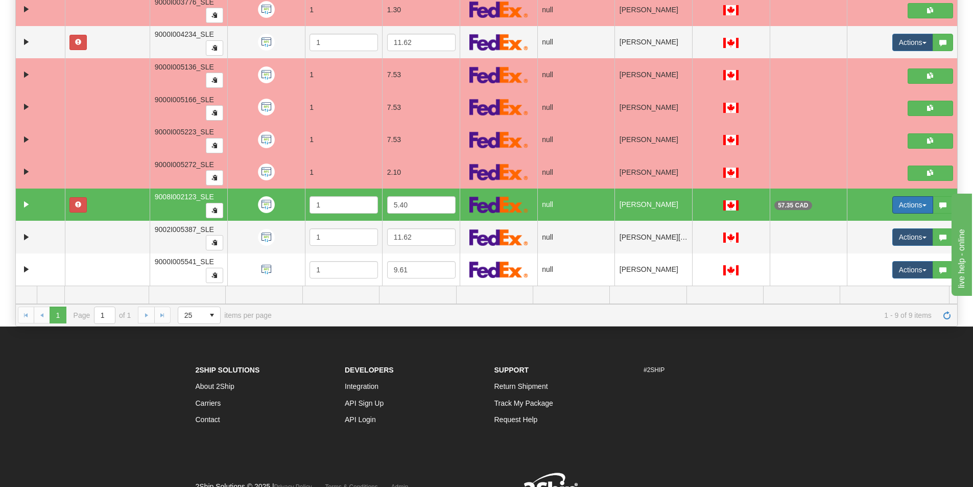
click at [921, 204] on button "Actions" at bounding box center [913, 204] width 41 height 17
click at [891, 238] on span "Refresh Rates" at bounding box center [881, 238] width 53 height 8
click at [917, 207] on button "Actions" at bounding box center [913, 204] width 41 height 17
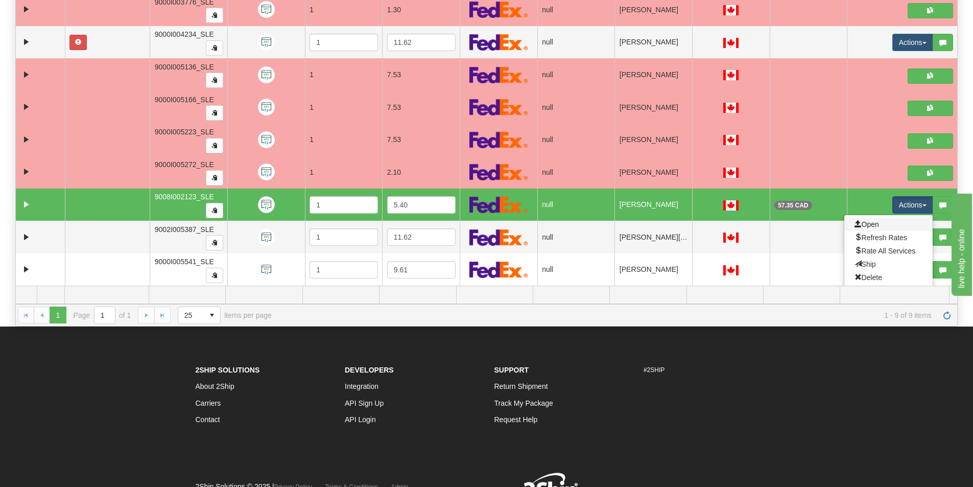
click at [878, 224] on link "Open" at bounding box center [889, 224] width 88 height 13
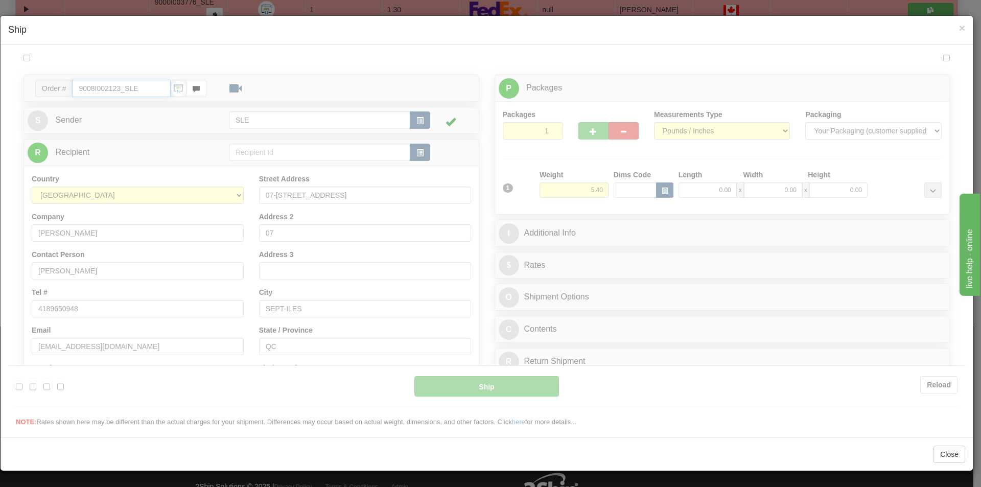
type input "20"
type input "13:02"
type input "16:00"
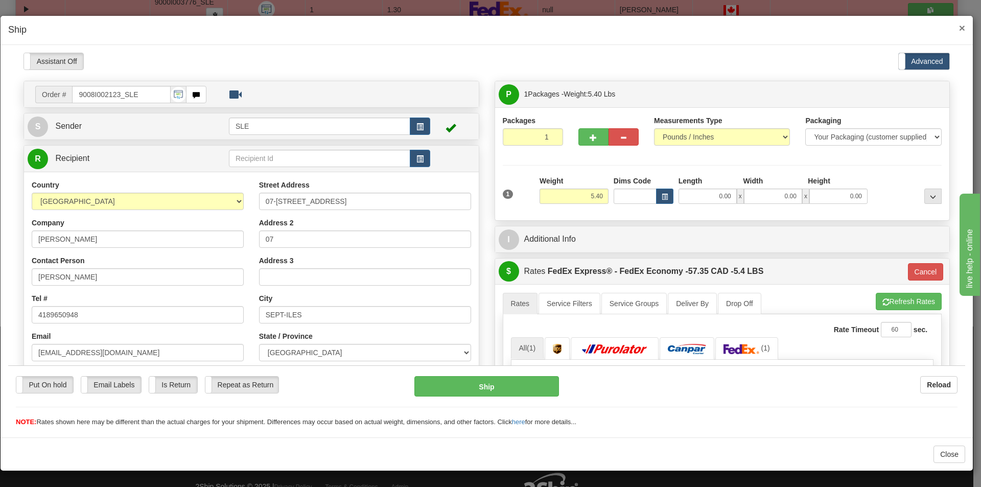
click at [961, 30] on span "×" at bounding box center [962, 28] width 6 height 12
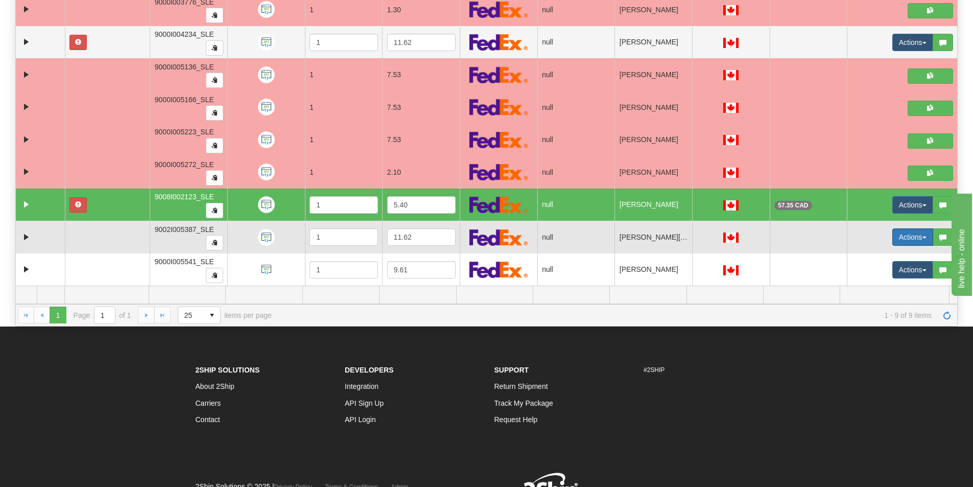
click at [909, 239] on button "Actions" at bounding box center [913, 236] width 41 height 17
click at [880, 257] on link "Open" at bounding box center [889, 256] width 88 height 13
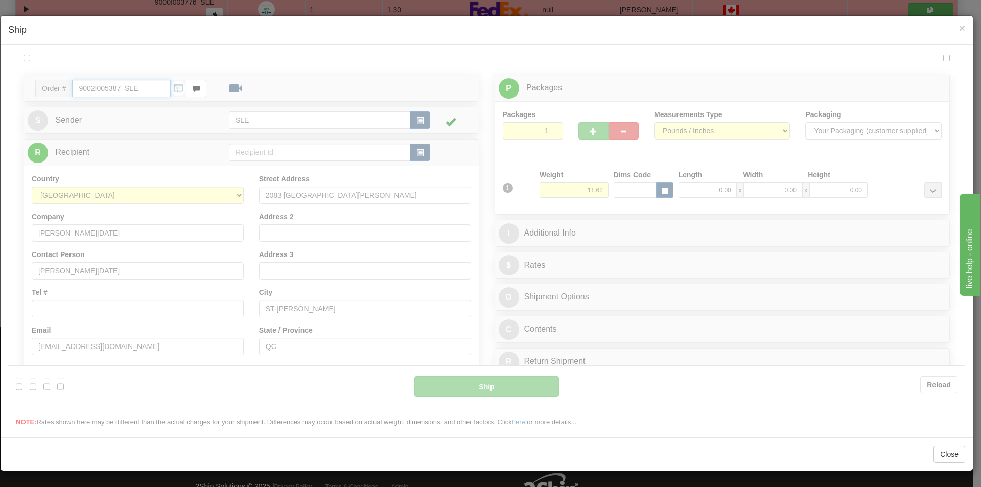
type input "13:02"
type input "16:00"
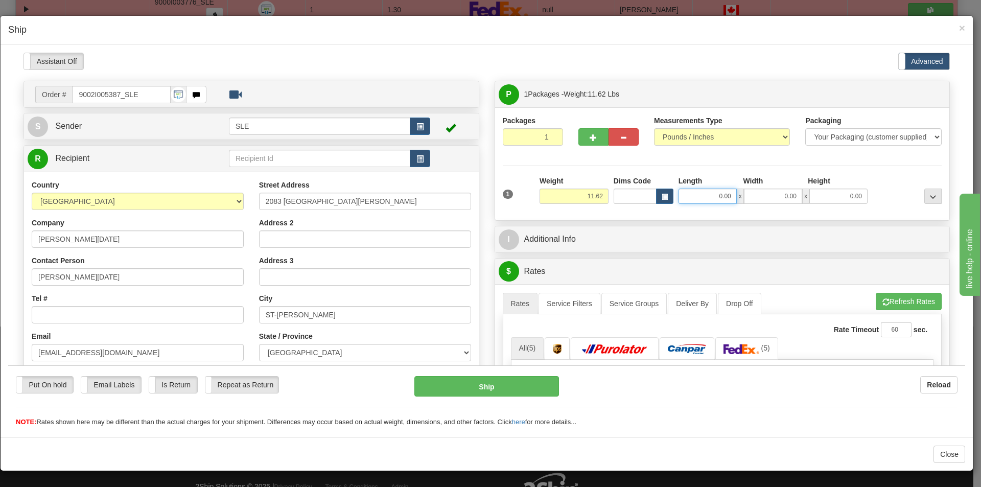
click at [726, 195] on input "0.00" at bounding box center [708, 195] width 58 height 15
type input "11.25"
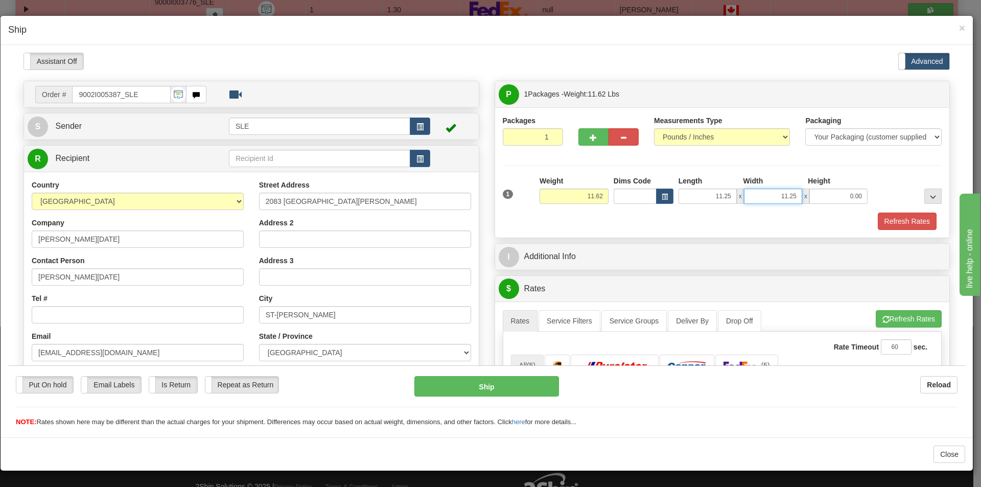
type input "11.25"
type input "20.00"
click at [903, 226] on button "Refresh Rates" at bounding box center [907, 220] width 59 height 17
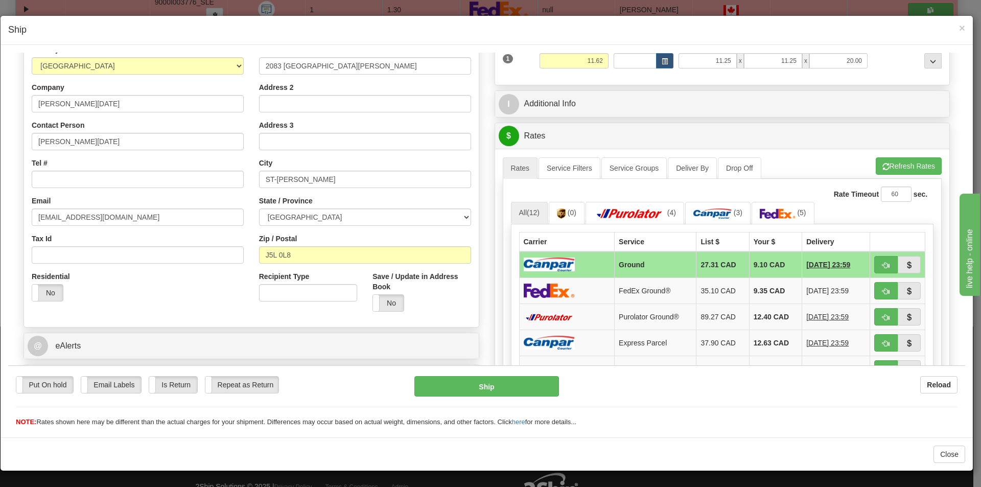
scroll to position [153, 0]
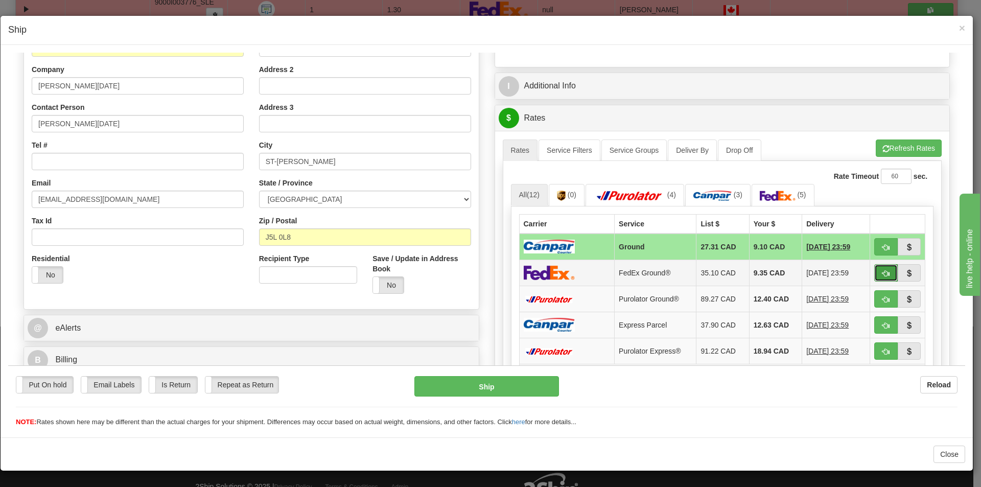
click at [882, 270] on span "button" at bounding box center [885, 273] width 7 height 7
type input "92"
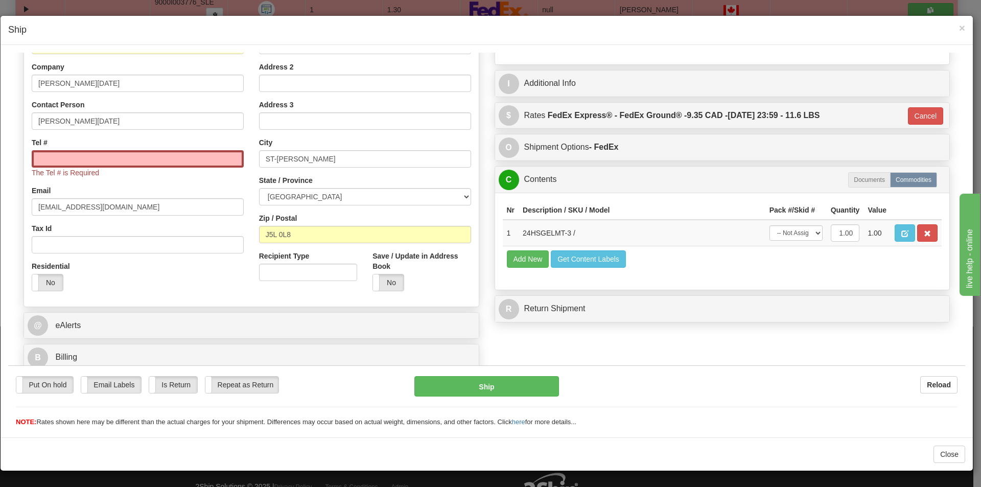
scroll to position [157, 0]
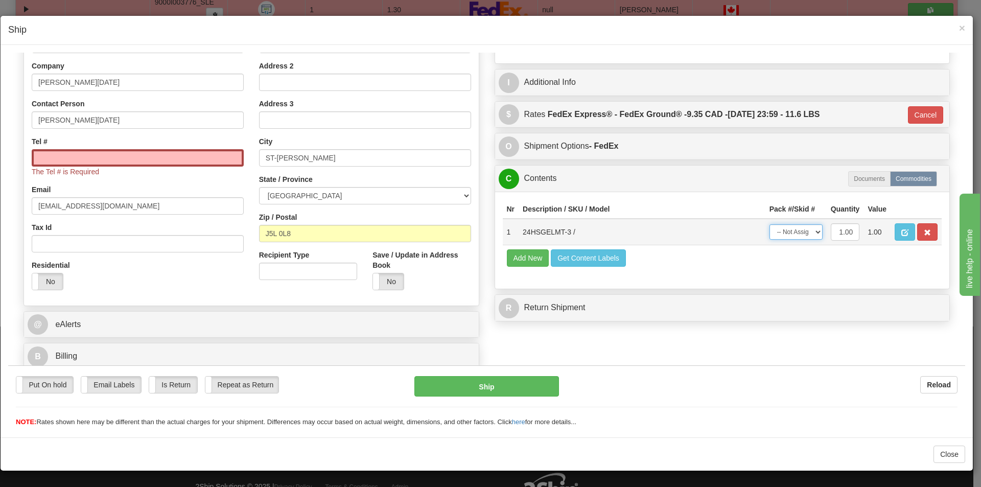
click at [811, 232] on select "-- Not Assigned -- Package 1" at bounding box center [796, 231] width 53 height 15
select select "0"
click at [770, 224] on select "-- Not Assigned -- Package 1" at bounding box center [796, 231] width 53 height 15
click at [962, 26] on span "×" at bounding box center [962, 28] width 6 height 12
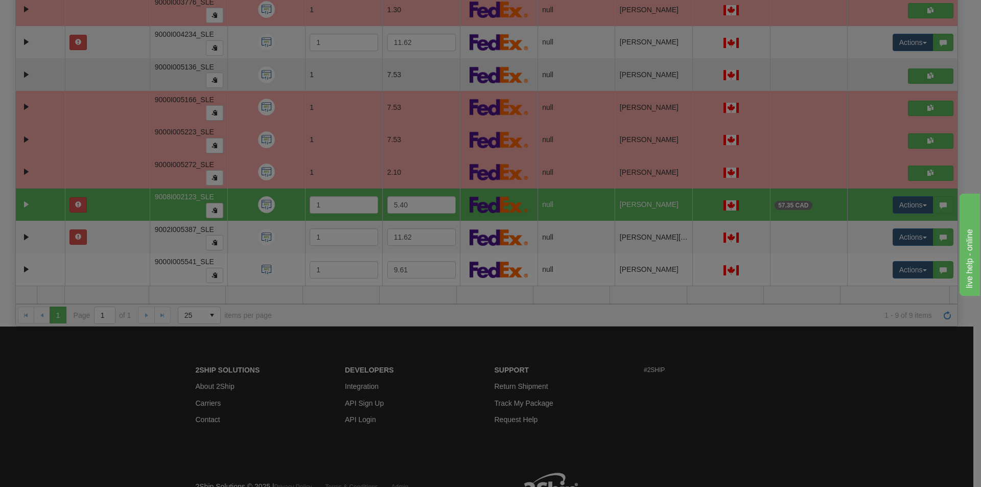
scroll to position [0, 0]
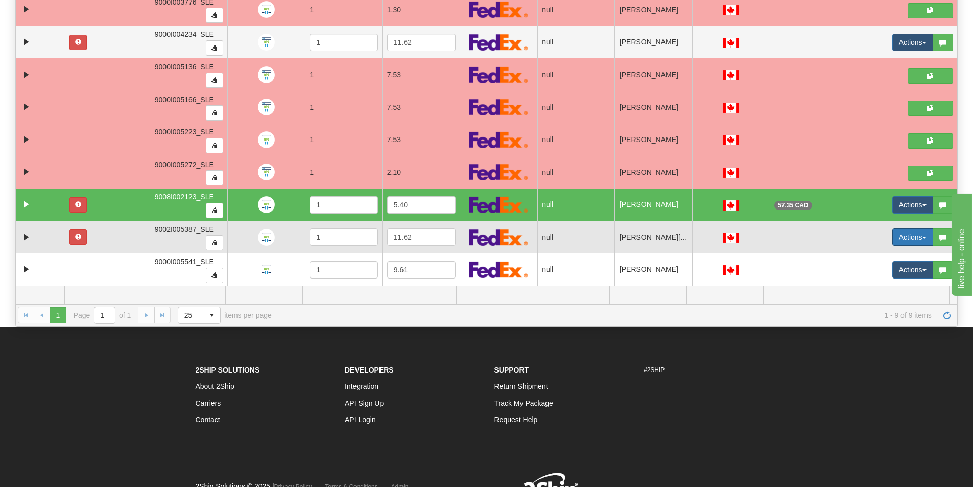
click at [913, 235] on button "Actions" at bounding box center [913, 236] width 41 height 17
click at [882, 257] on link "Open" at bounding box center [889, 256] width 88 height 13
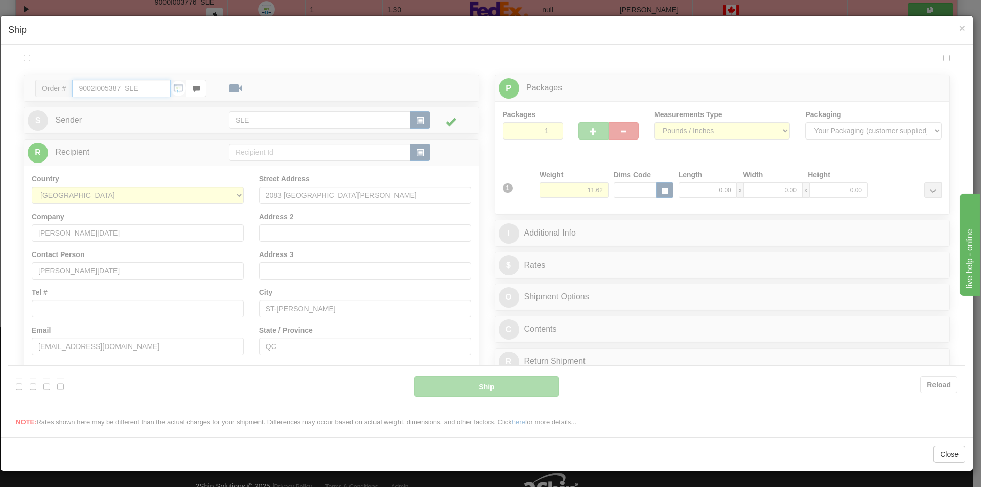
type input "13:03"
type input "16:00"
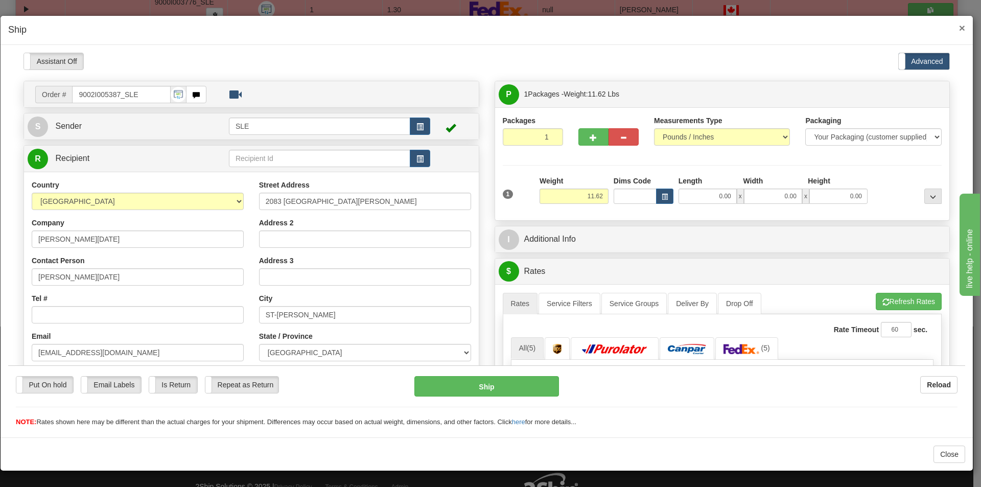
click at [963, 27] on span "×" at bounding box center [962, 28] width 6 height 12
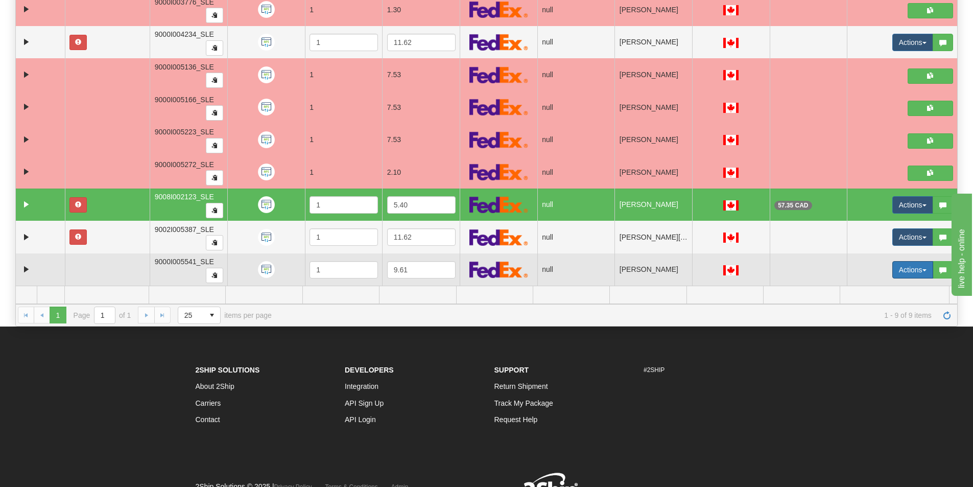
click at [893, 269] on button "Actions" at bounding box center [913, 269] width 41 height 17
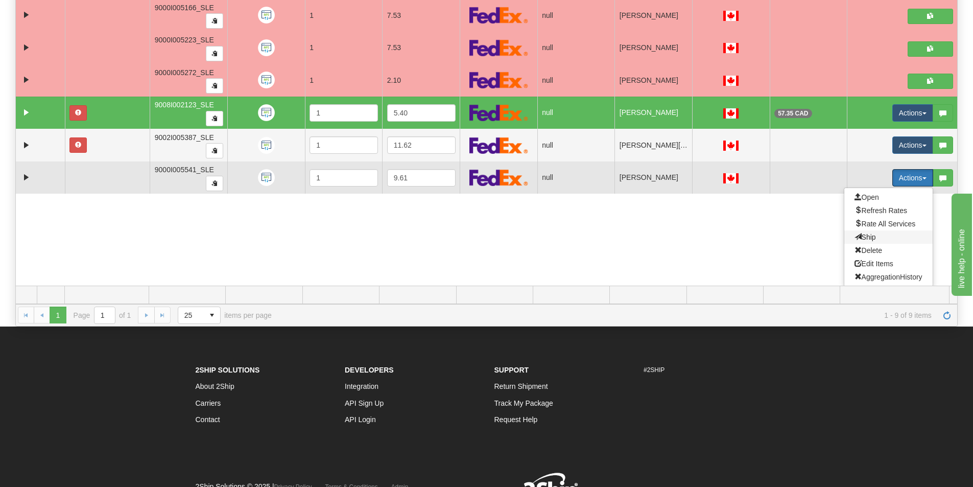
scroll to position [98, 0]
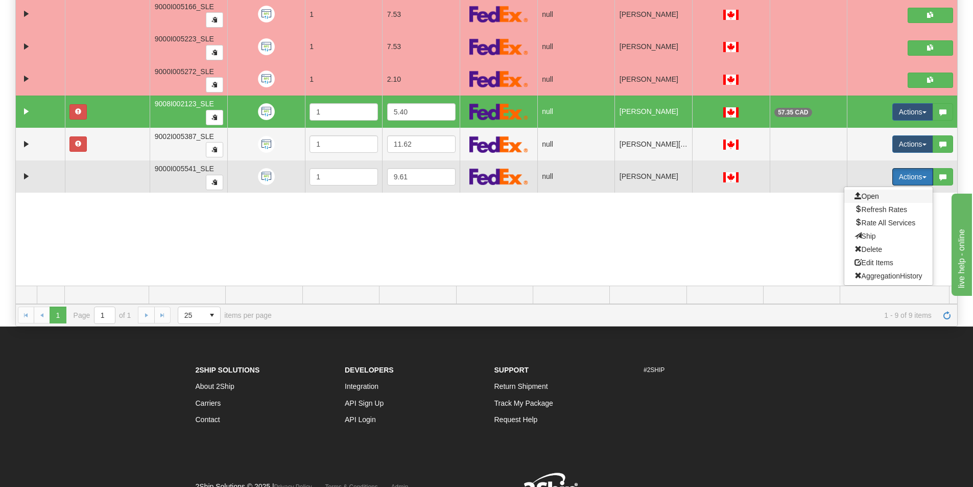
click at [858, 196] on span "Open" at bounding box center [867, 196] width 25 height 8
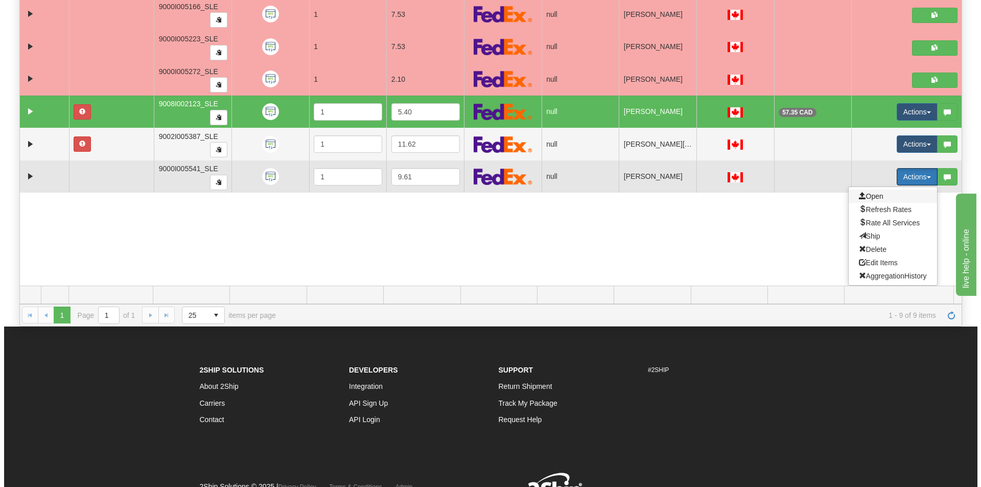
scroll to position [5, 0]
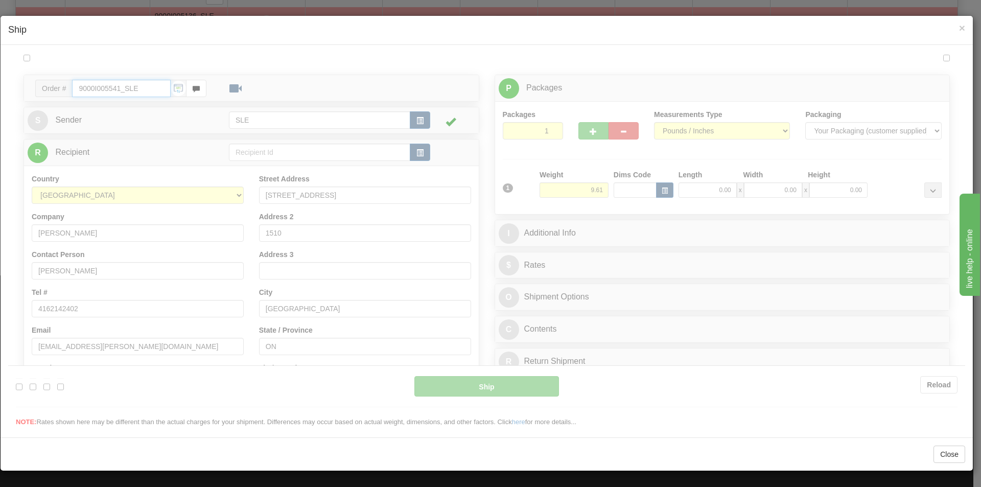
type input "13:03"
type input "16:00"
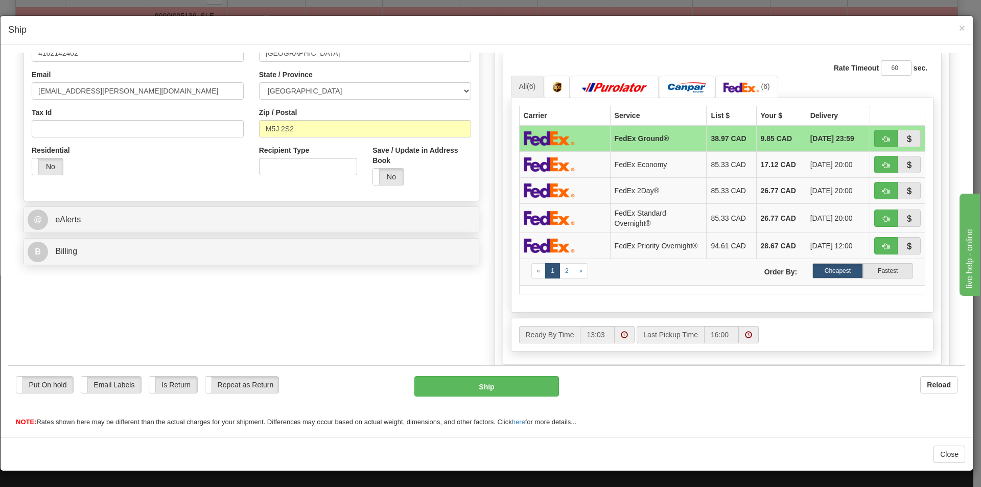
scroll to position [108, 0]
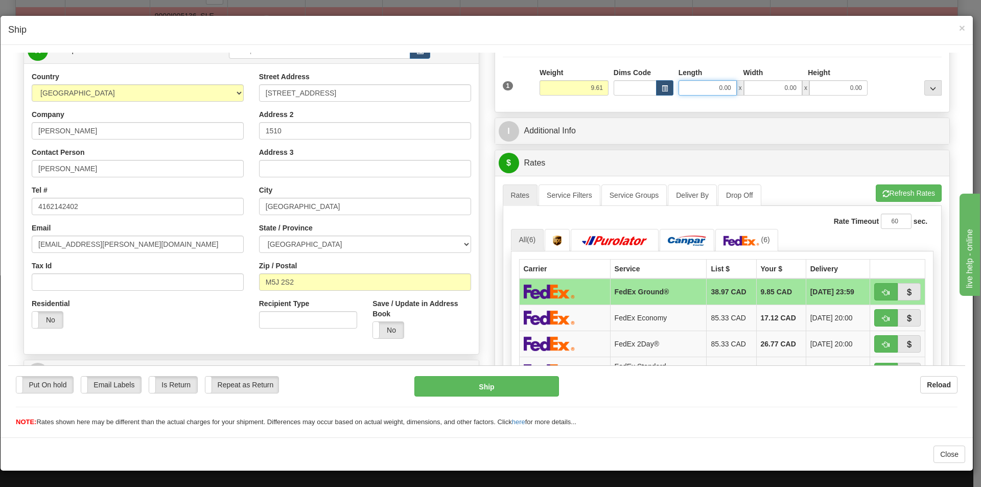
click at [727, 85] on input "0.00" at bounding box center [708, 87] width 58 height 15
type input "11.25"
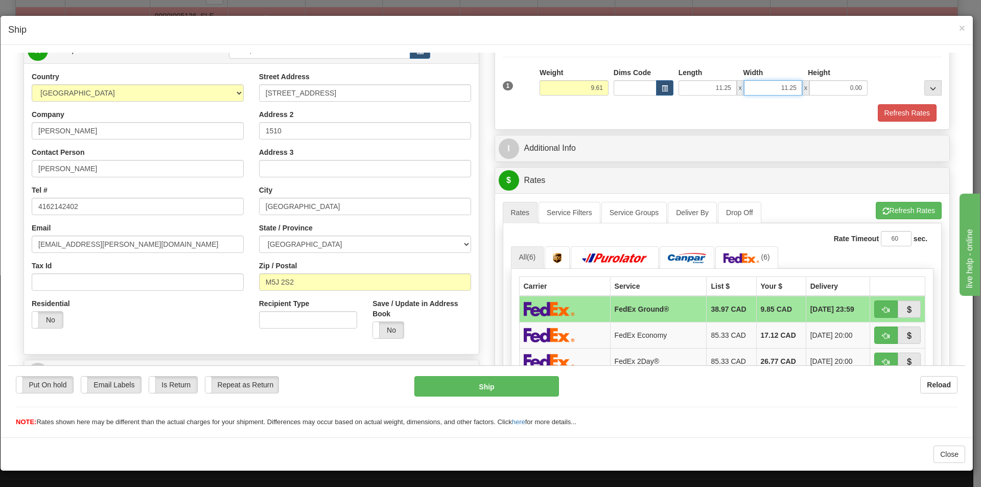
type input "11.25"
type input "20.00"
click at [893, 115] on button "Refresh Rates" at bounding box center [907, 112] width 59 height 17
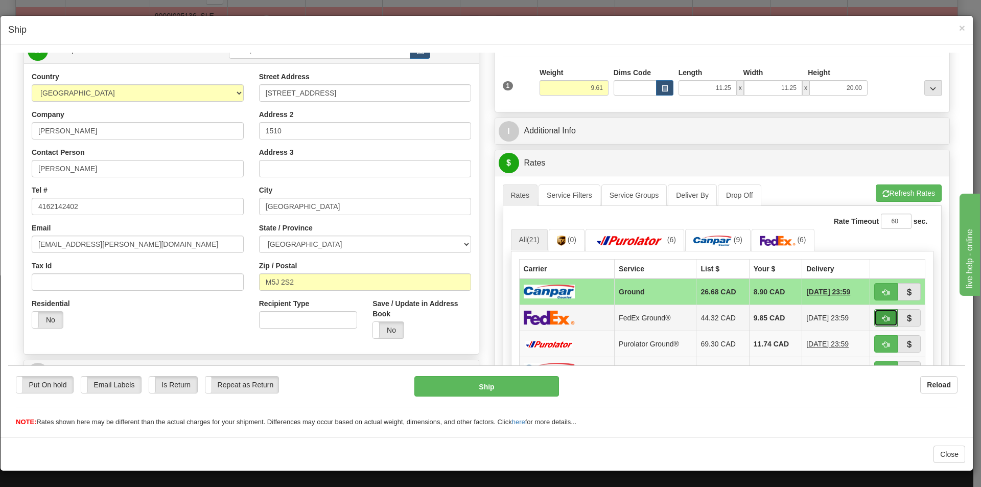
click at [882, 315] on span "button" at bounding box center [885, 318] width 7 height 7
type input "92"
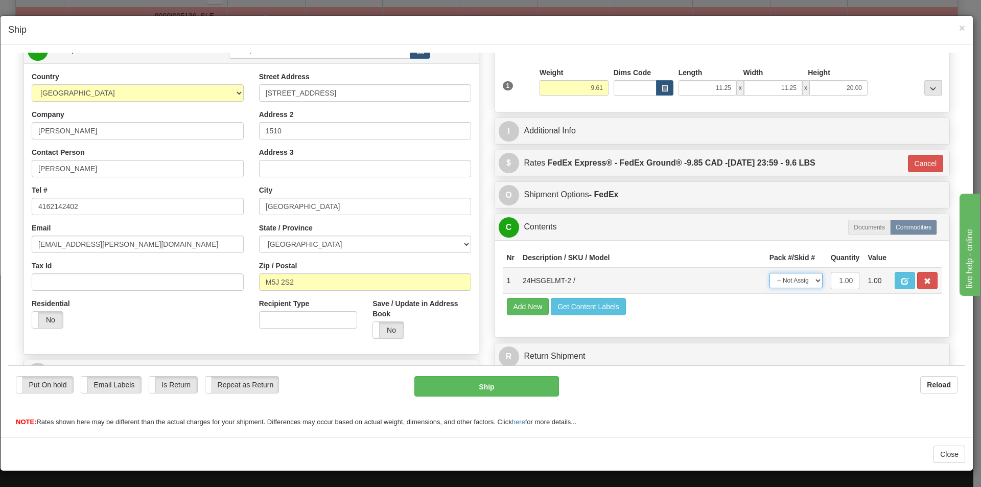
click at [795, 283] on select "-- Not Assigned -- Package 1" at bounding box center [796, 279] width 53 height 15
select select "0"
click at [770, 272] on select "-- Not Assigned -- Package 1" at bounding box center [796, 279] width 53 height 15
click at [532, 383] on button "Ship" at bounding box center [486, 386] width 144 height 20
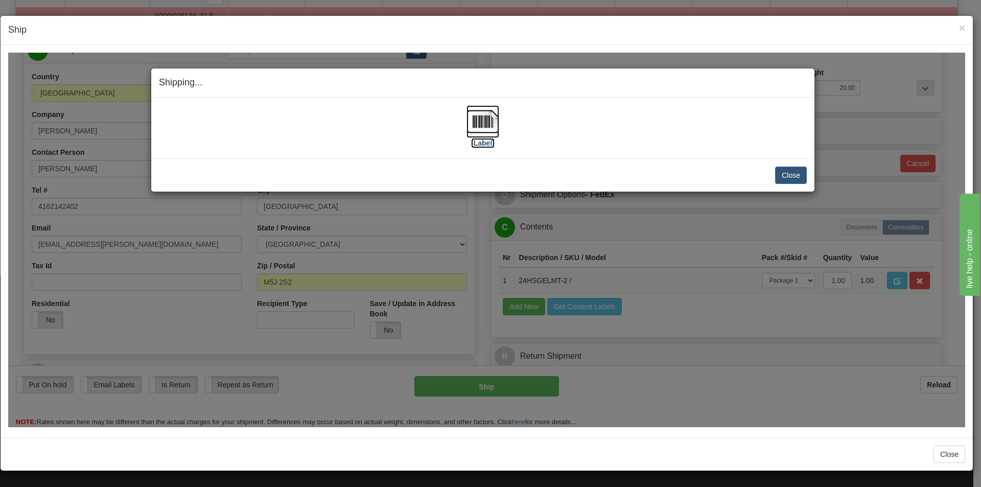
click at [481, 133] on img at bounding box center [483, 121] width 33 height 33
click at [796, 170] on button "Close" at bounding box center [791, 174] width 32 height 17
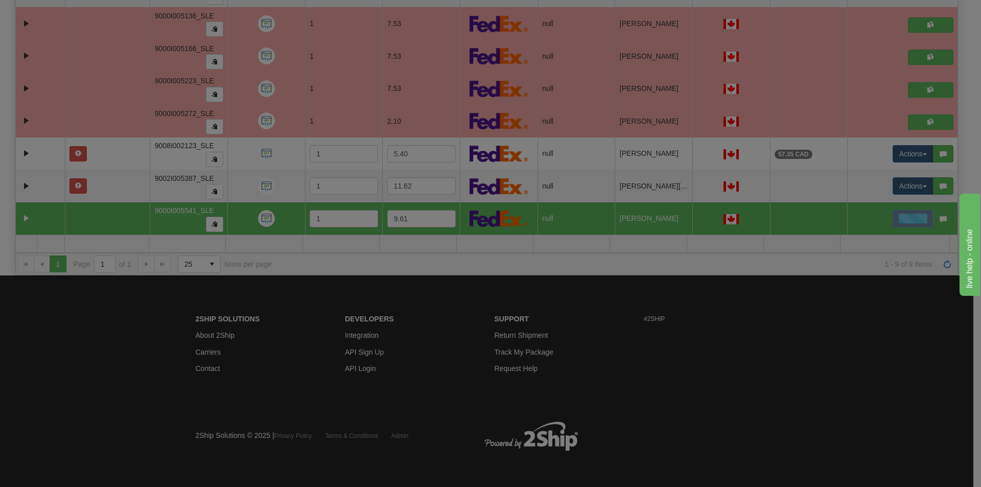
scroll to position [0, 0]
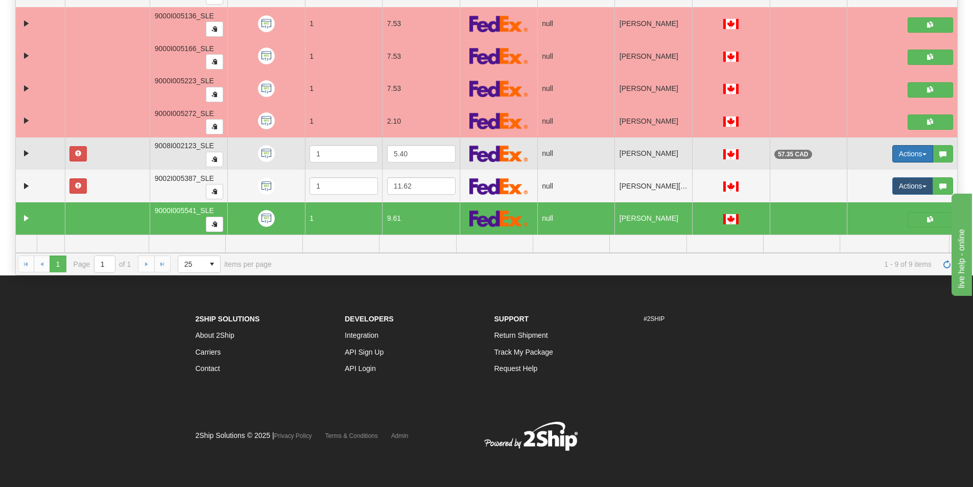
click at [923, 154] on span "button" at bounding box center [925, 154] width 4 height 2
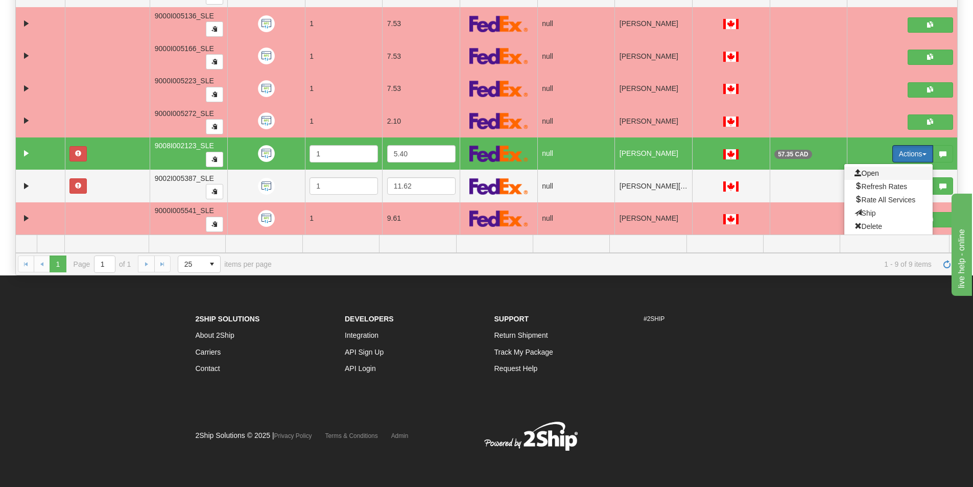
click at [862, 171] on span "Open" at bounding box center [867, 173] width 25 height 8
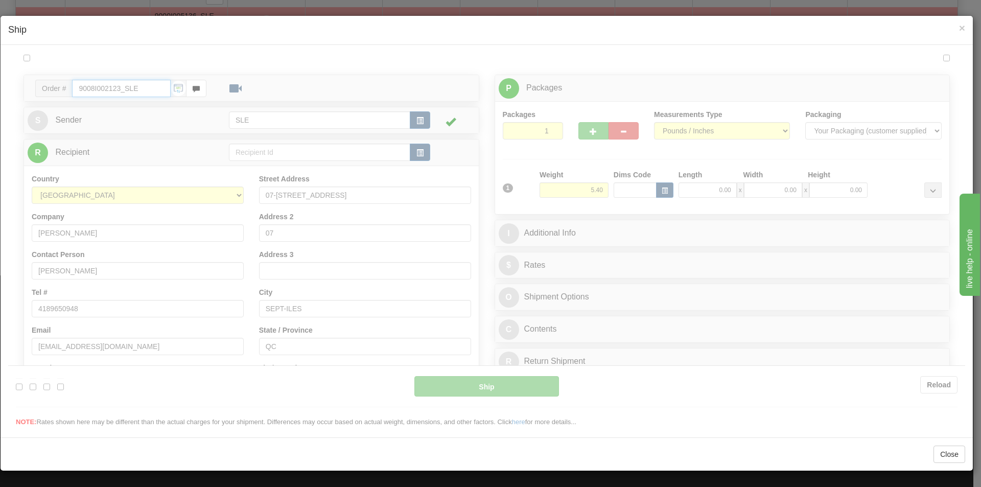
type input "20"
type input "13:08"
type input "16:00"
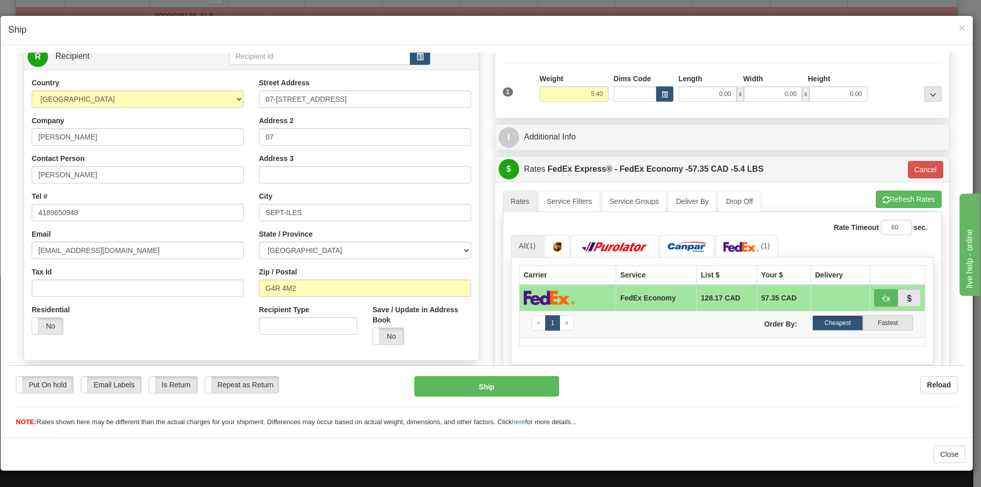
scroll to position [153, 0]
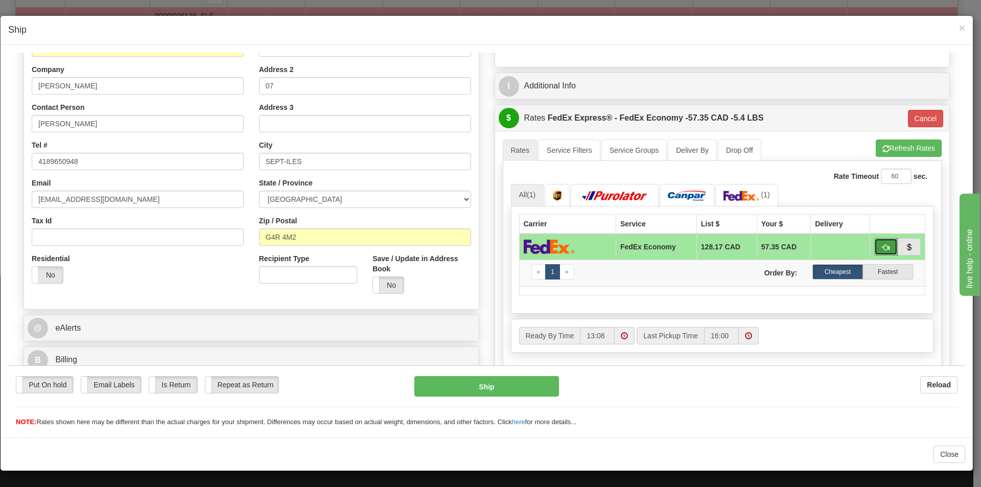
click at [882, 246] on span "button" at bounding box center [885, 247] width 7 height 7
click at [887, 152] on button "Refresh Rates" at bounding box center [909, 147] width 66 height 17
type input "20"
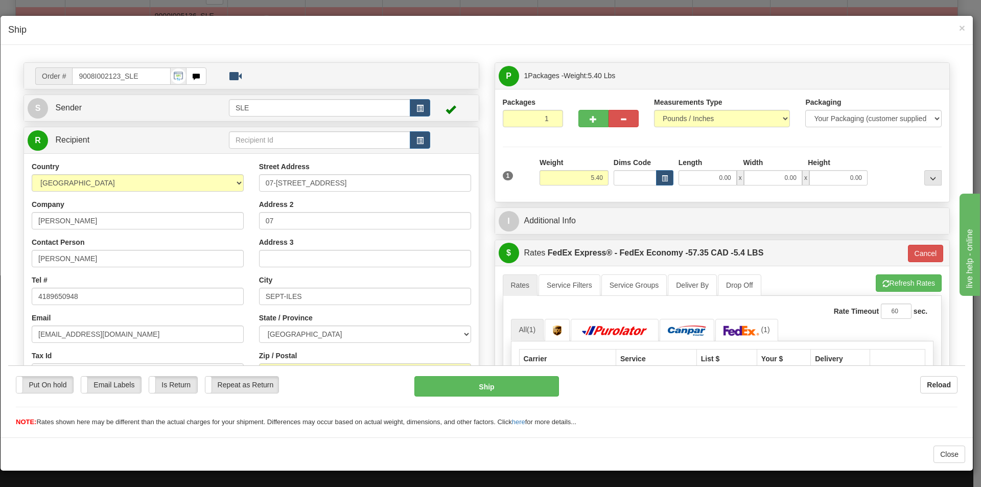
scroll to position [0, 0]
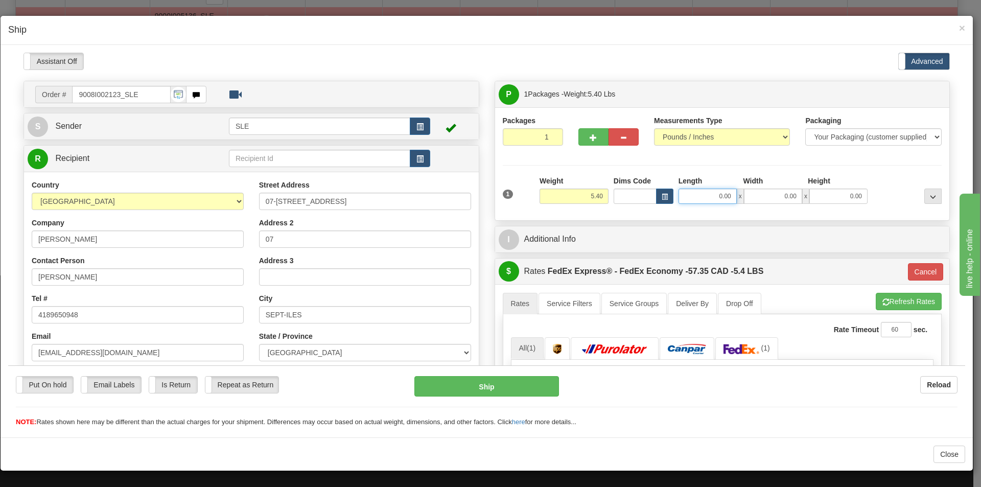
click at [727, 198] on input "0.00" at bounding box center [708, 195] width 58 height 15
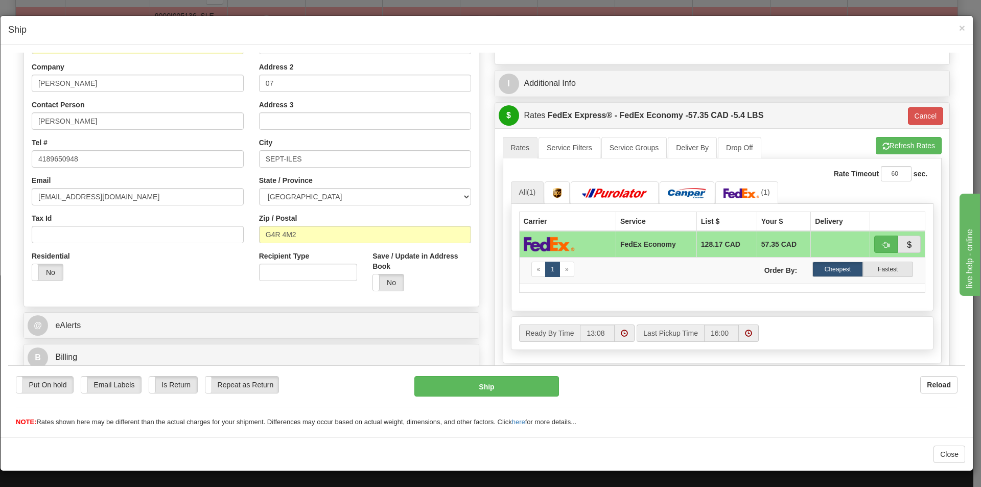
scroll to position [100, 0]
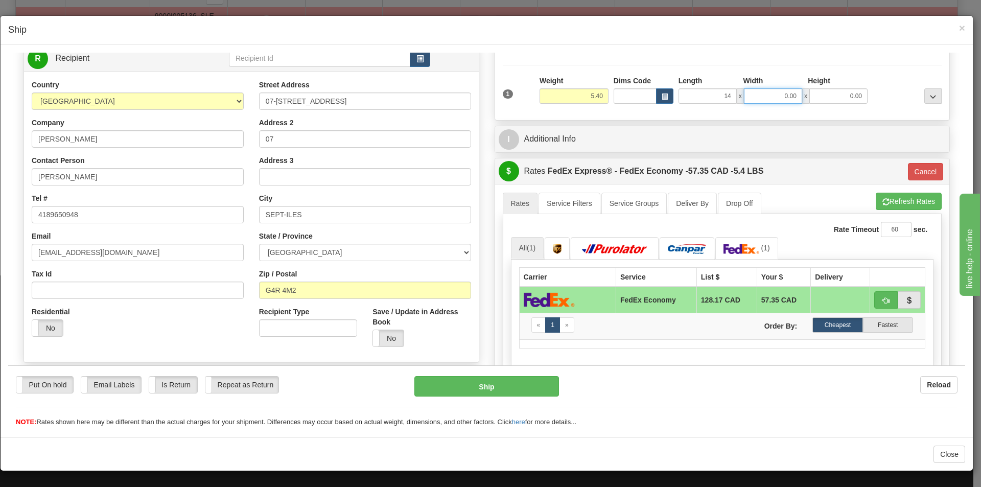
type input "14.00"
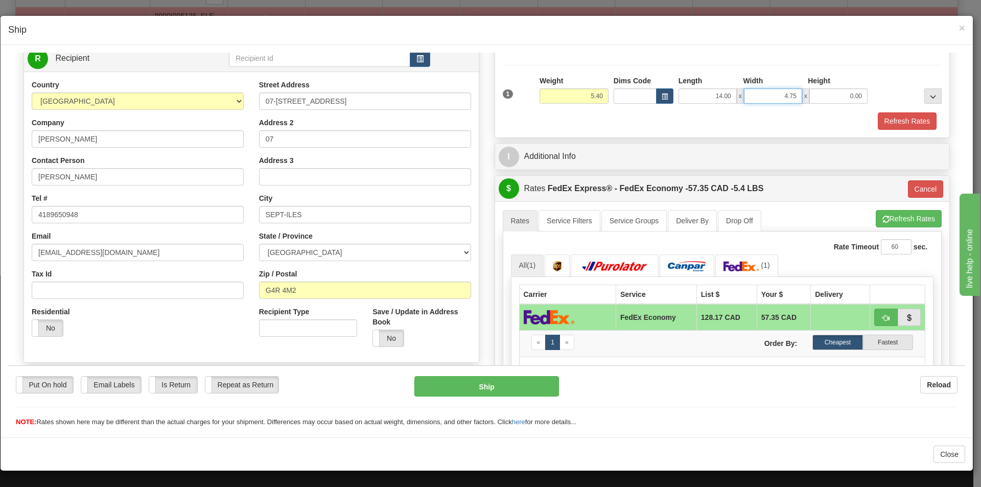
type input "4.75"
type input "17.50"
click at [897, 117] on button "Refresh Rates" at bounding box center [907, 120] width 59 height 17
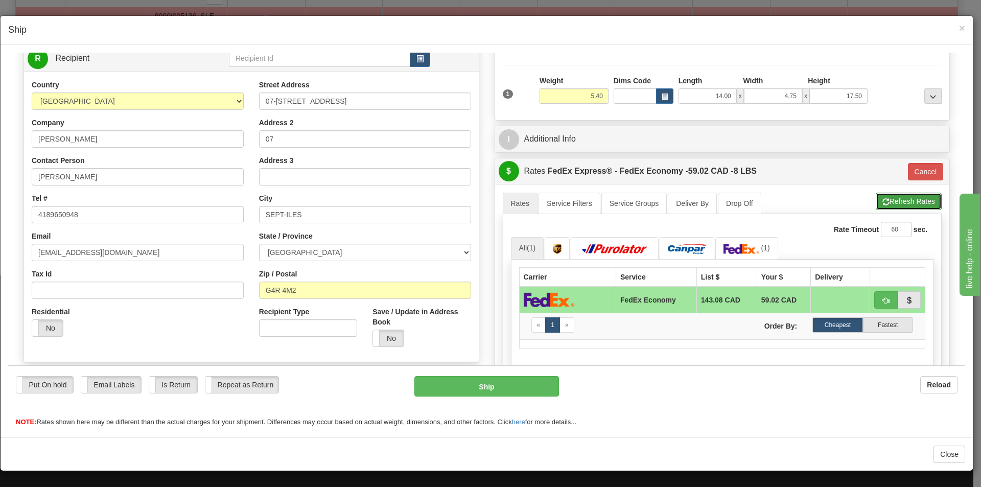
click at [915, 199] on button "Refresh Rates" at bounding box center [909, 200] width 66 height 17
click at [571, 209] on link "Service Filters" at bounding box center [570, 202] width 62 height 21
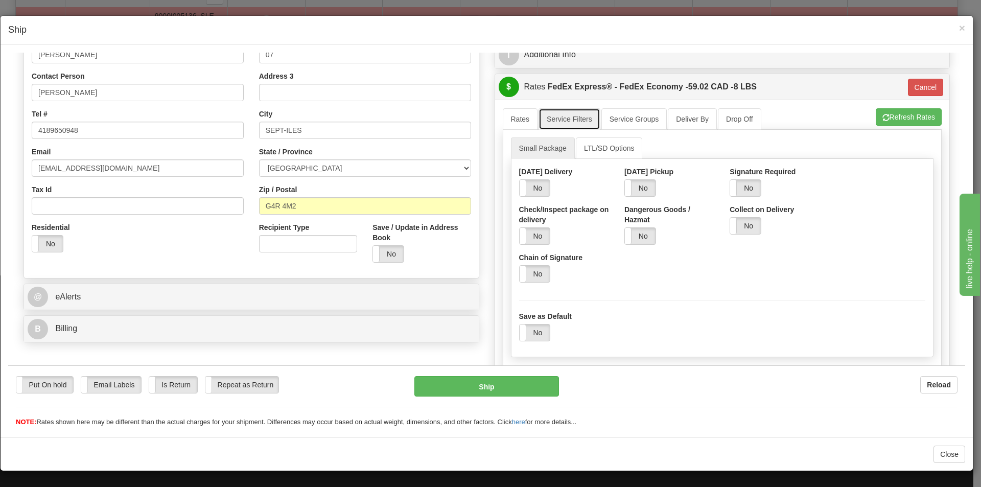
scroll to position [202, 0]
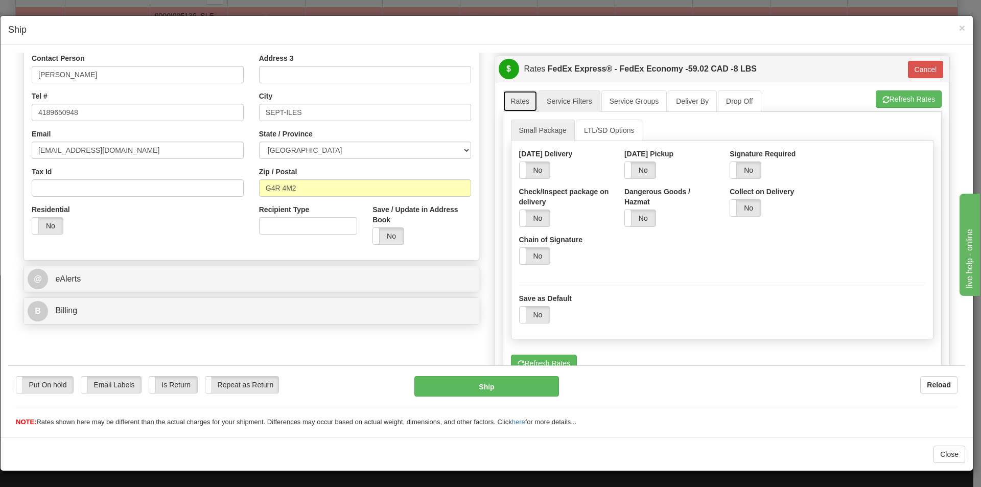
click at [523, 99] on link "Rates" at bounding box center [520, 100] width 35 height 21
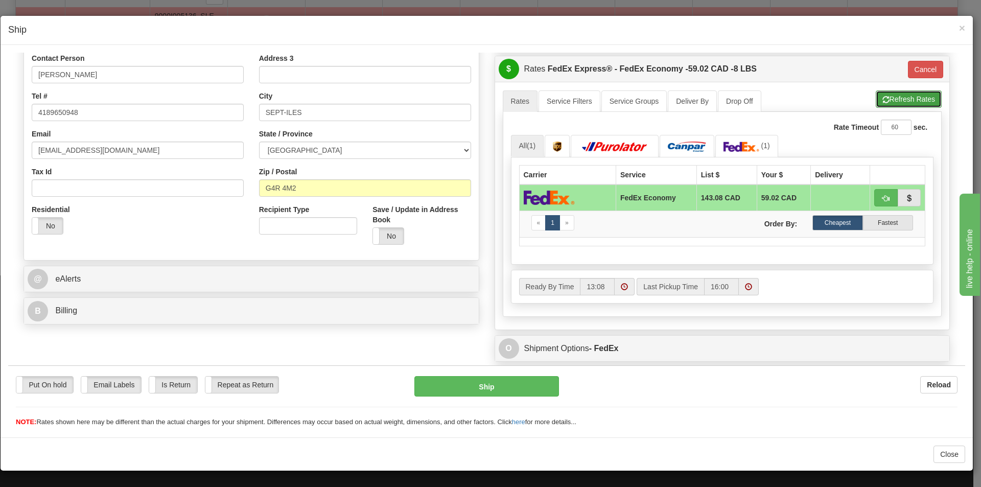
click at [920, 101] on button "Refresh Rates" at bounding box center [909, 98] width 66 height 17
type input "20"
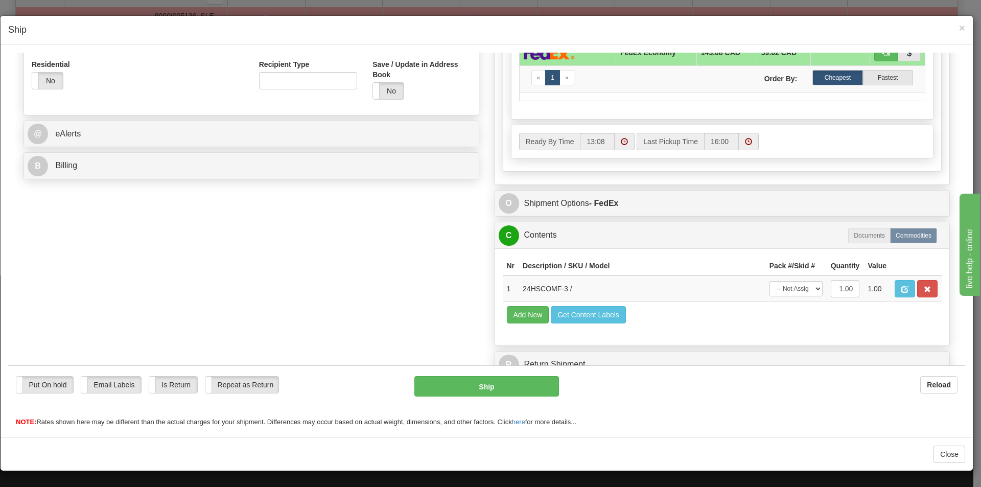
scroll to position [356, 0]
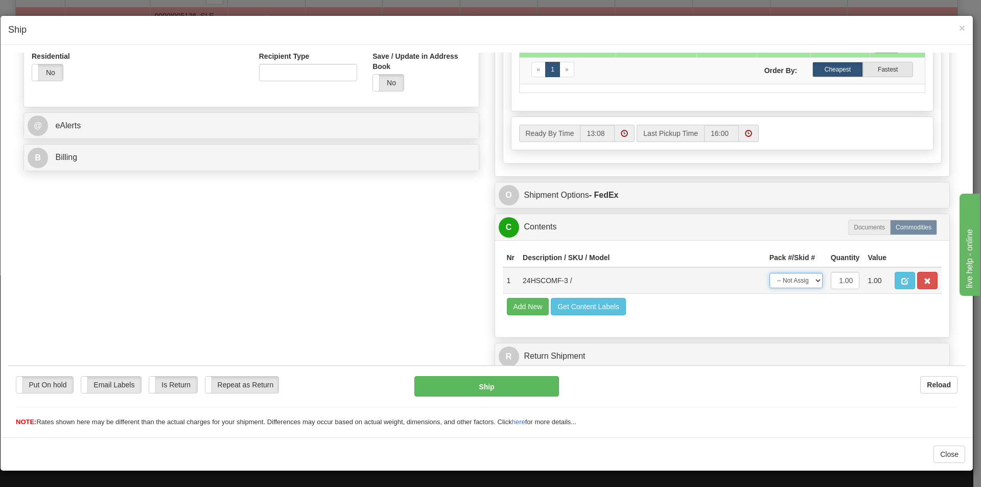
click at [802, 282] on select "-- Not Assigned -- Package 1" at bounding box center [796, 279] width 53 height 15
select select "0"
click at [770, 272] on select "-- Not Assigned -- Package 1" at bounding box center [796, 279] width 53 height 15
click at [524, 385] on button "Ship" at bounding box center [486, 386] width 144 height 20
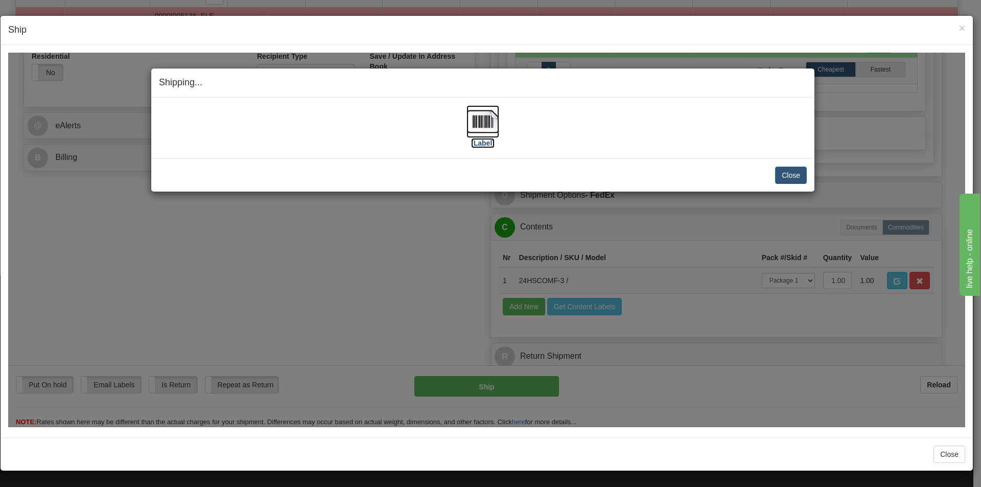
click at [478, 125] on img at bounding box center [483, 121] width 33 height 33
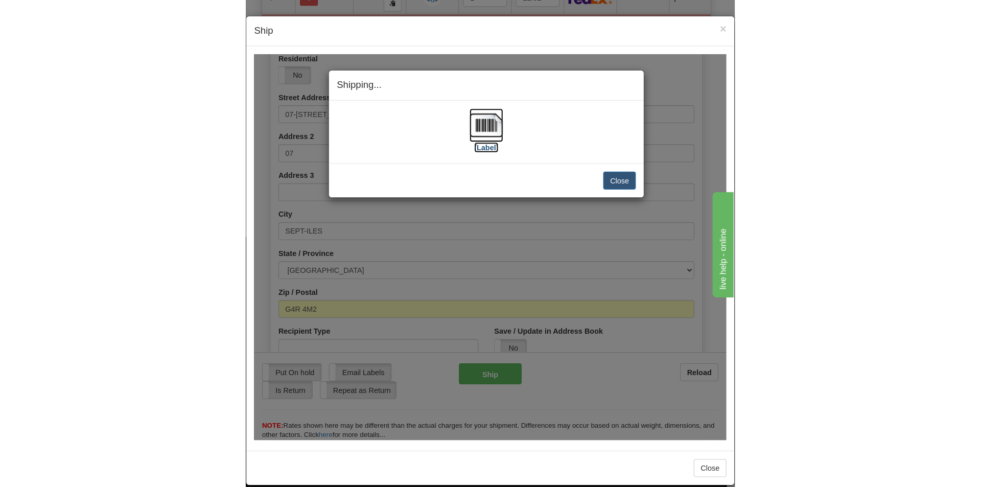
scroll to position [198, 0]
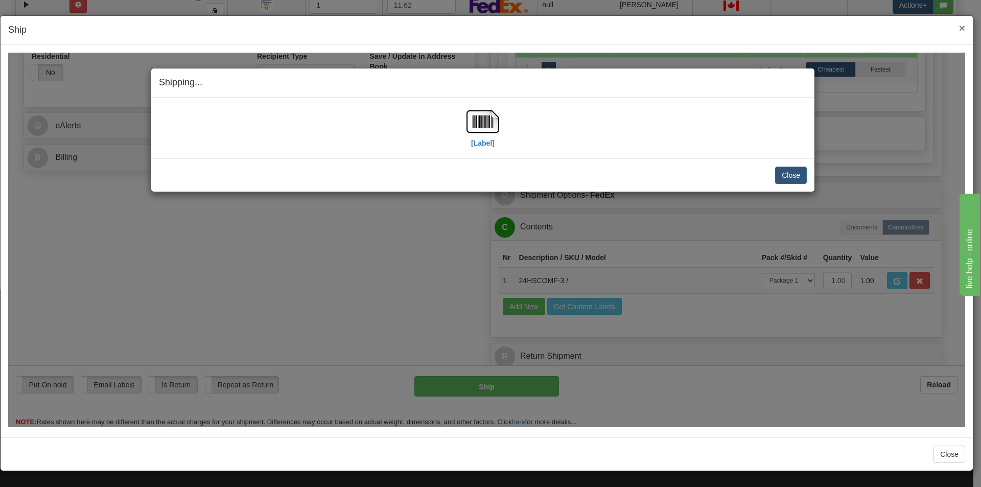
click at [964, 30] on span "×" at bounding box center [962, 28] width 6 height 12
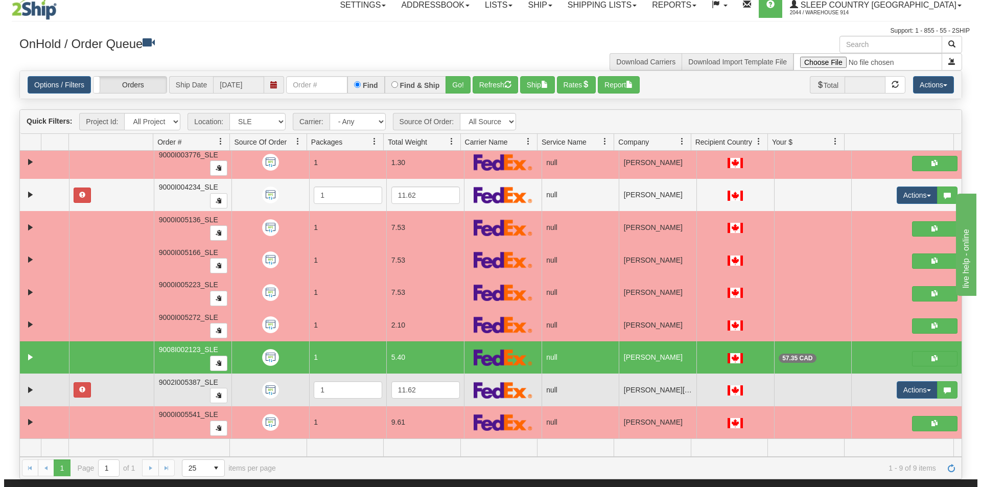
scroll to position [8, 0]
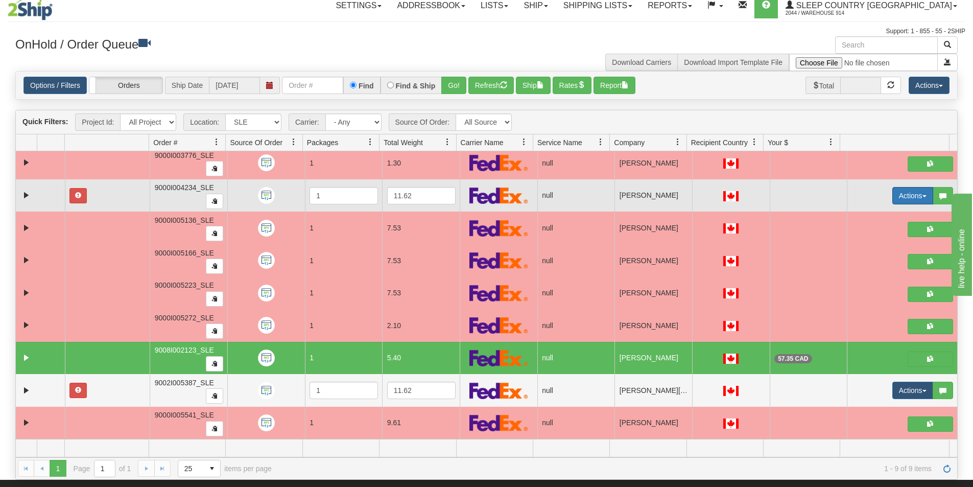
click at [893, 194] on button "Actions" at bounding box center [913, 195] width 41 height 17
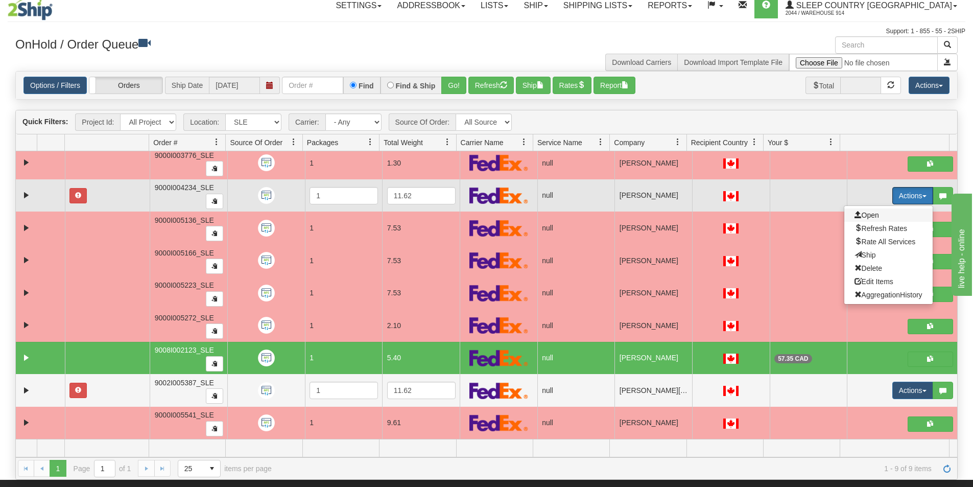
click at [870, 217] on span "Open" at bounding box center [867, 215] width 25 height 8
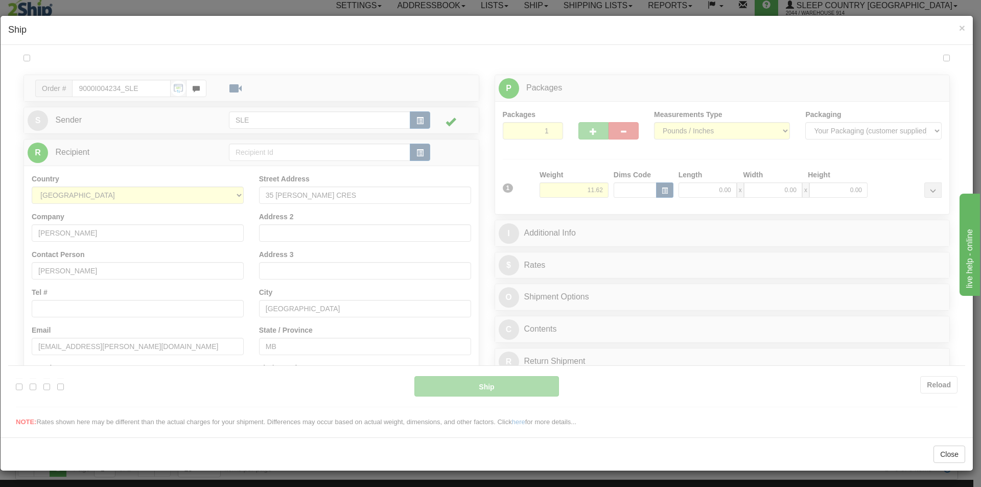
scroll to position [0, 0]
type input "13:11"
type input "16:00"
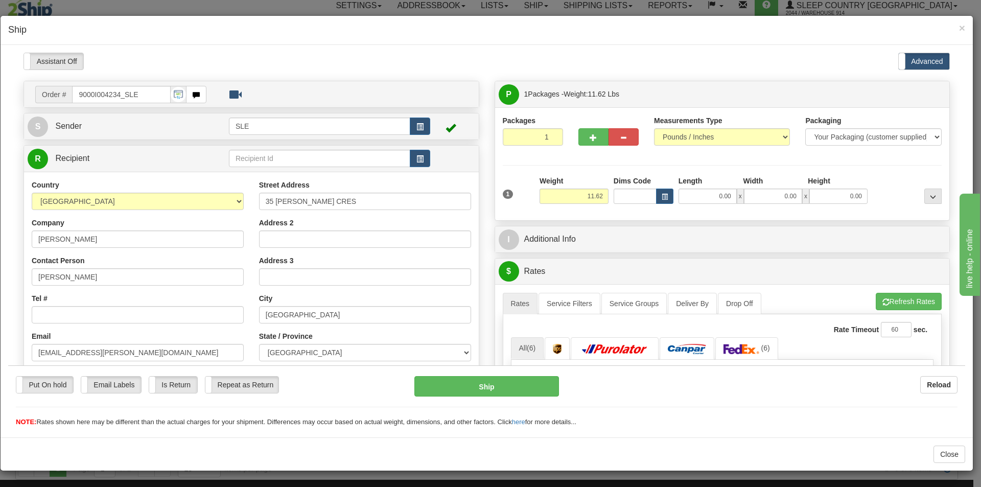
drag, startPoint x: 149, startPoint y: 96, endPoint x: 67, endPoint y: 87, distance: 81.7
click at [67, 87] on div "Order # 9000I004234_SLE" at bounding box center [120, 93] width 171 height 17
click at [158, 95] on input "9000I004234_SLE" at bounding box center [121, 93] width 98 height 17
drag, startPoint x: 120, startPoint y: 92, endPoint x: 72, endPoint y: 90, distance: 48.6
click at [72, 90] on div "Order # 9000I004234_SLE" at bounding box center [120, 93] width 171 height 17
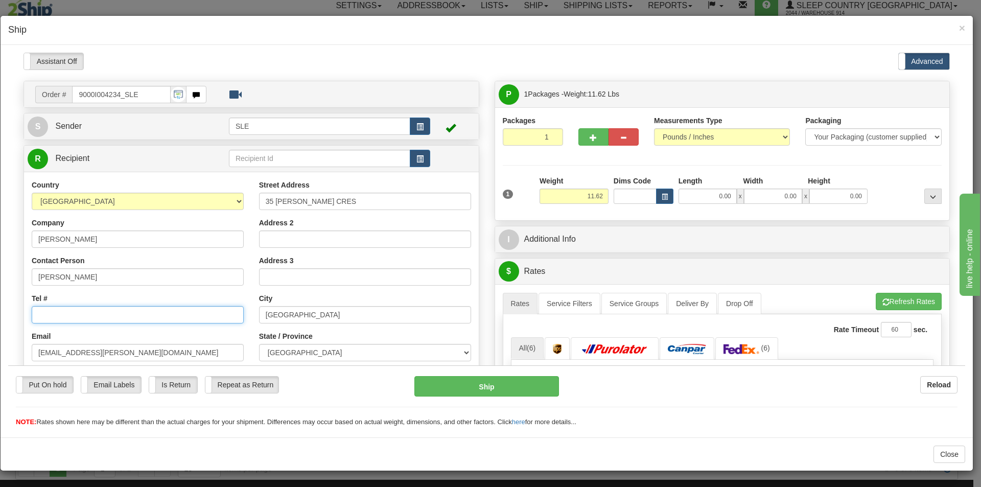
paste input "9000I004234"
type input "9000I004234"
drag, startPoint x: 85, startPoint y: 316, endPoint x: 24, endPoint y: 315, distance: 60.8
click at [25, 315] on div "Country [GEOGRAPHIC_DATA] [GEOGRAPHIC_DATA] [GEOGRAPHIC_DATA] [GEOGRAPHIC_DATA]…" at bounding box center [137, 311] width 227 height 265
click at [95, 312] on input "Tel #" at bounding box center [138, 314] width 212 height 17
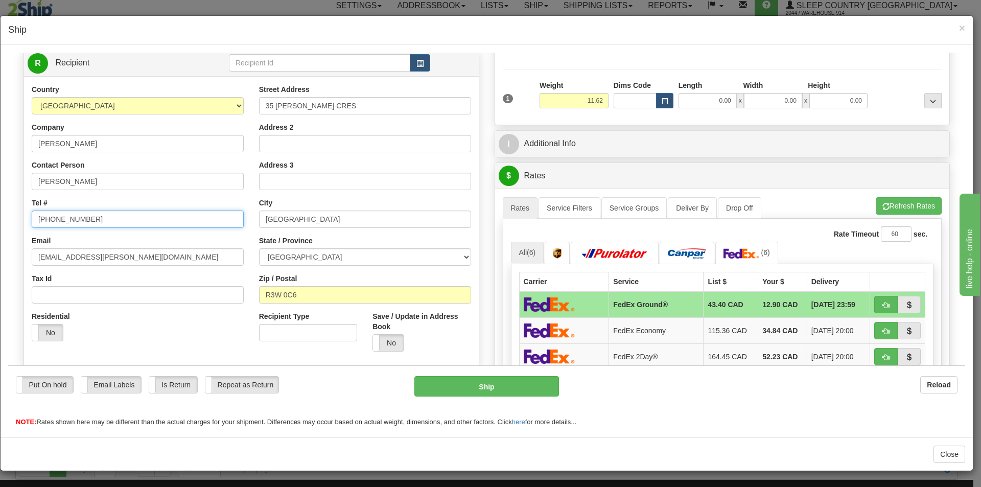
scroll to position [6, 0]
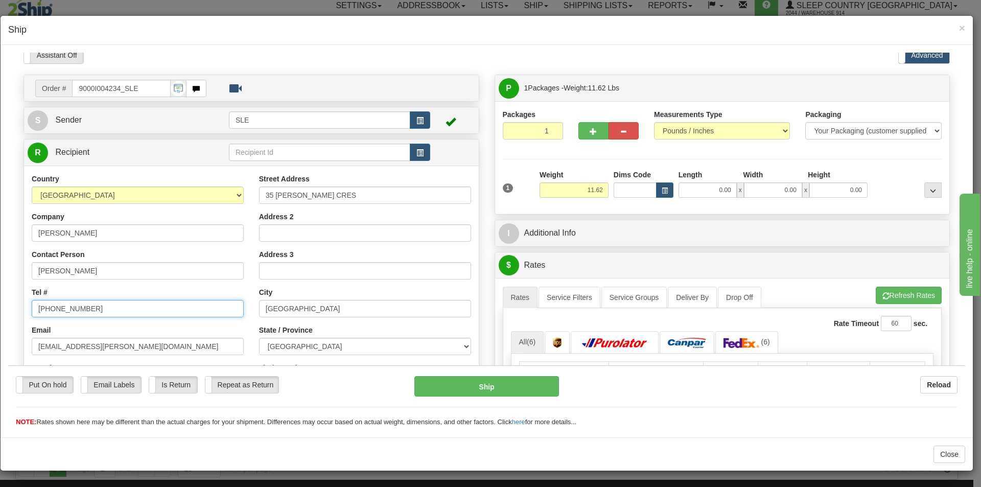
type input "[PHONE_NUMBER]"
click at [726, 190] on input "0.00" at bounding box center [708, 189] width 58 height 15
type input "11.25"
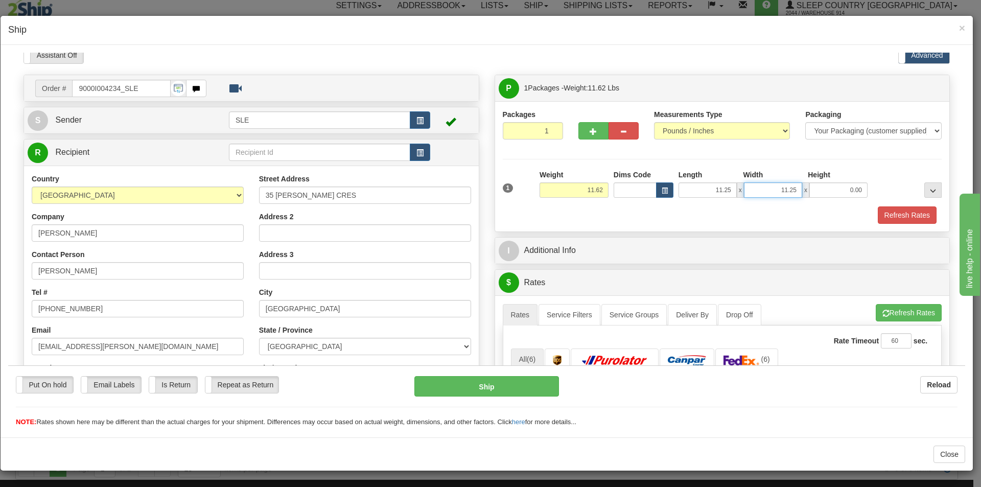
type input "11.25"
type input "22.50"
click at [878, 216] on button "Refresh Rates" at bounding box center [907, 214] width 59 height 17
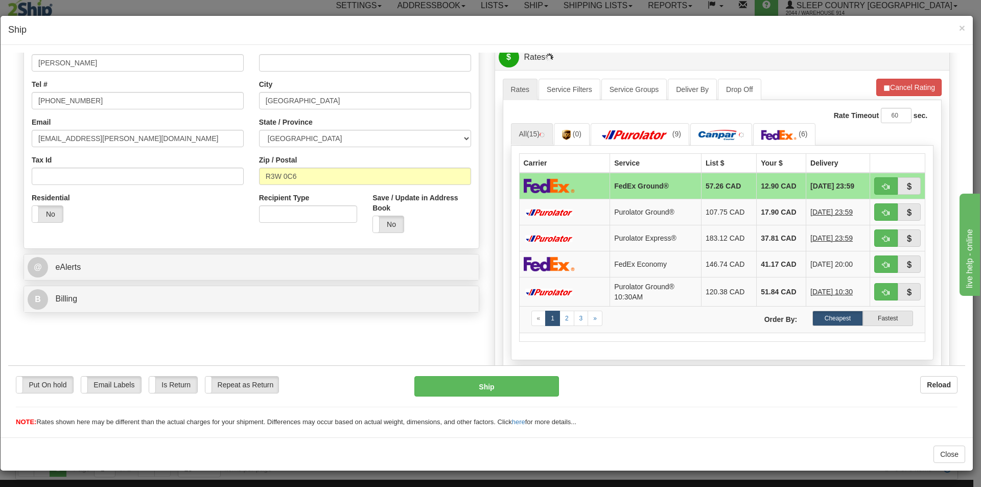
scroll to position [176, 0]
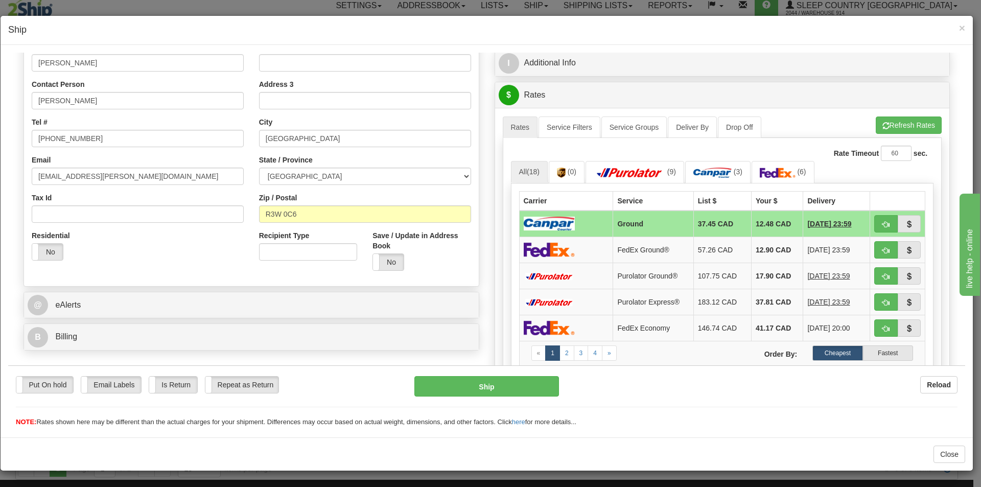
click at [874, 224] on button "button" at bounding box center [886, 223] width 24 height 17
type input "1"
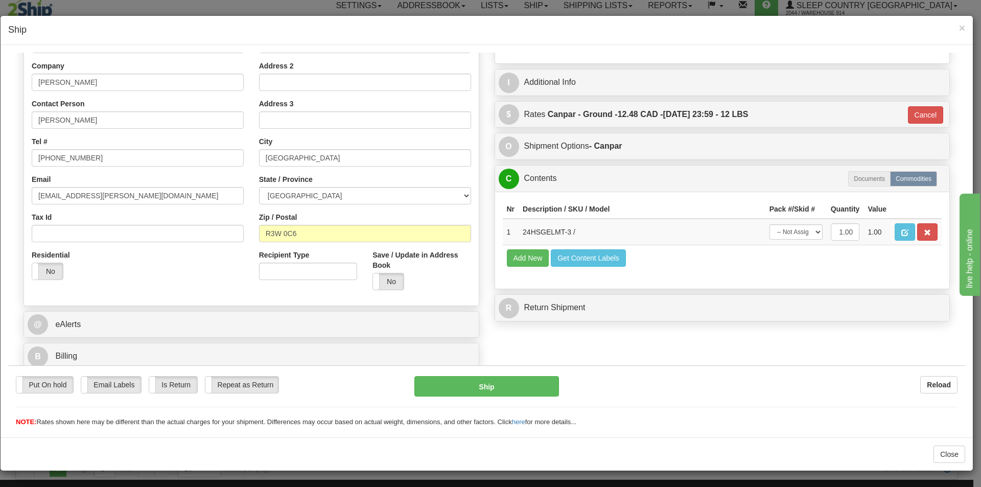
scroll to position [157, 0]
click at [798, 234] on select "-- Not Assigned -- Package 1" at bounding box center [796, 231] width 53 height 15
select select "0"
click at [770, 224] on select "-- Not Assigned -- Package 1" at bounding box center [796, 231] width 53 height 15
click at [525, 391] on button "Ship" at bounding box center [486, 386] width 144 height 20
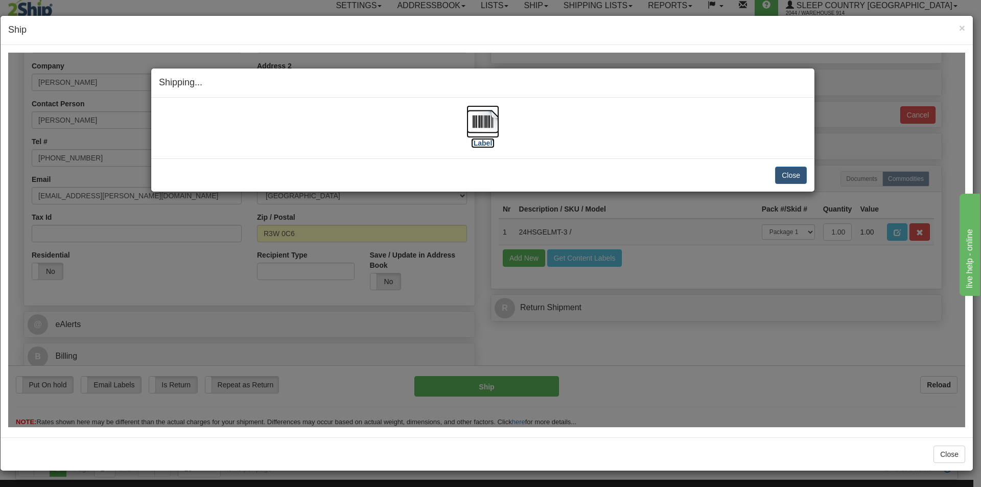
click at [480, 131] on img at bounding box center [483, 121] width 33 height 33
click at [793, 174] on button "Close" at bounding box center [791, 174] width 32 height 17
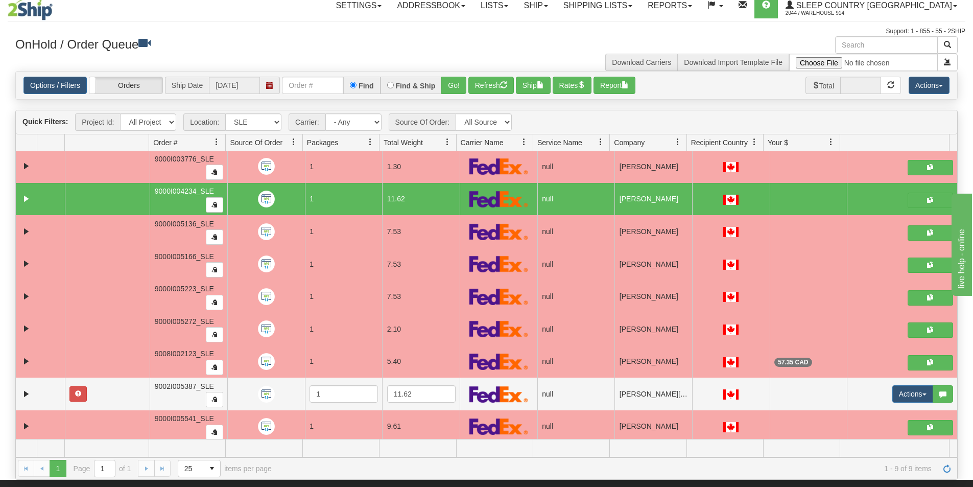
scroll to position [0, 0]
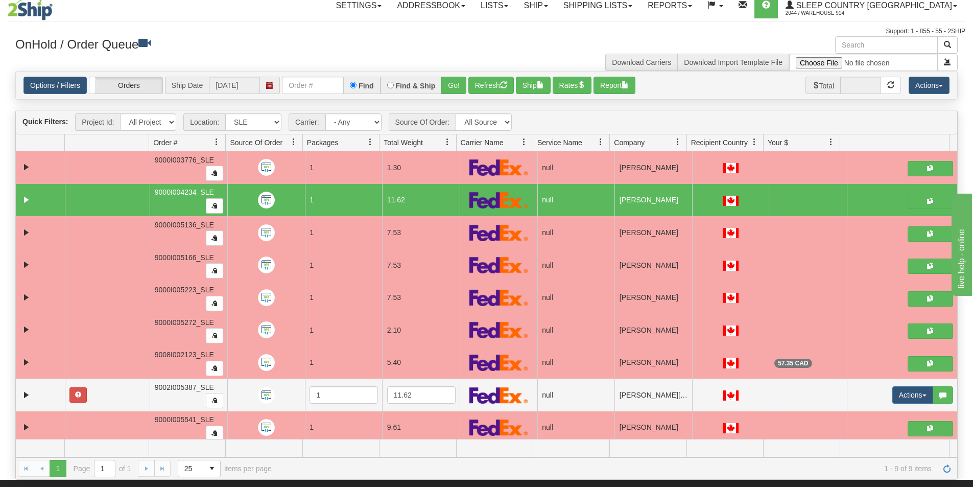
click at [772, 207] on td at bounding box center [809, 200] width 78 height 33
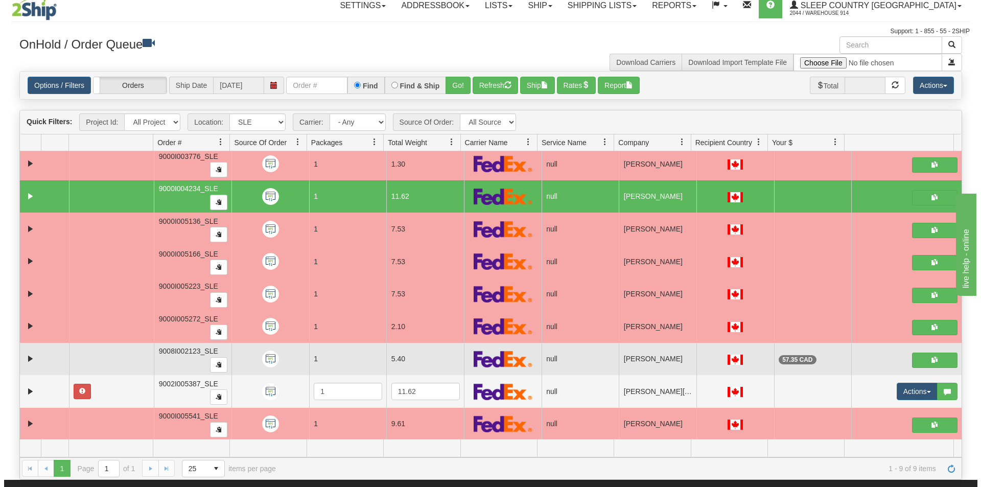
scroll to position [5, 0]
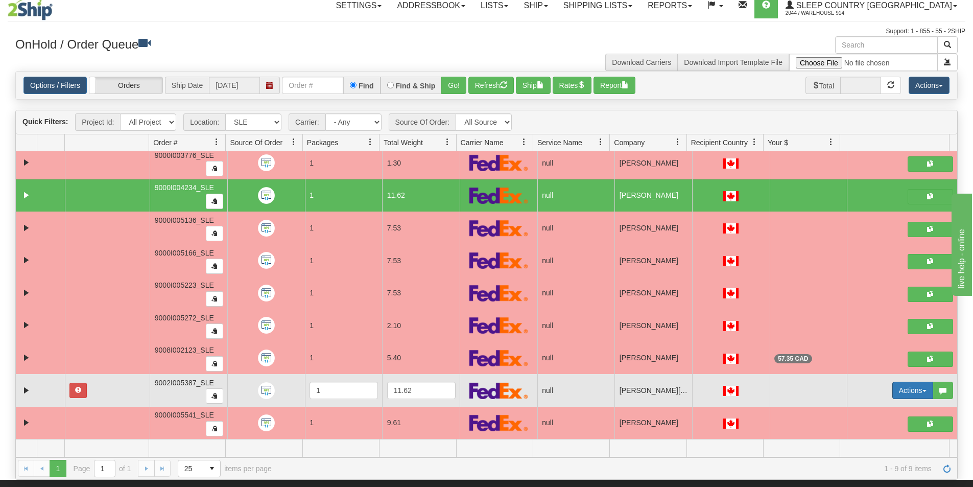
click at [893, 391] on button "Actions" at bounding box center [913, 390] width 41 height 17
click at [857, 408] on span "Open" at bounding box center [867, 410] width 25 height 8
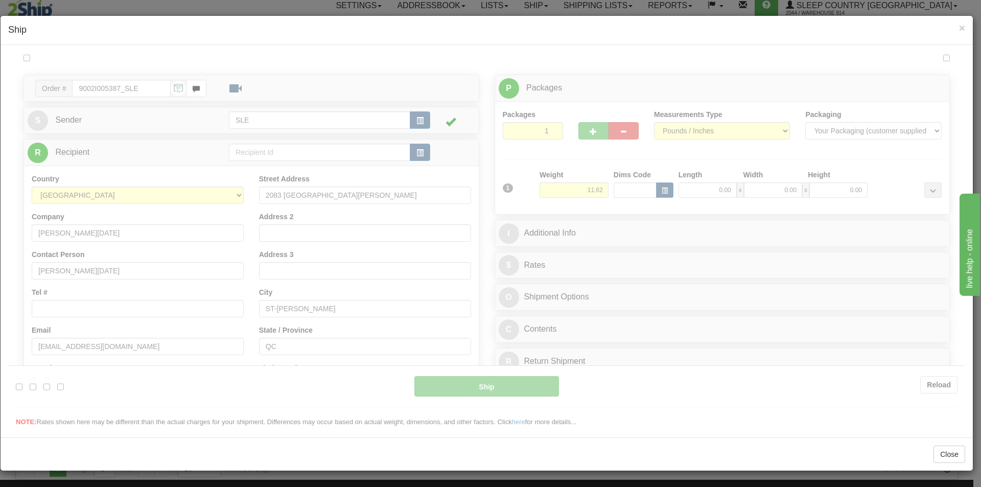
scroll to position [0, 0]
type input "13:13"
type input "16:00"
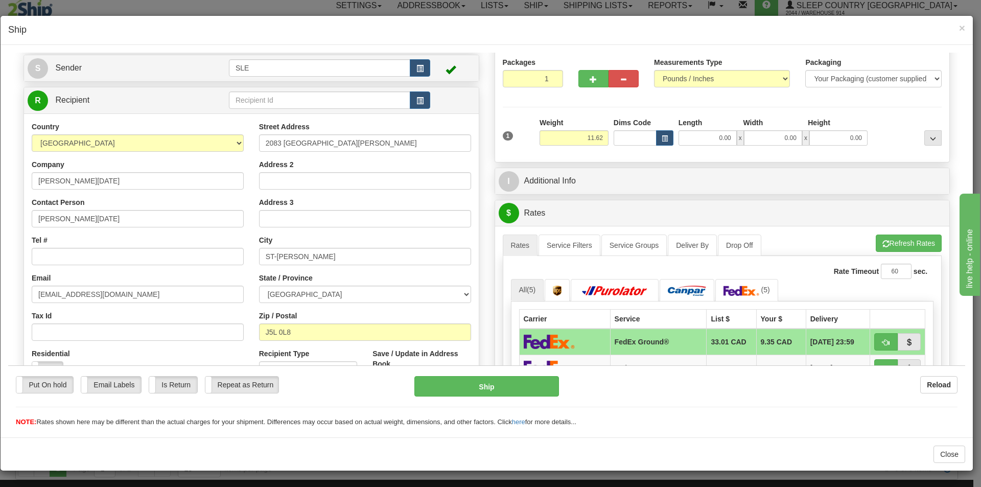
scroll to position [51, 0]
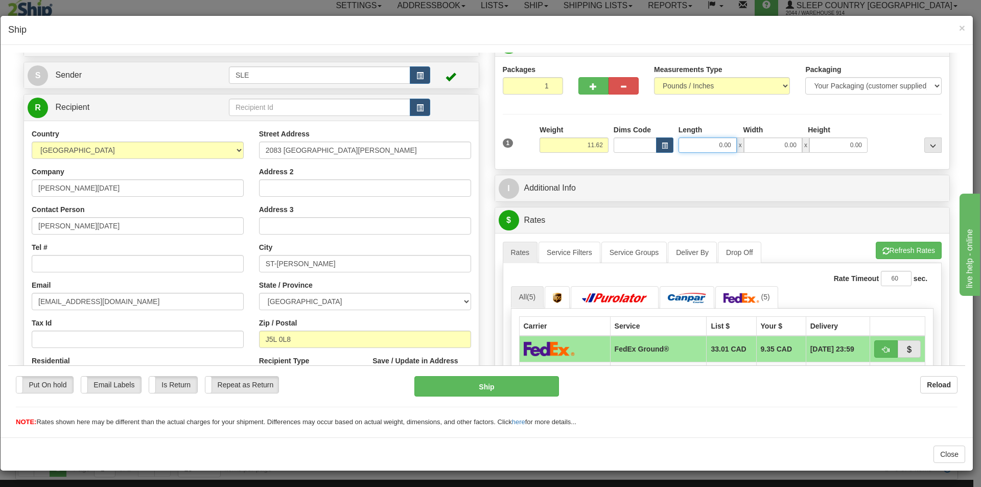
click at [725, 143] on input "0.00" at bounding box center [708, 144] width 58 height 15
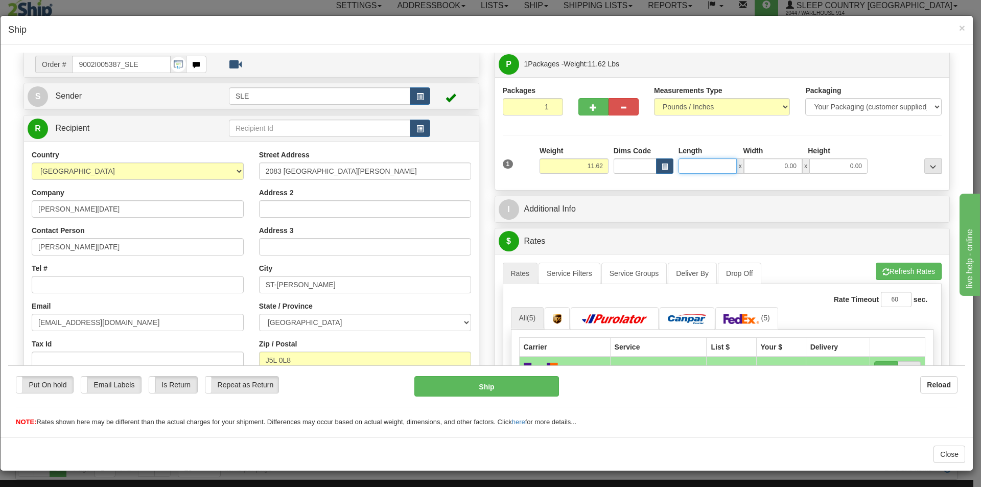
scroll to position [0, 0]
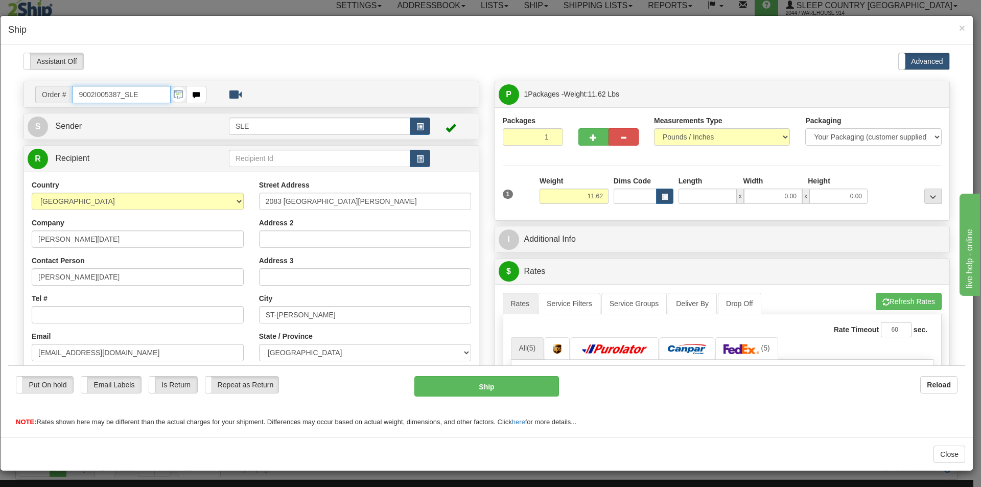
type input "0.00"
drag, startPoint x: 119, startPoint y: 94, endPoint x: 67, endPoint y: 89, distance: 51.3
click at [67, 89] on div "Order # 9002I005387_SLE" at bounding box center [120, 93] width 171 height 17
drag, startPoint x: 120, startPoint y: 92, endPoint x: 71, endPoint y: 91, distance: 49.6
click at [71, 91] on div "Order # 9002I005387_SLE" at bounding box center [120, 93] width 171 height 17
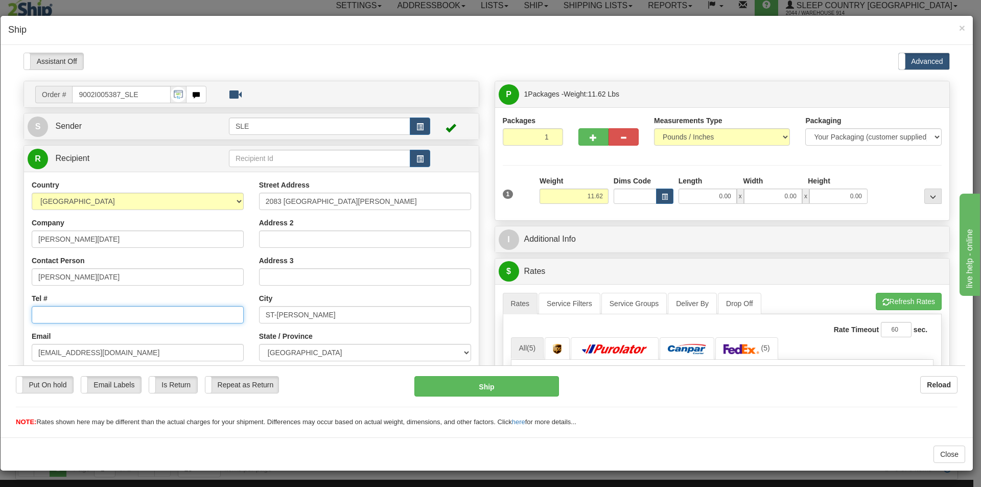
click at [79, 315] on input "Tel #" at bounding box center [138, 314] width 212 height 17
type input "[PHONE_NUMBER]"
click at [725, 199] on input "0.00" at bounding box center [708, 195] width 58 height 15
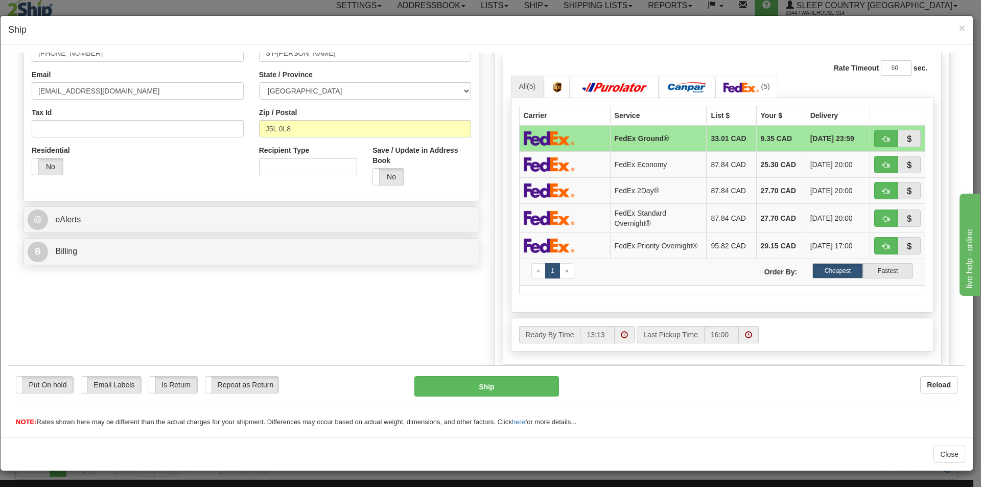
scroll to position [6, 0]
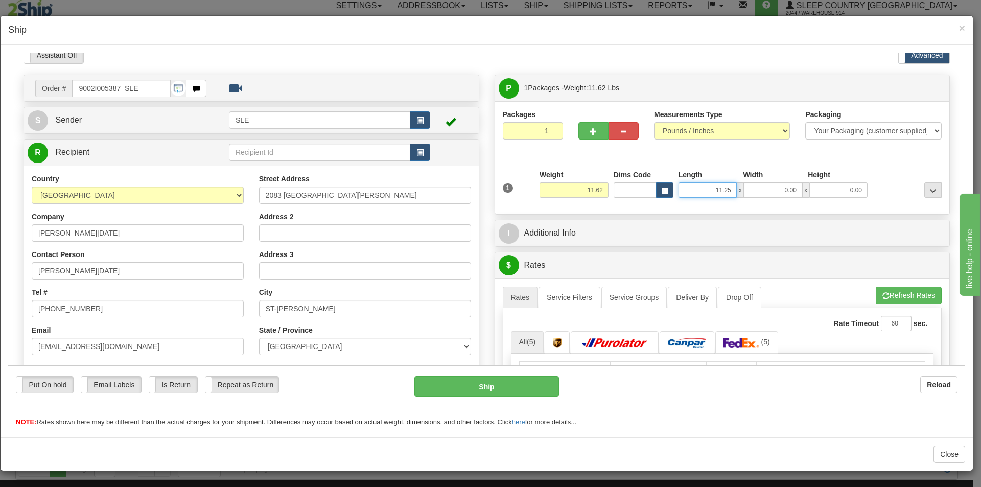
type input "11.25"
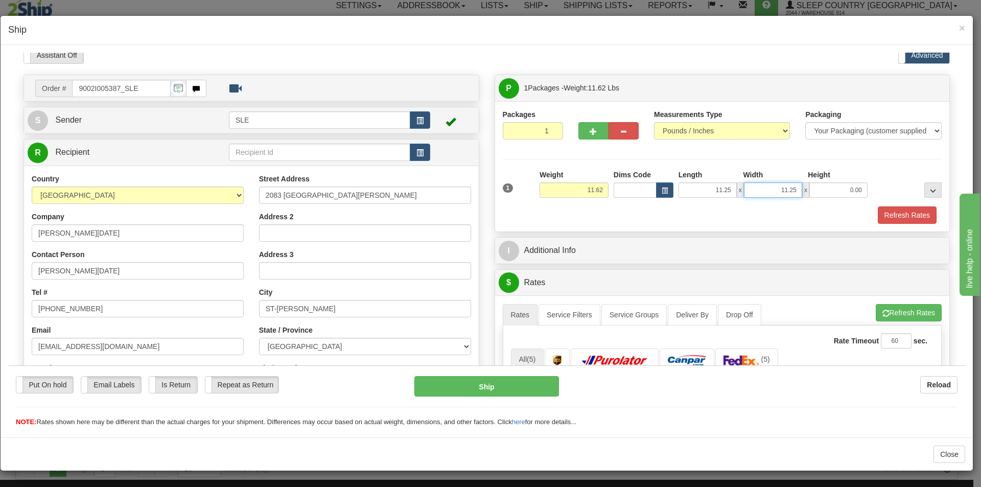
type input "11.25"
type input "22.50"
click at [897, 319] on button "Refresh Rates" at bounding box center [909, 312] width 66 height 17
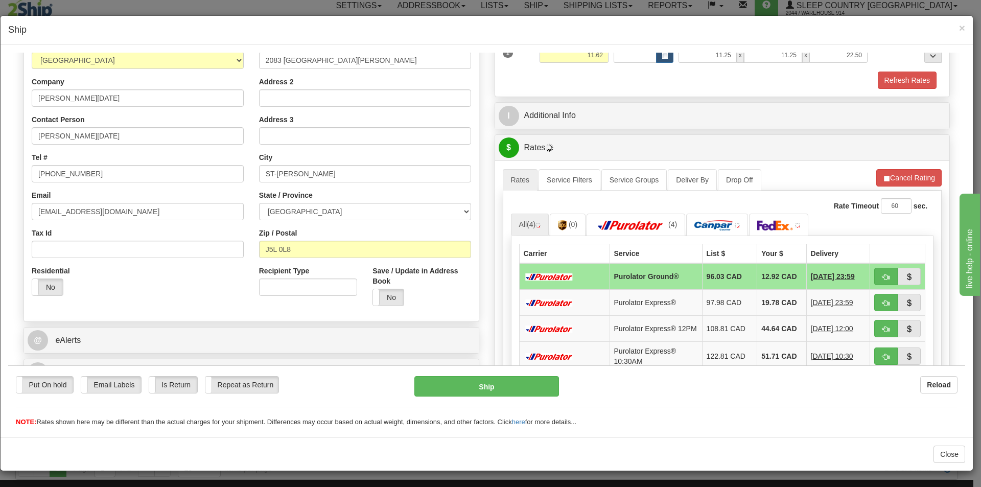
scroll to position [159, 0]
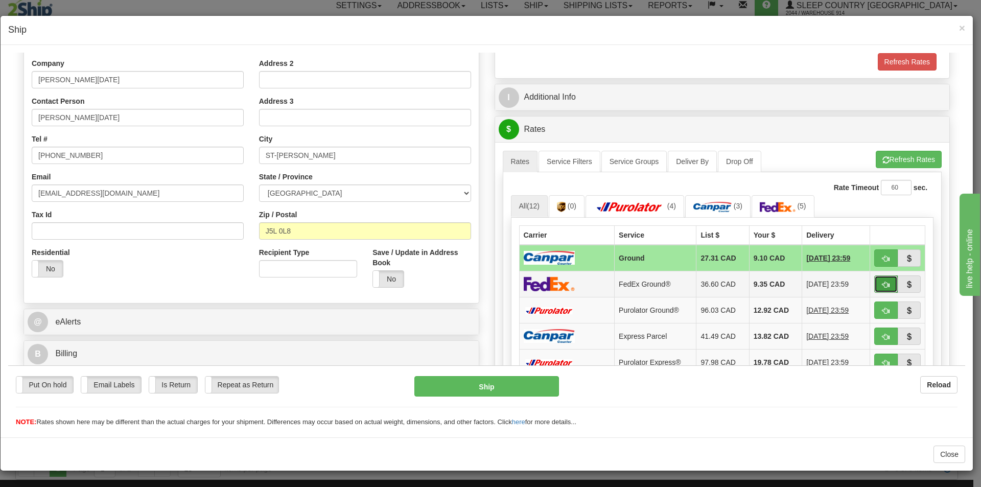
click at [882, 285] on span "button" at bounding box center [885, 284] width 7 height 7
type input "92"
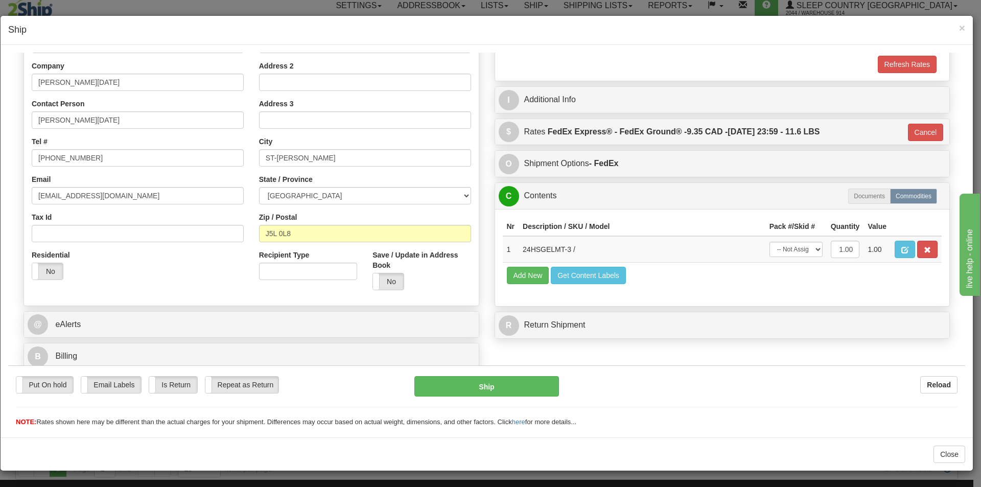
scroll to position [157, 0]
click at [797, 247] on select "-- Not Assigned -- Package 1" at bounding box center [796, 248] width 53 height 15
select select "0"
click at [770, 241] on select "-- Not Assigned -- Package 1" at bounding box center [796, 248] width 53 height 15
click at [432, 389] on button "Ship" at bounding box center [486, 386] width 144 height 20
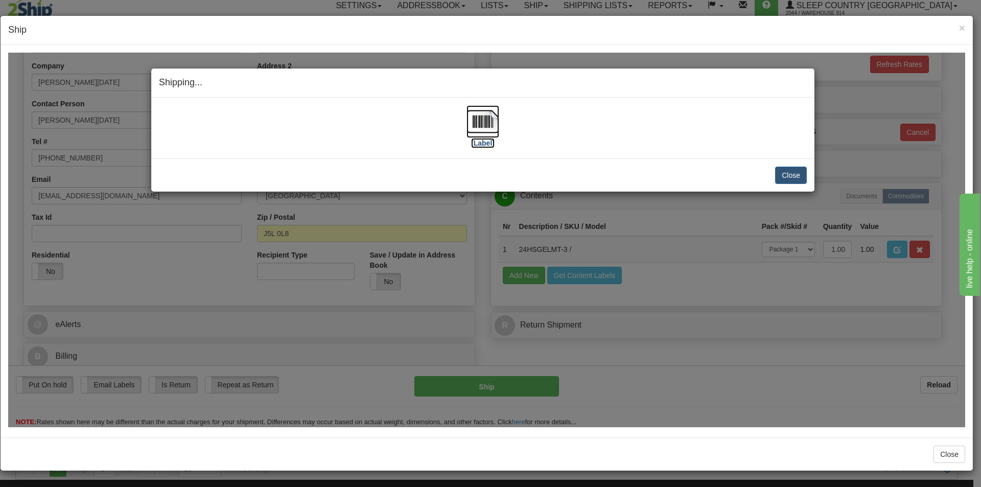
click at [490, 127] on img at bounding box center [483, 121] width 33 height 33
click at [799, 176] on button "Close" at bounding box center [791, 174] width 32 height 17
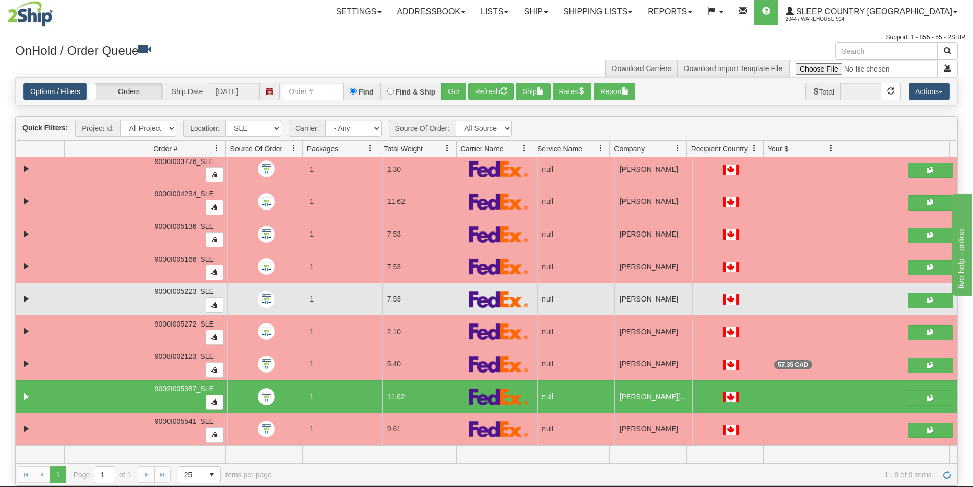
scroll to position [0, 0]
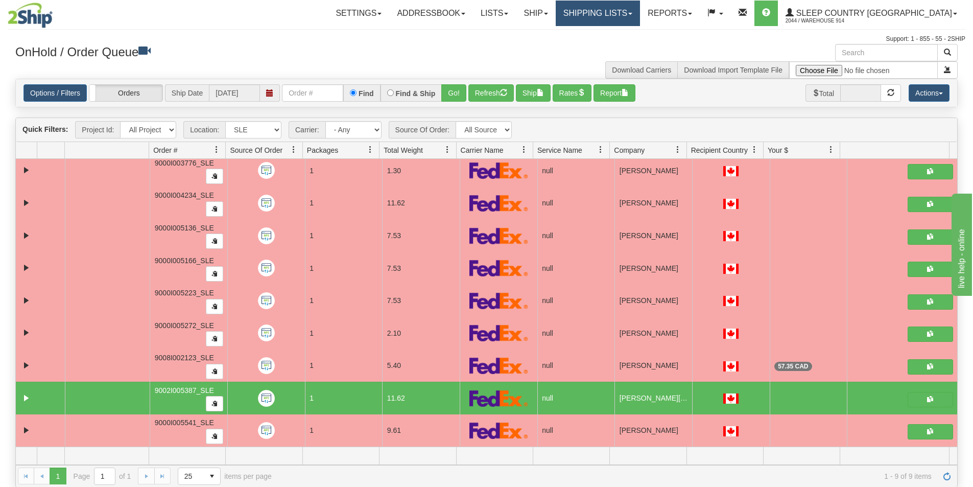
click at [640, 13] on link "Shipping lists" at bounding box center [598, 14] width 84 height 26
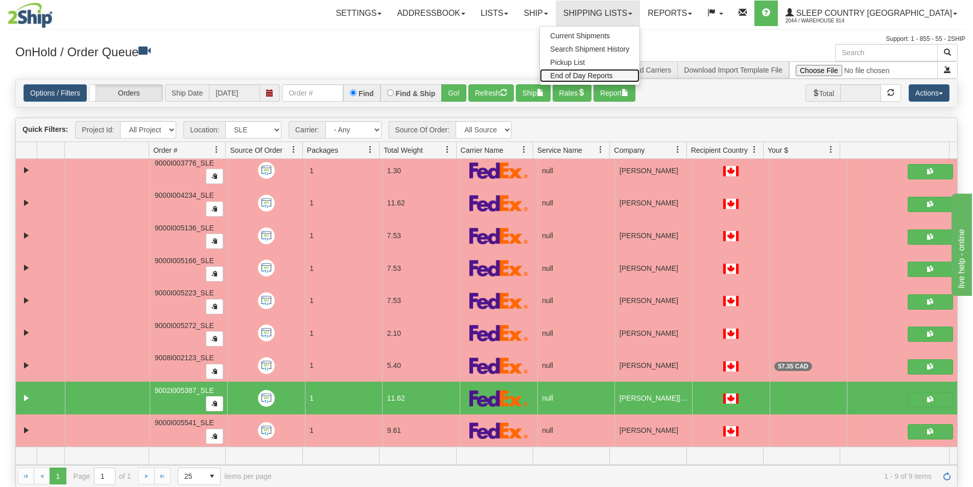
click at [627, 80] on link "End of Day Reports" at bounding box center [590, 75] width 100 height 13
